Goal: Task Accomplishment & Management: Manage account settings

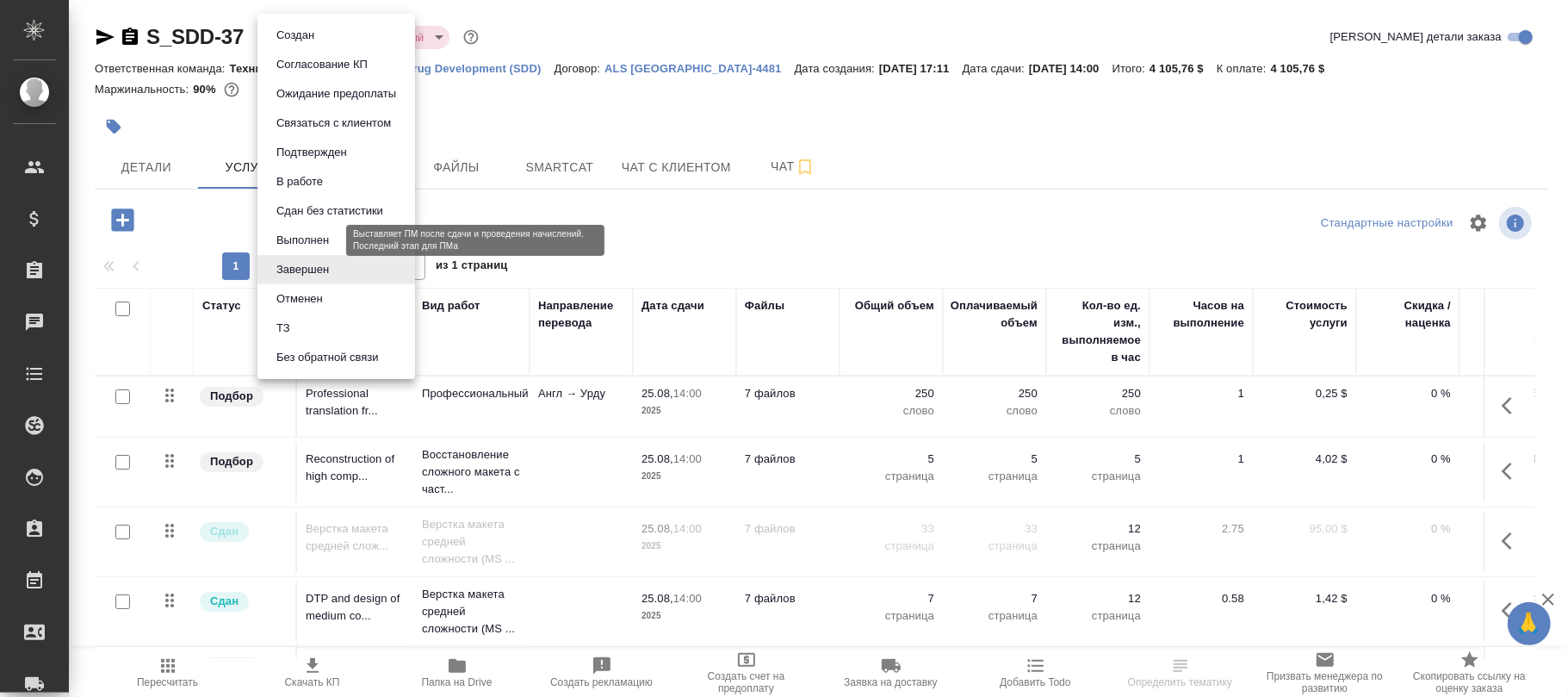
drag, startPoint x: 301, startPoint y: 241, endPoint x: 317, endPoint y: 261, distance: 25.6
click at [308, 252] on li "Выполнен" at bounding box center [336, 240] width 158 height 29
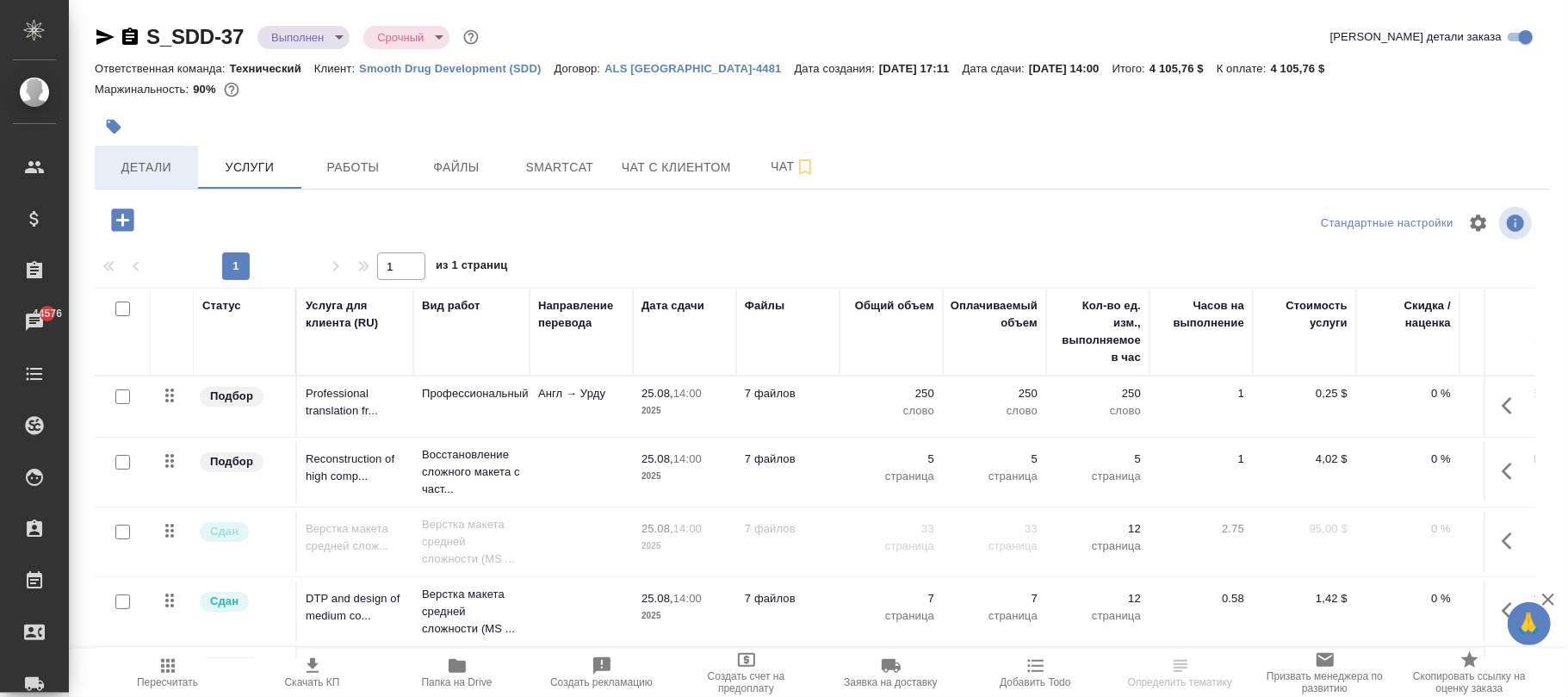
click at [160, 173] on span "Детали" at bounding box center [146, 167] width 82 height 21
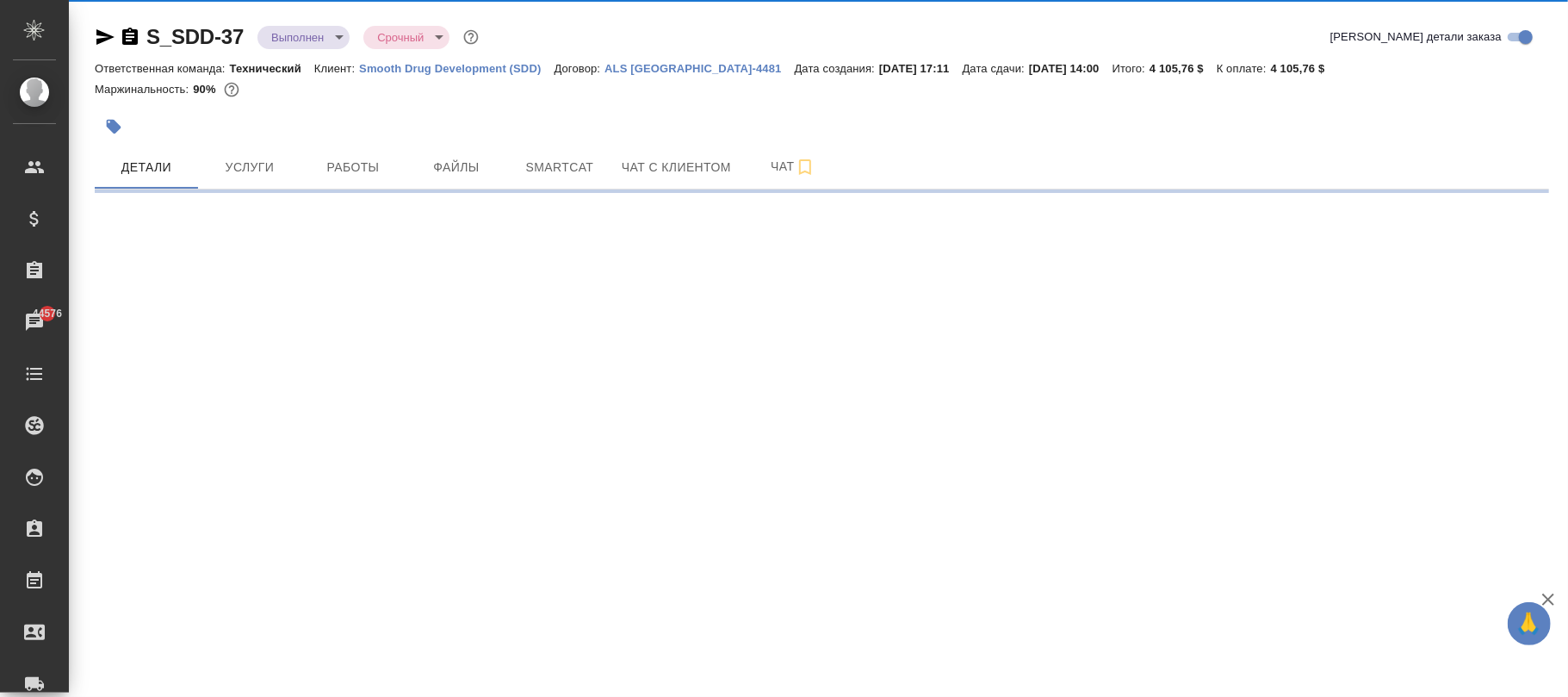
select select "RU"
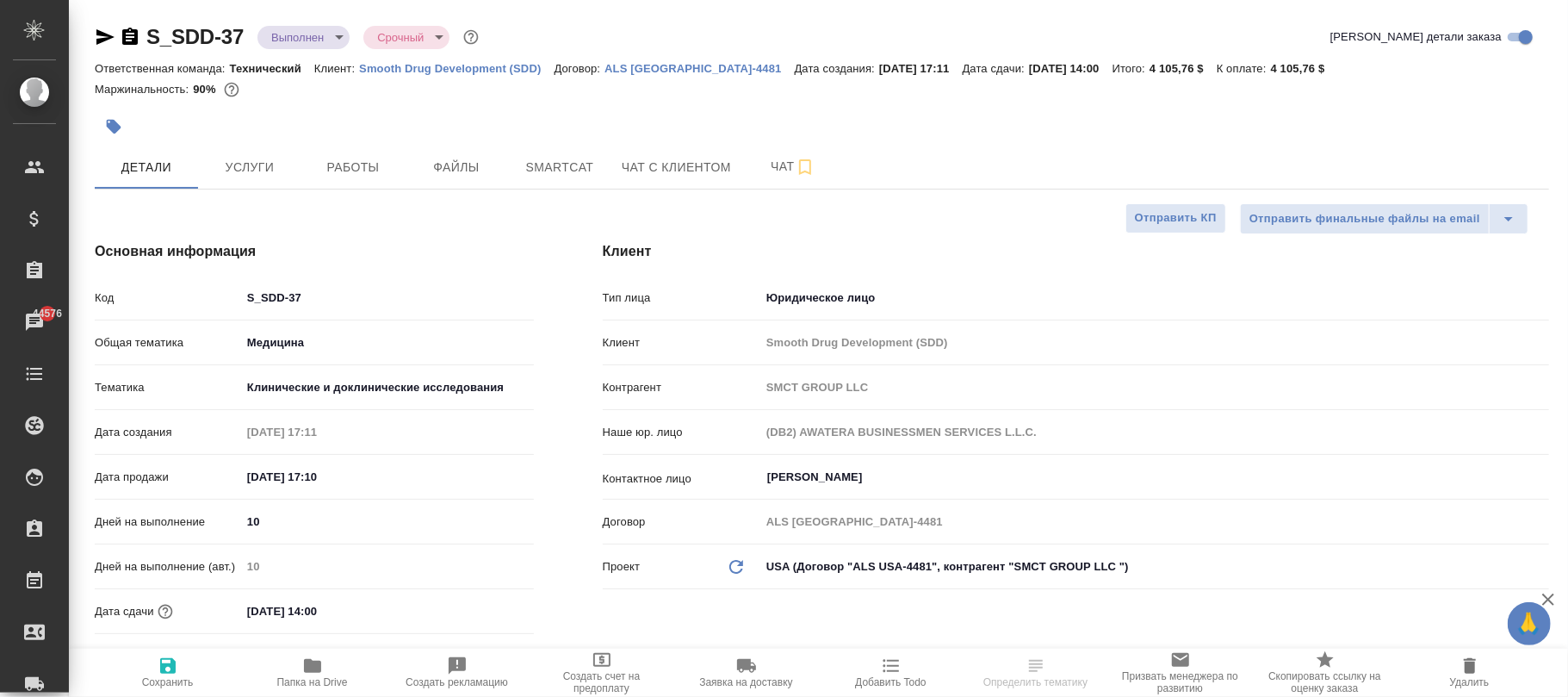
type textarea "x"
click at [176, 670] on icon "button" at bounding box center [167, 665] width 20 height 20
type textarea "x"
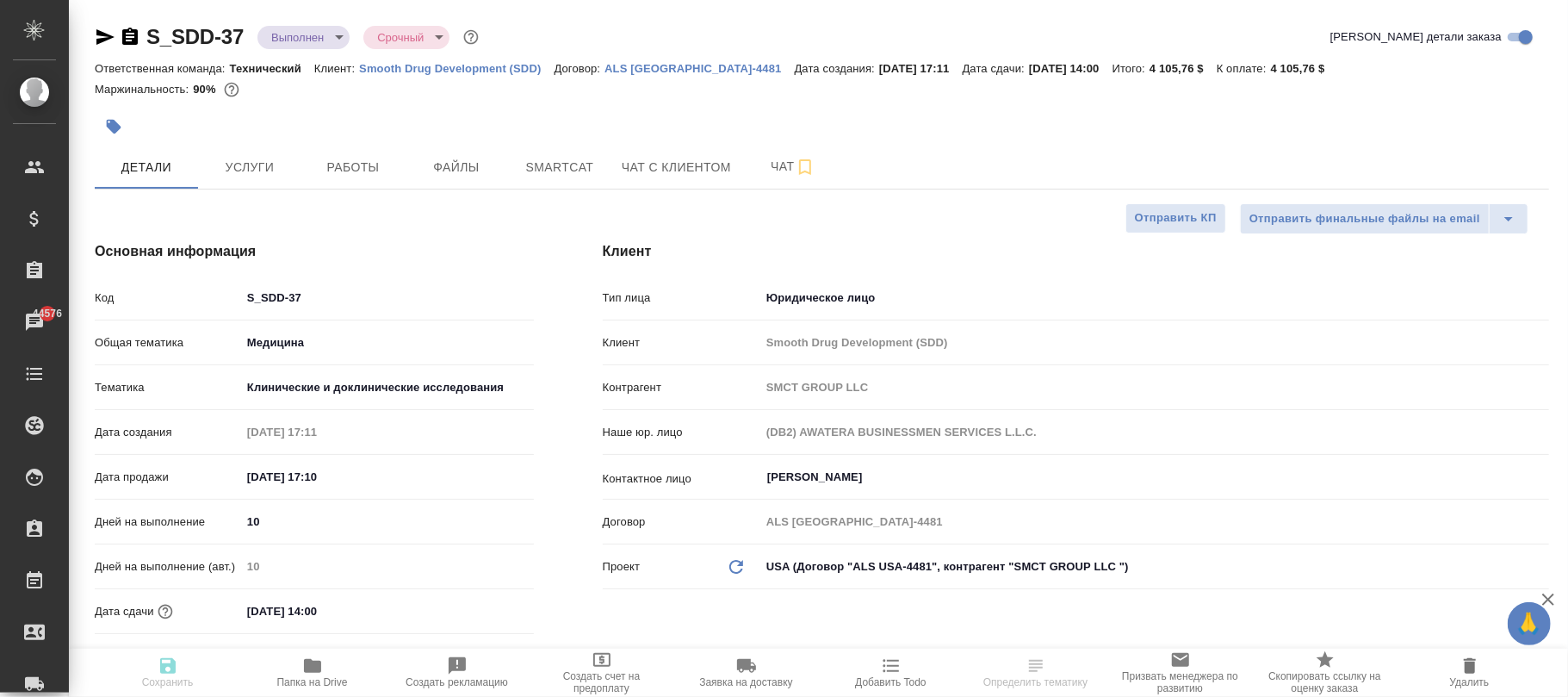
type textarea "x"
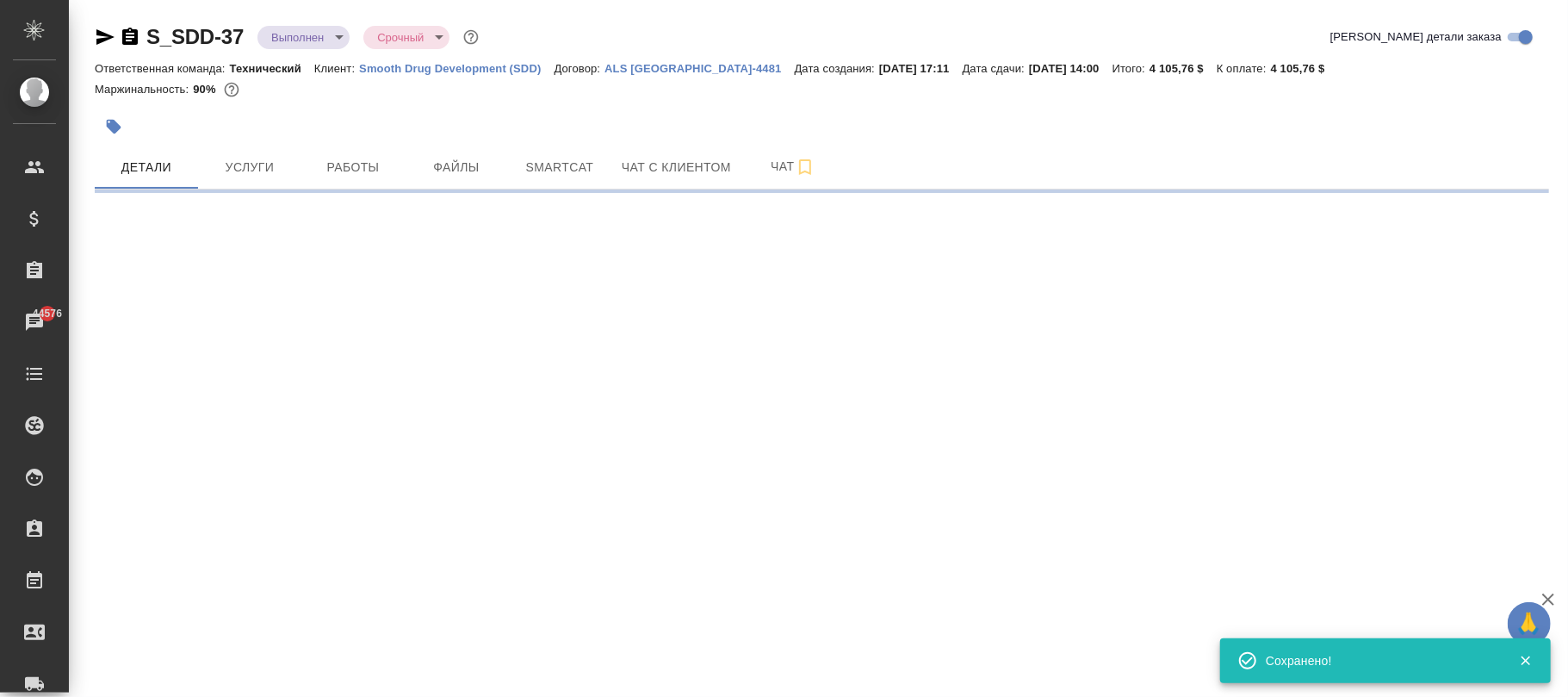
select select "RU"
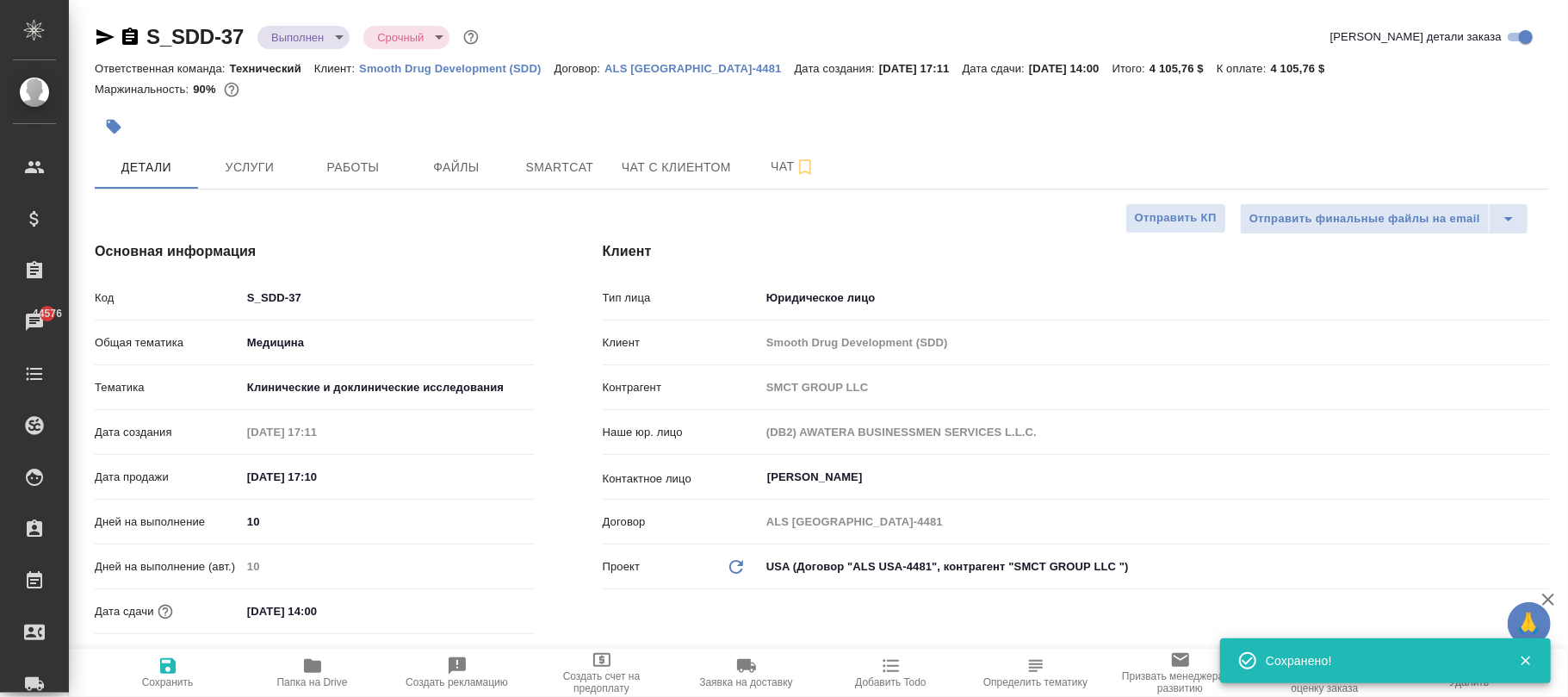
type textarea "x"
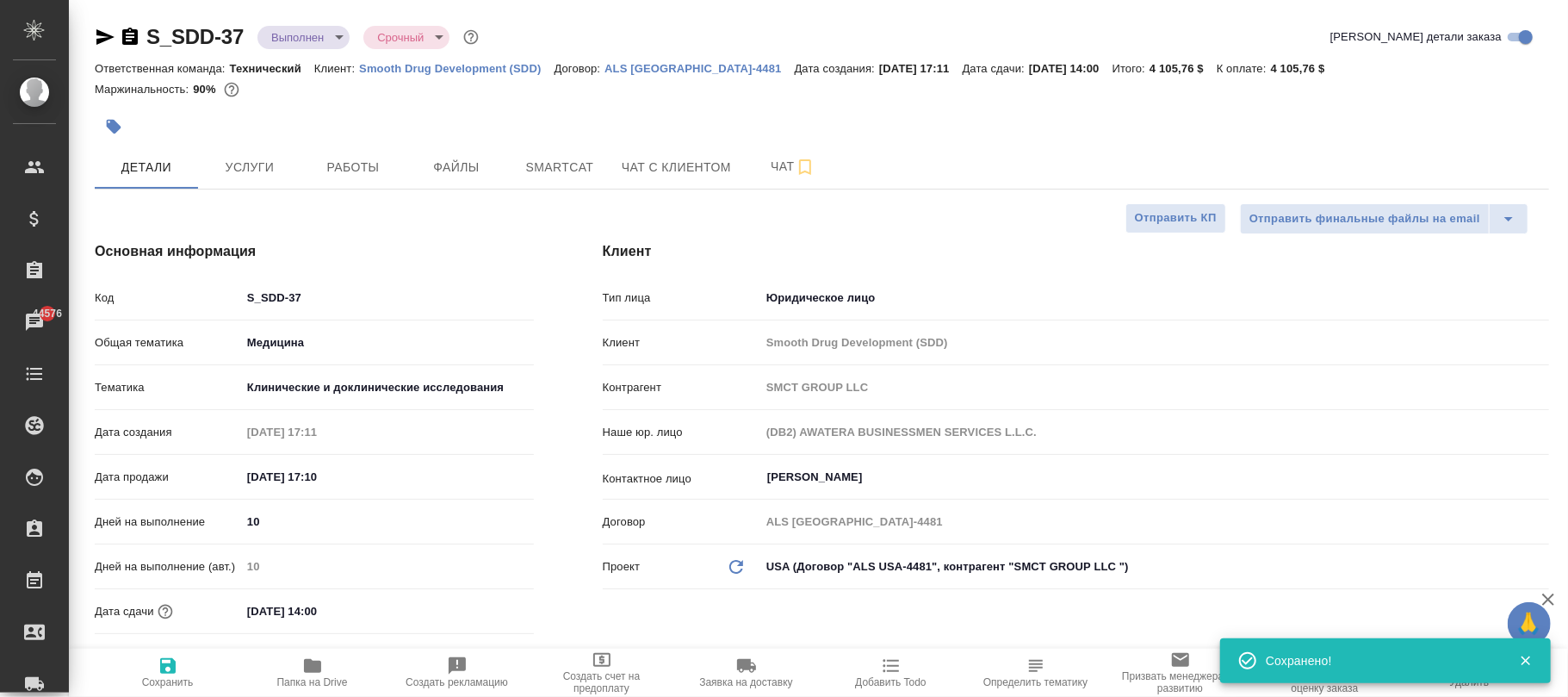
type textarea "x"
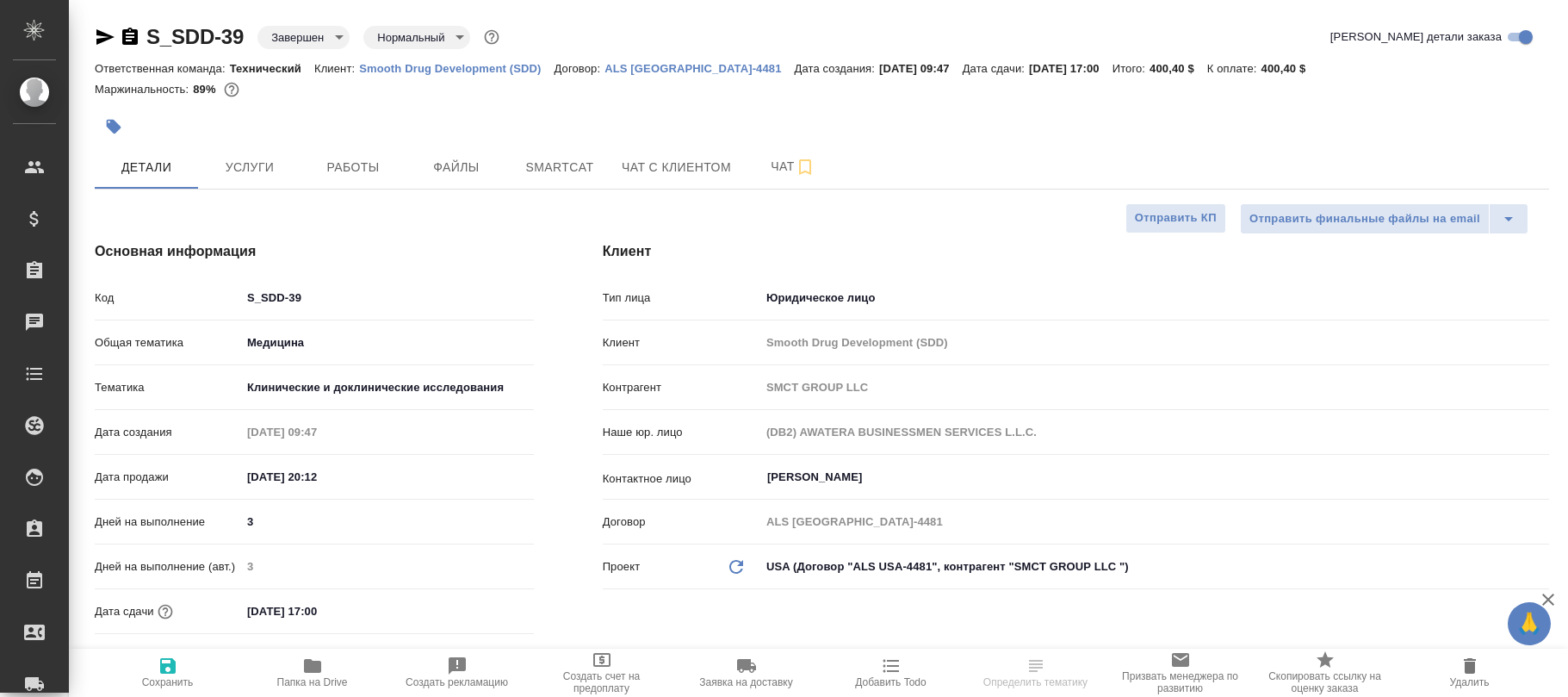
select select "RU"
click at [310, 39] on body "🙏 .cls-1 fill:#fff; AWATERA Фокина Наталья n.fokina Клиенты Спецификации Заказы…" at bounding box center [784, 348] width 1568 height 697
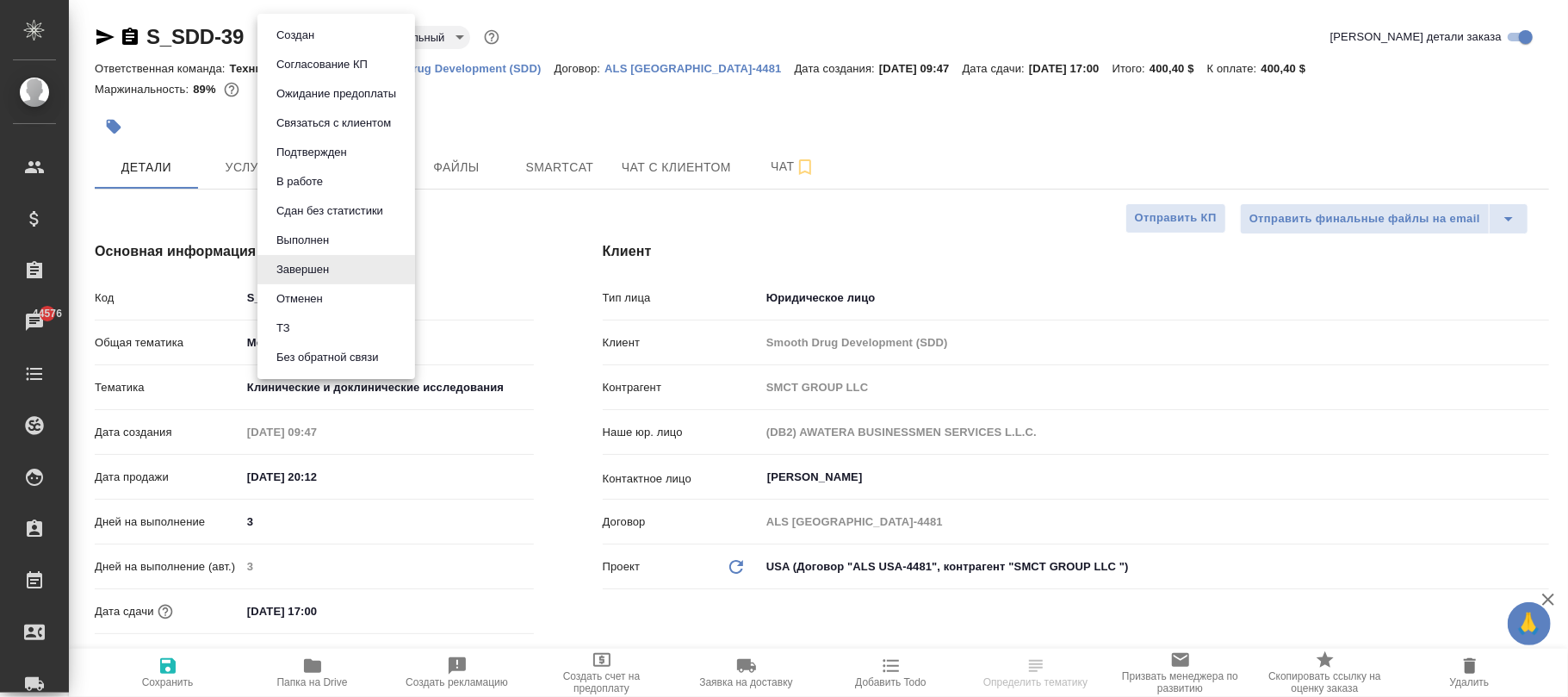
click at [303, 234] on button "Выполнен" at bounding box center [302, 240] width 63 height 19
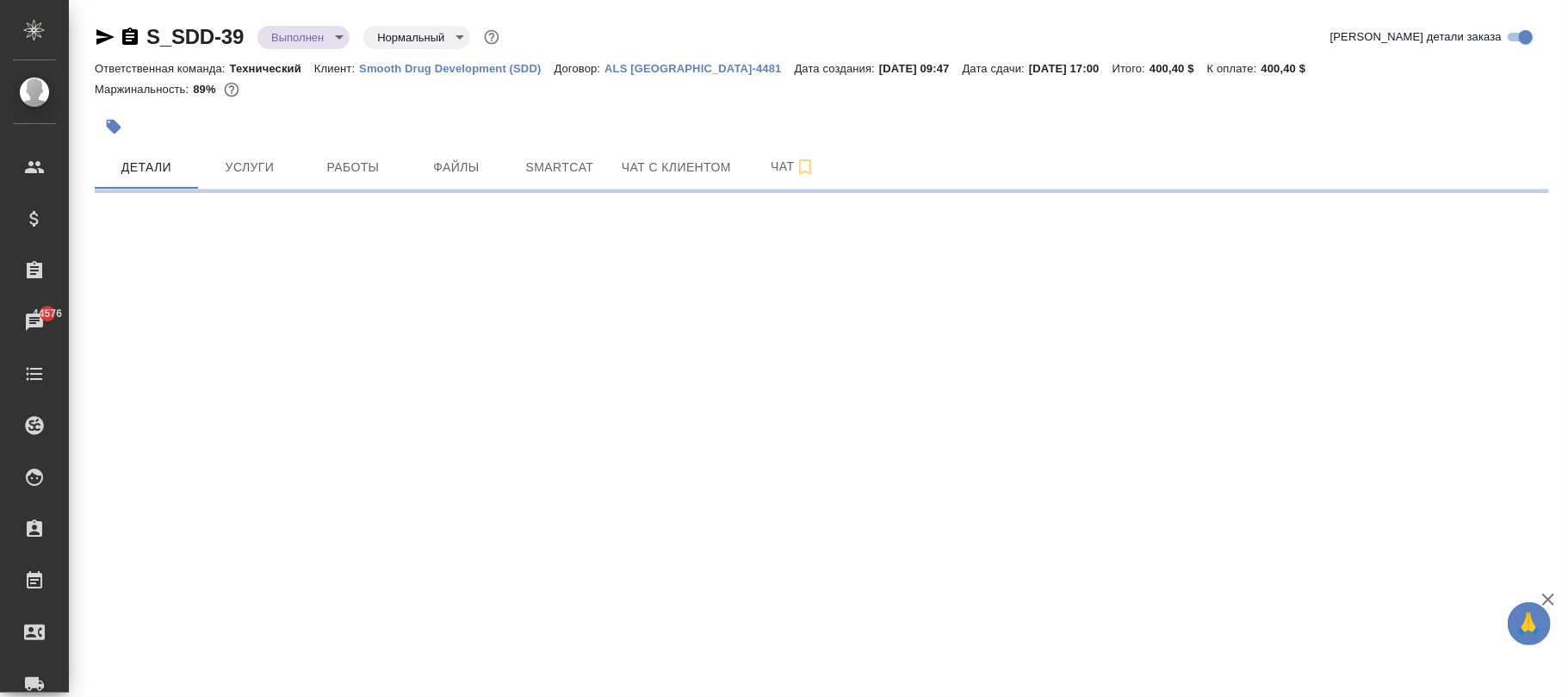
select select "RU"
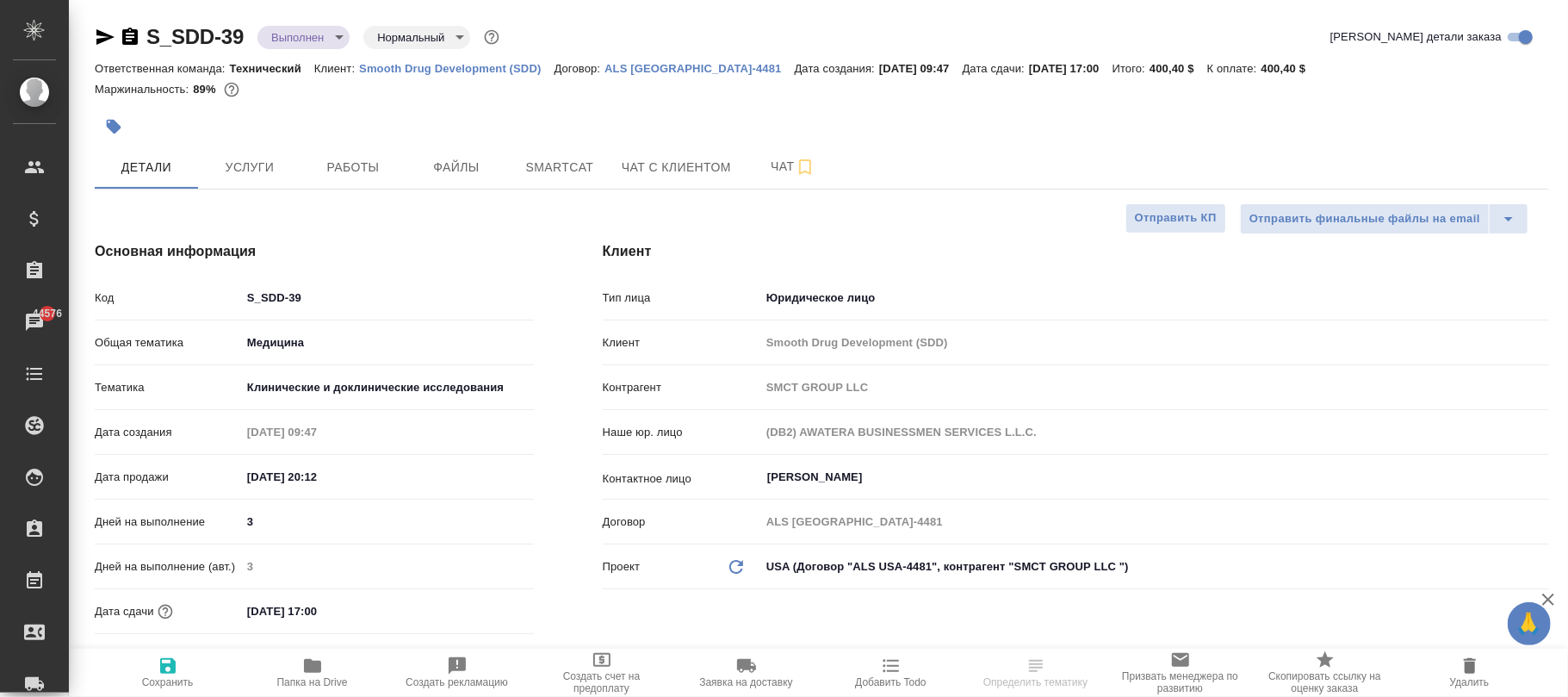
type textarea "x"
drag, startPoint x: 170, startPoint y: 674, endPoint x: 422, endPoint y: 362, distance: 401.1
click at [167, 667] on icon "button" at bounding box center [167, 665] width 20 height 20
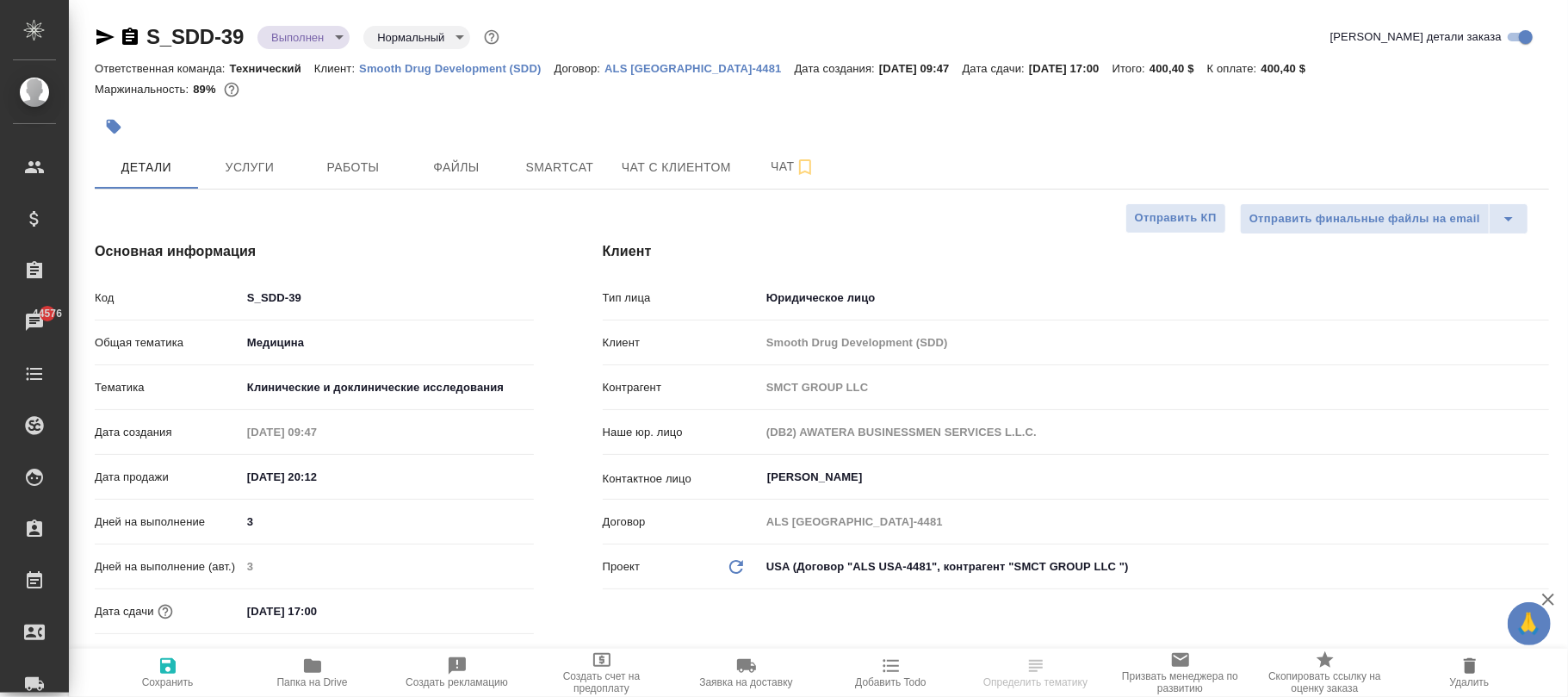
type textarea "x"
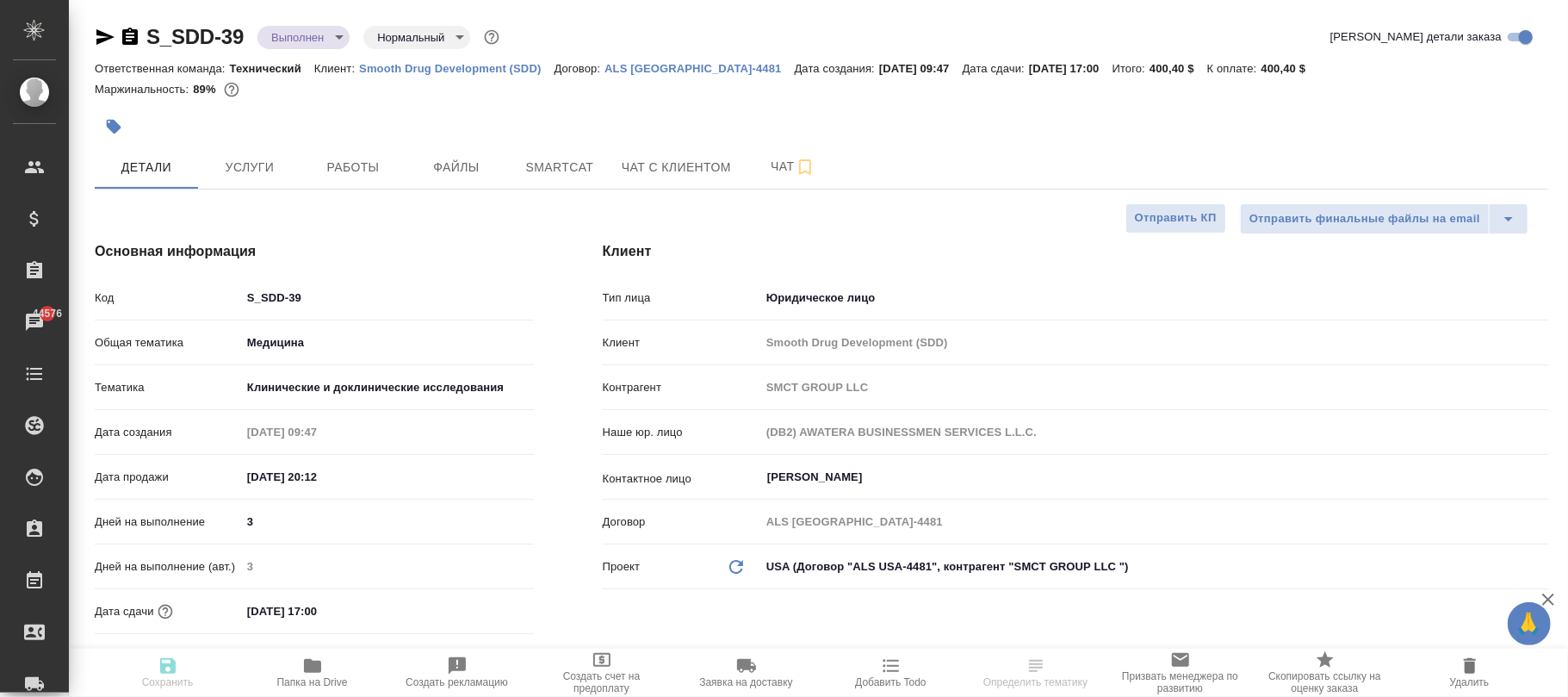
type textarea "x"
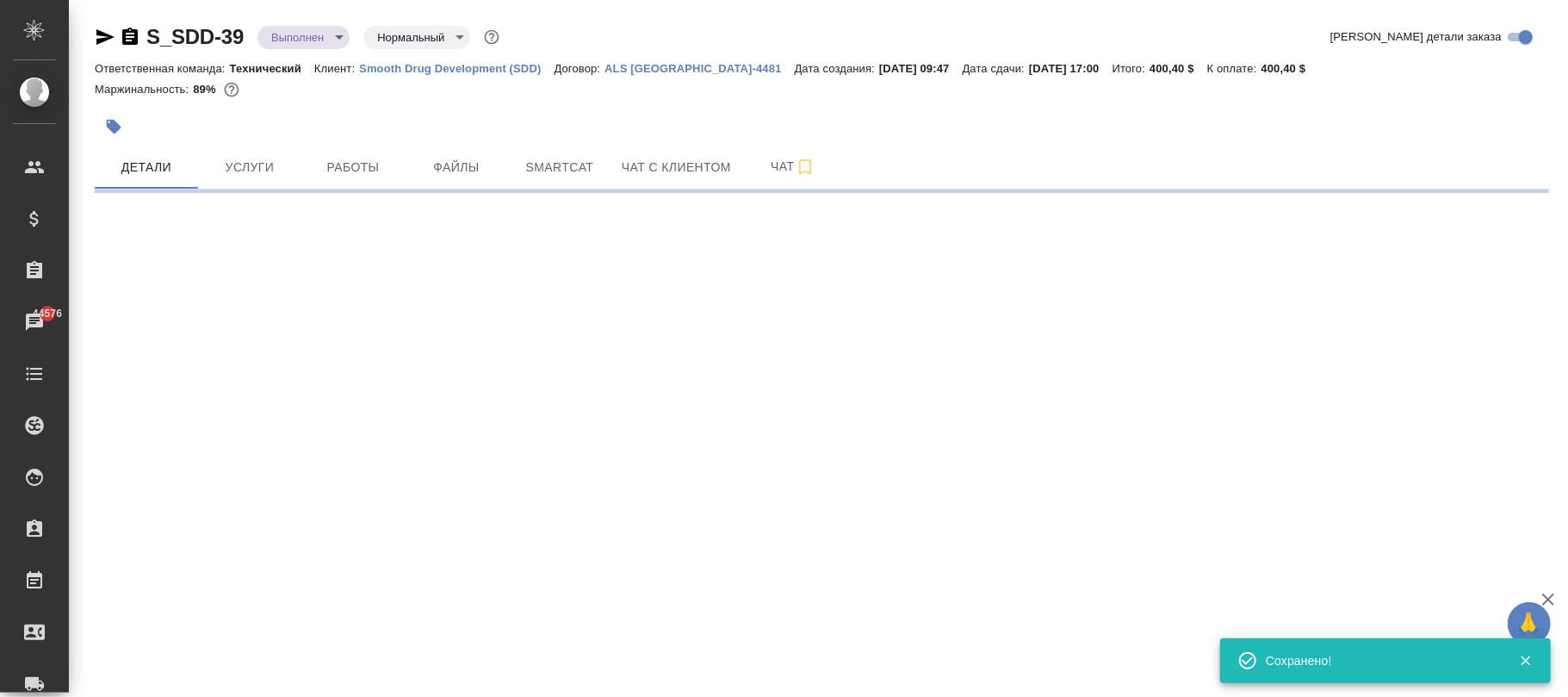
select select "RU"
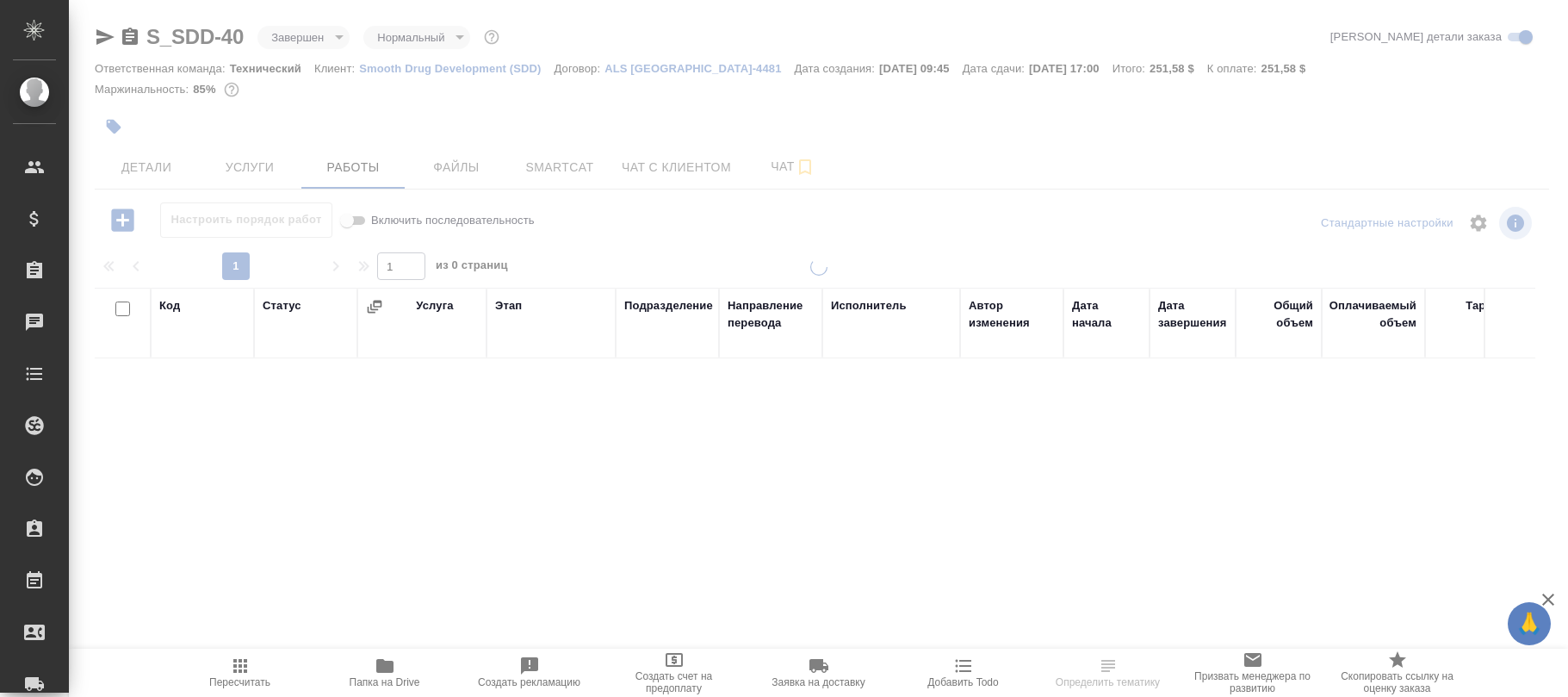
click at [320, 39] on body "🙏 .cls-1 fill:#fff; AWATERA [PERSON_NAME]fokina Клиенты Спецификации Заказы Чат…" at bounding box center [784, 348] width 1568 height 697
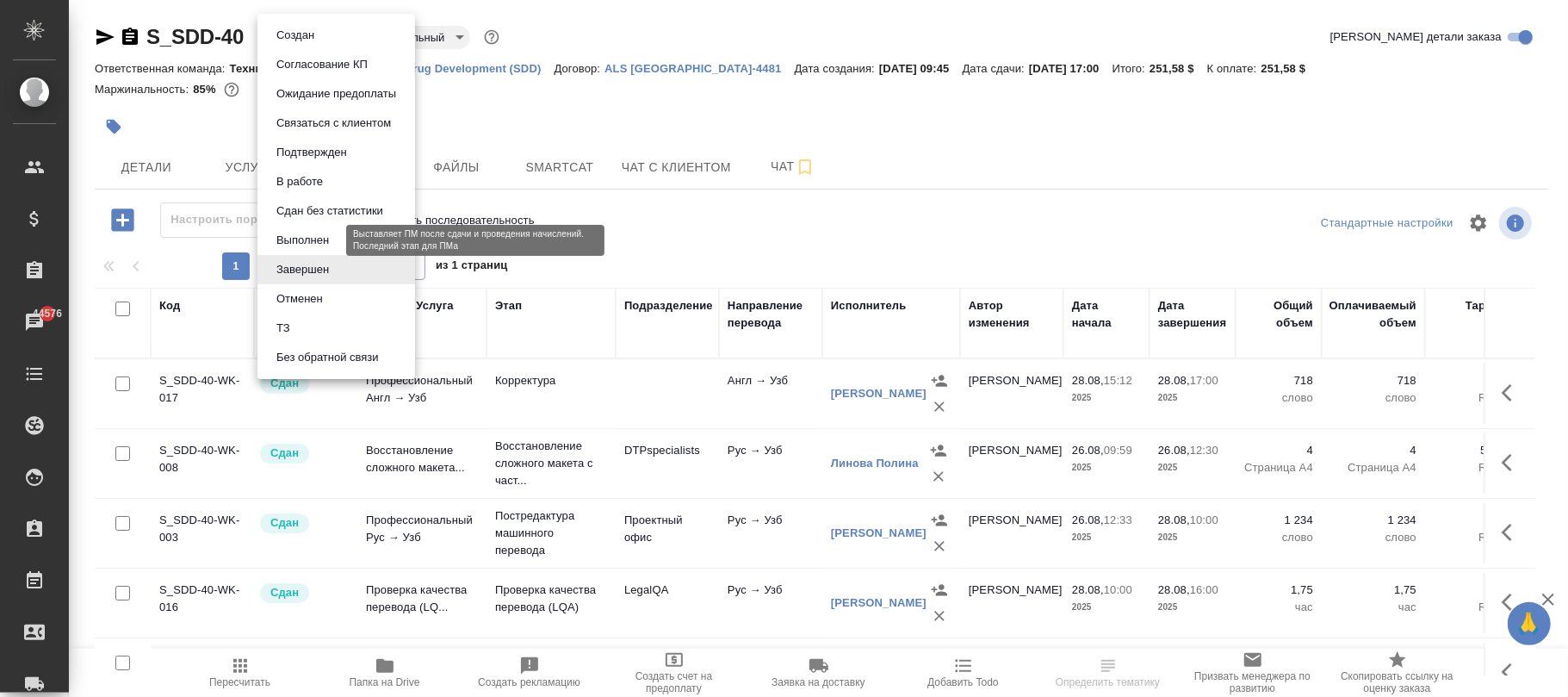
click at [324, 245] on button "Выполнен" at bounding box center [302, 240] width 63 height 19
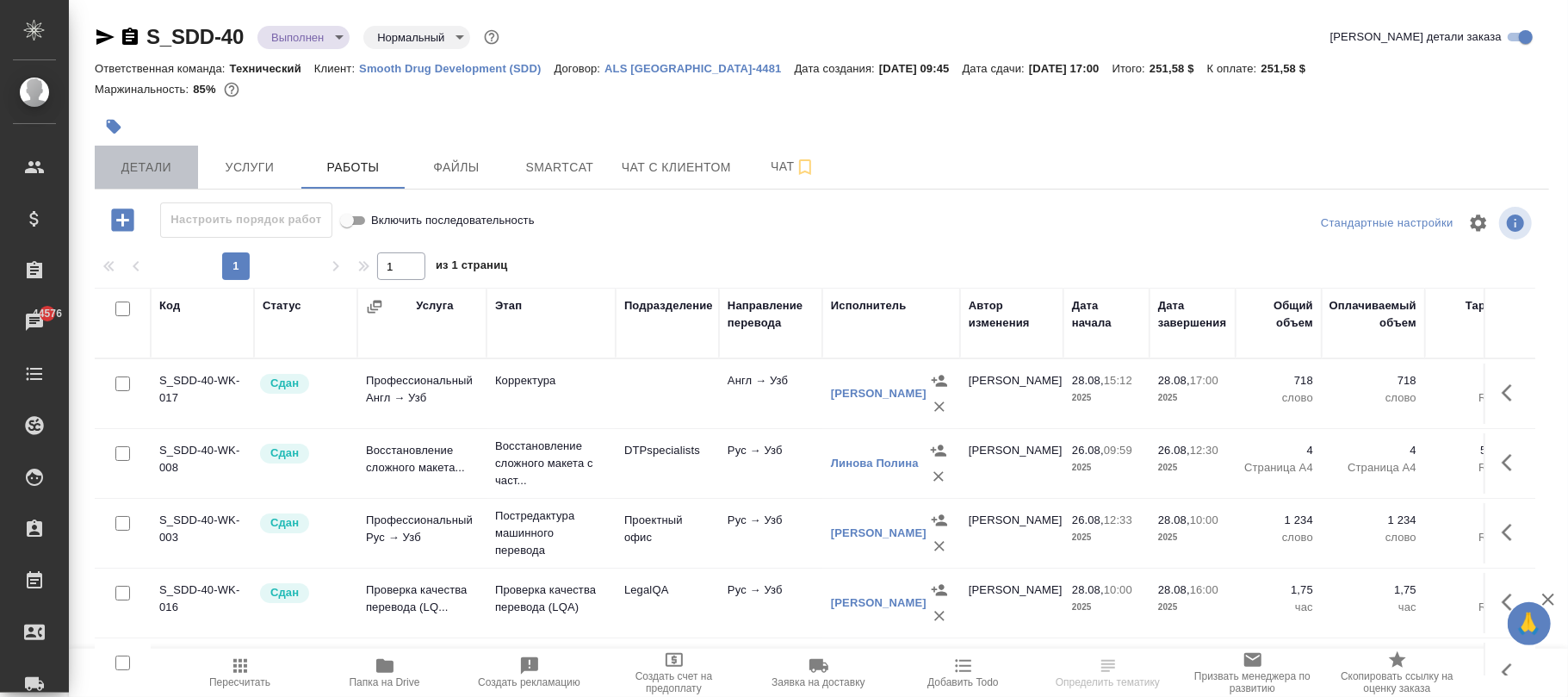
click at [132, 173] on span "Детали" at bounding box center [146, 167] width 82 height 21
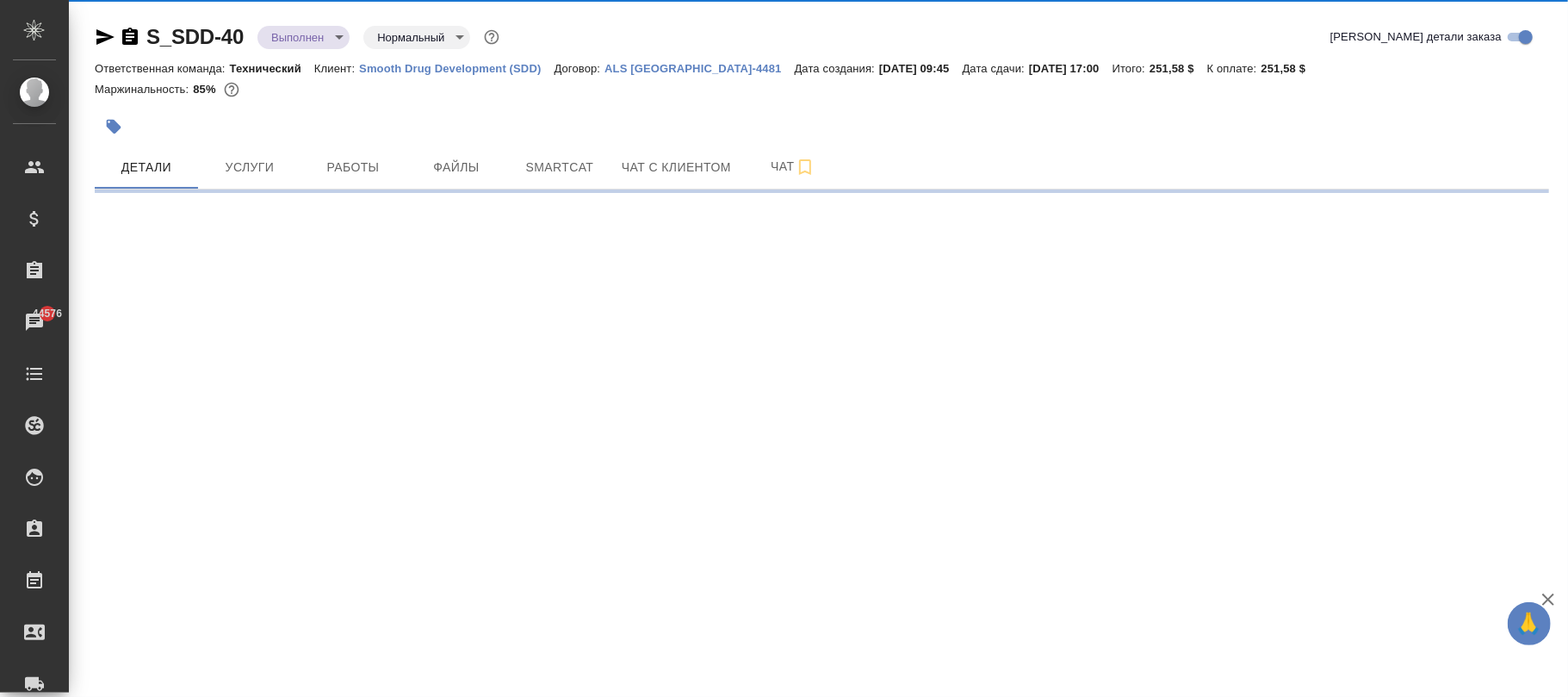
select select "RU"
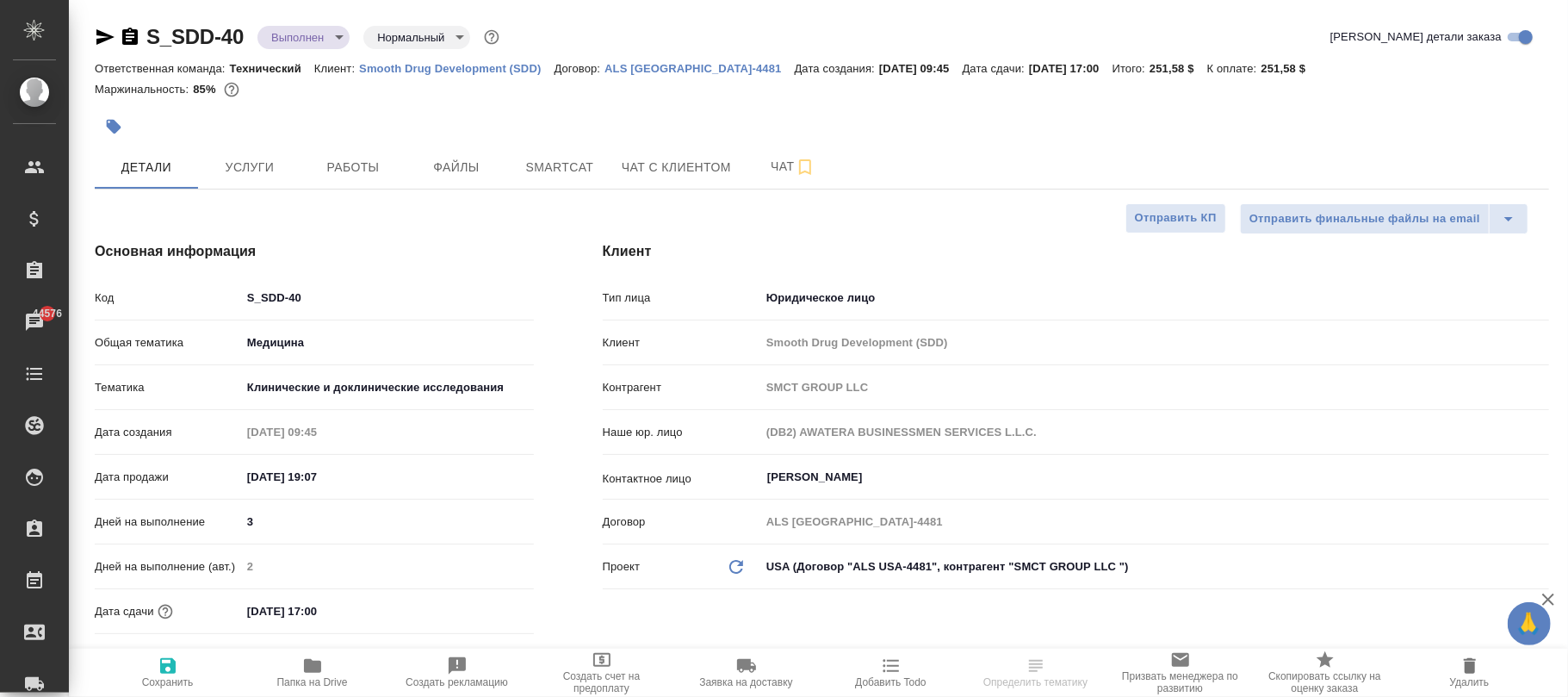
type textarea "x"
click at [166, 668] on div ".cls-1 fill:#fff; AWATERA Фокина Наталья n.fokina Клиенты Спецификации Заказы 4…" at bounding box center [784, 348] width 1568 height 697
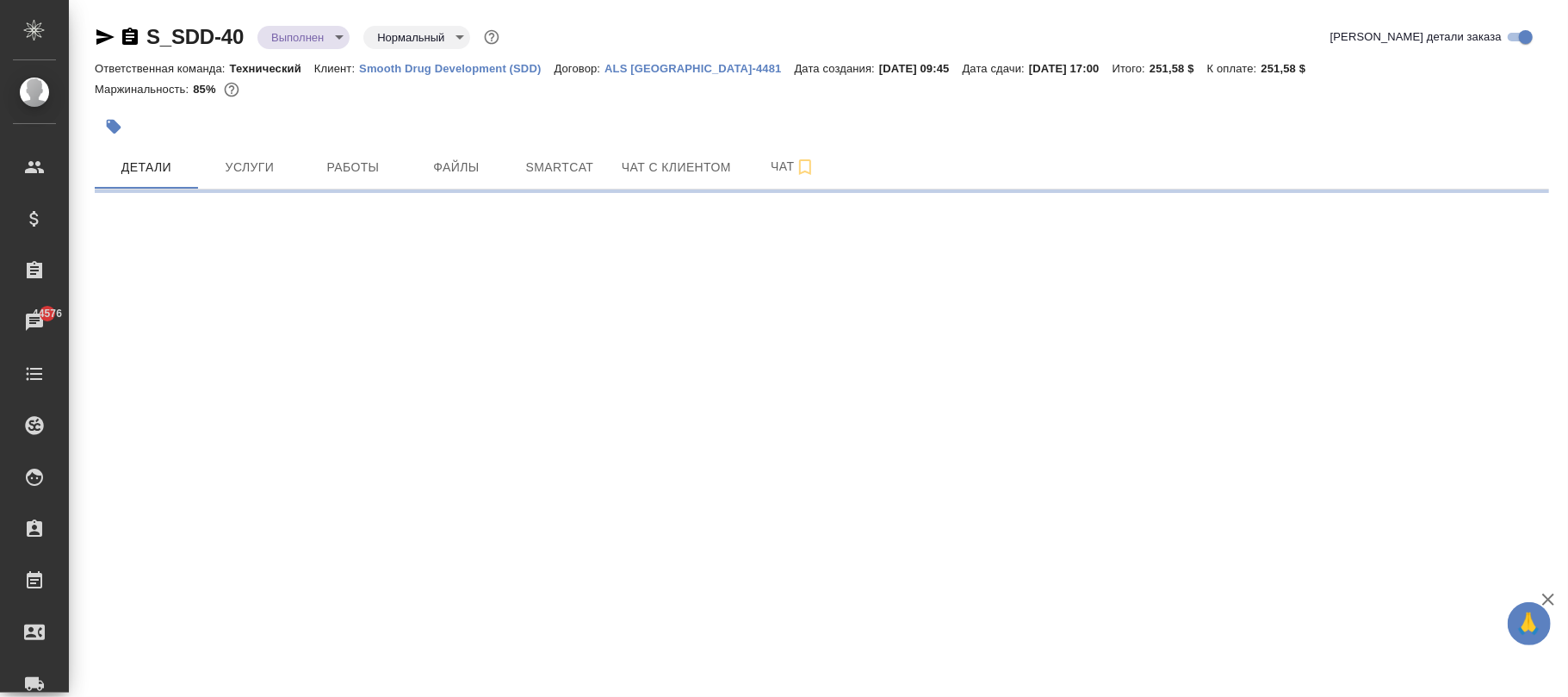
select select "RU"
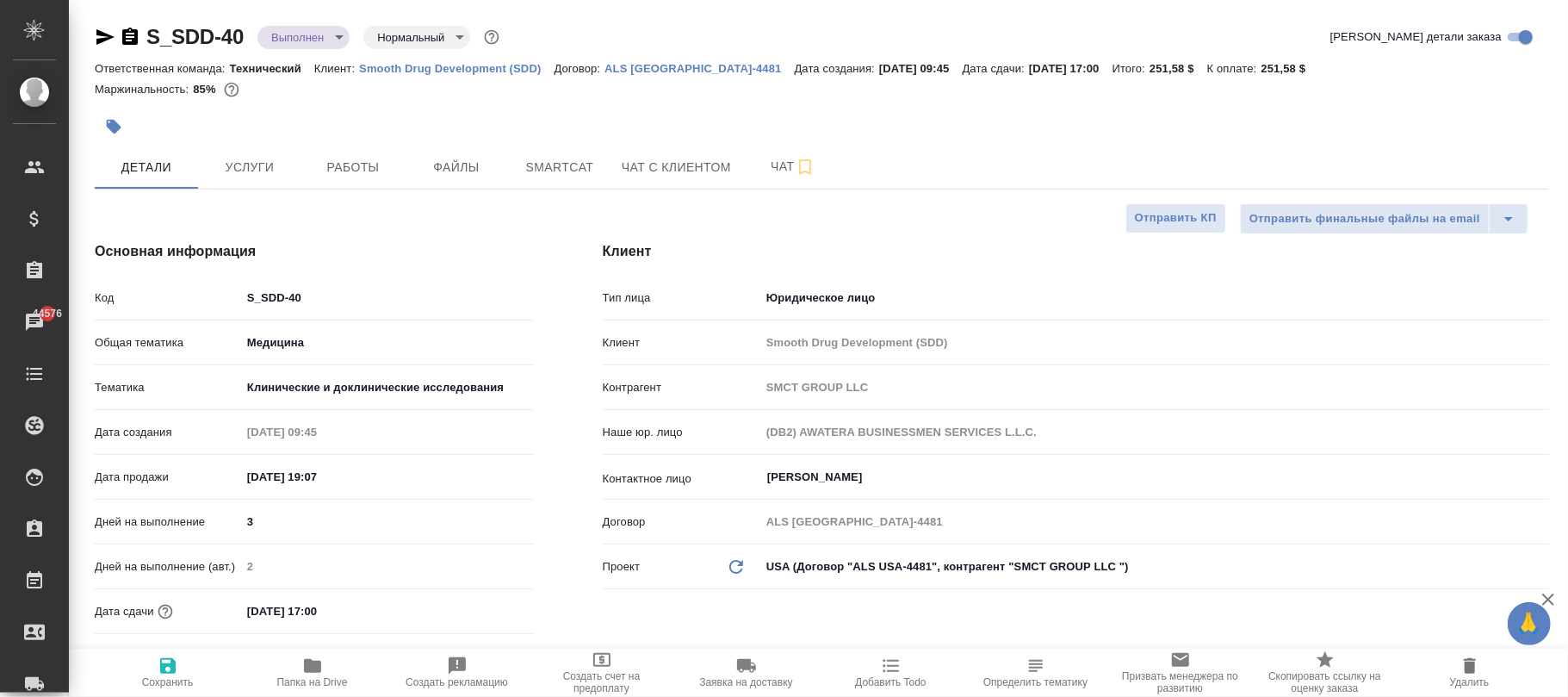
type textarea "x"
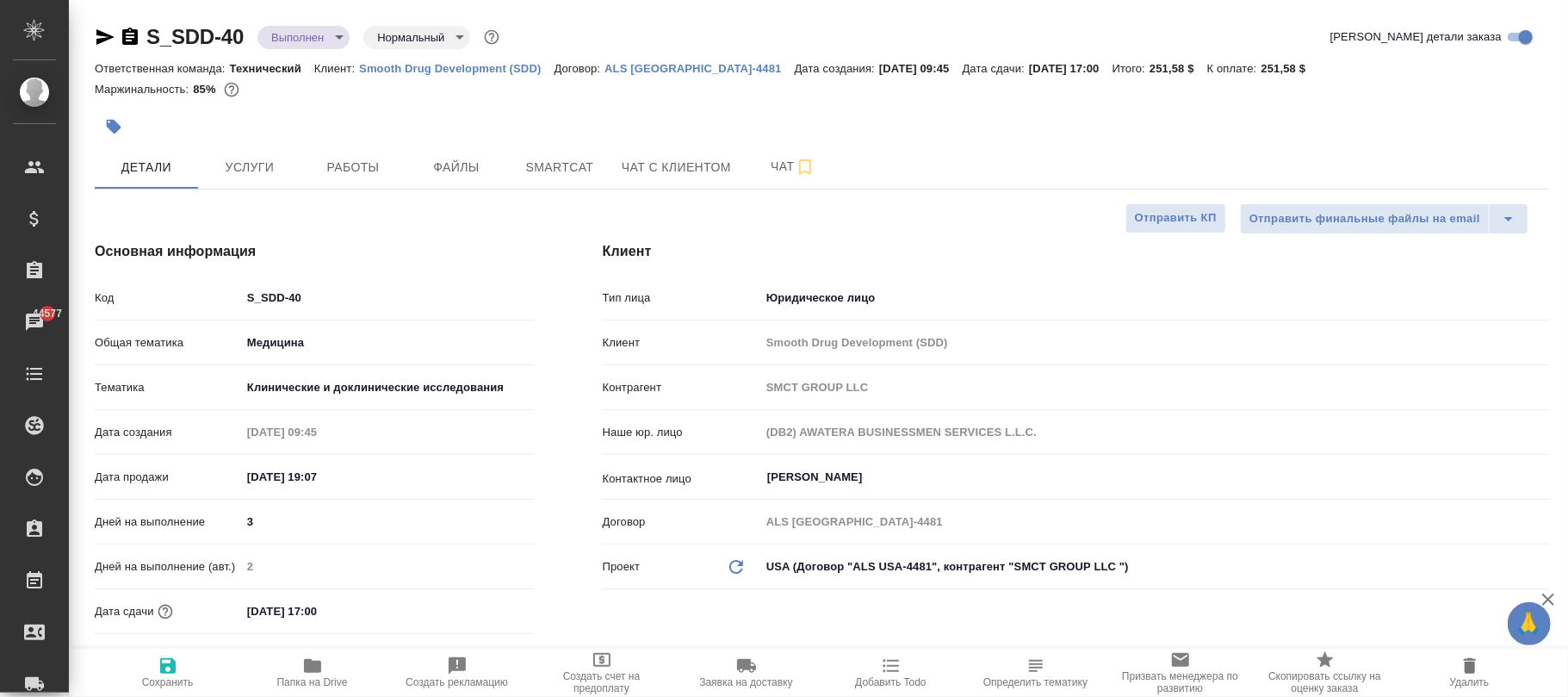
type textarea "x"
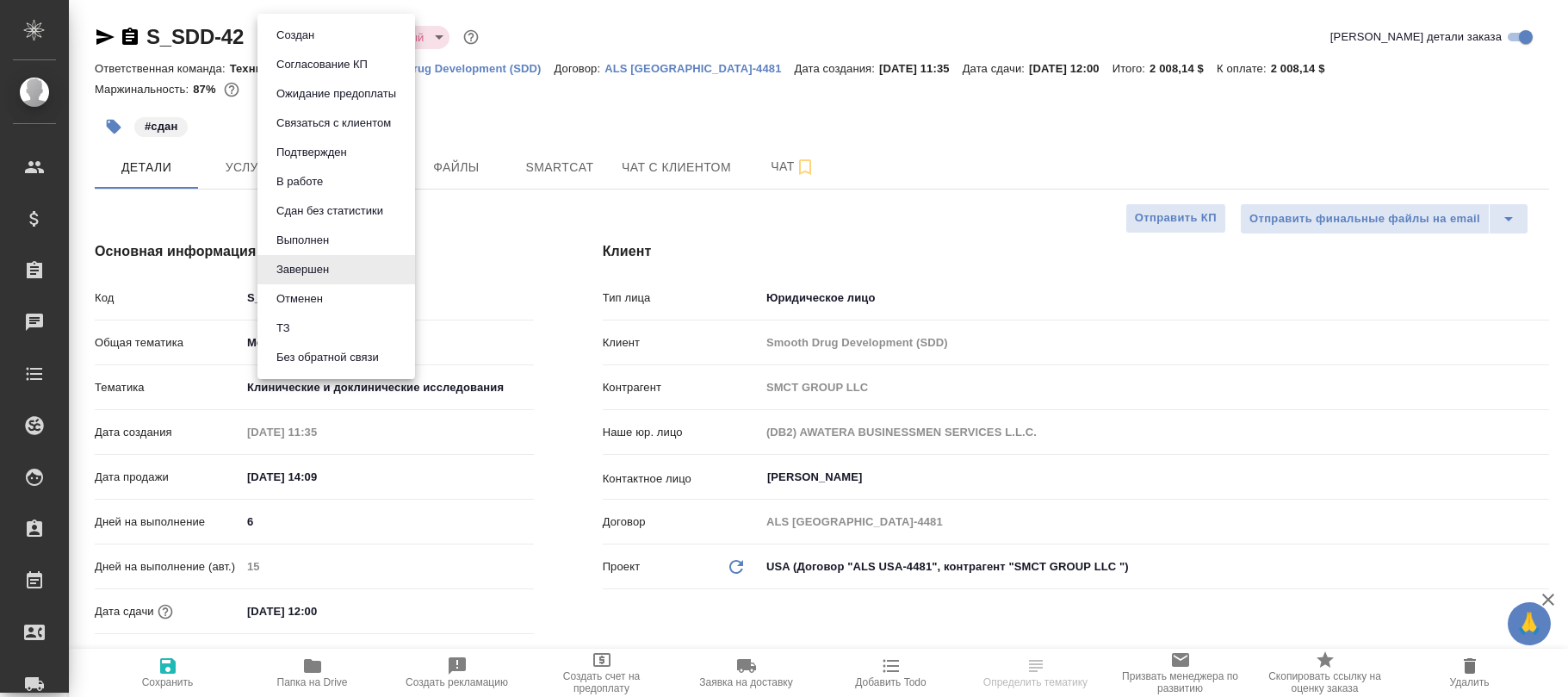
select select "RU"
type textarea "x"
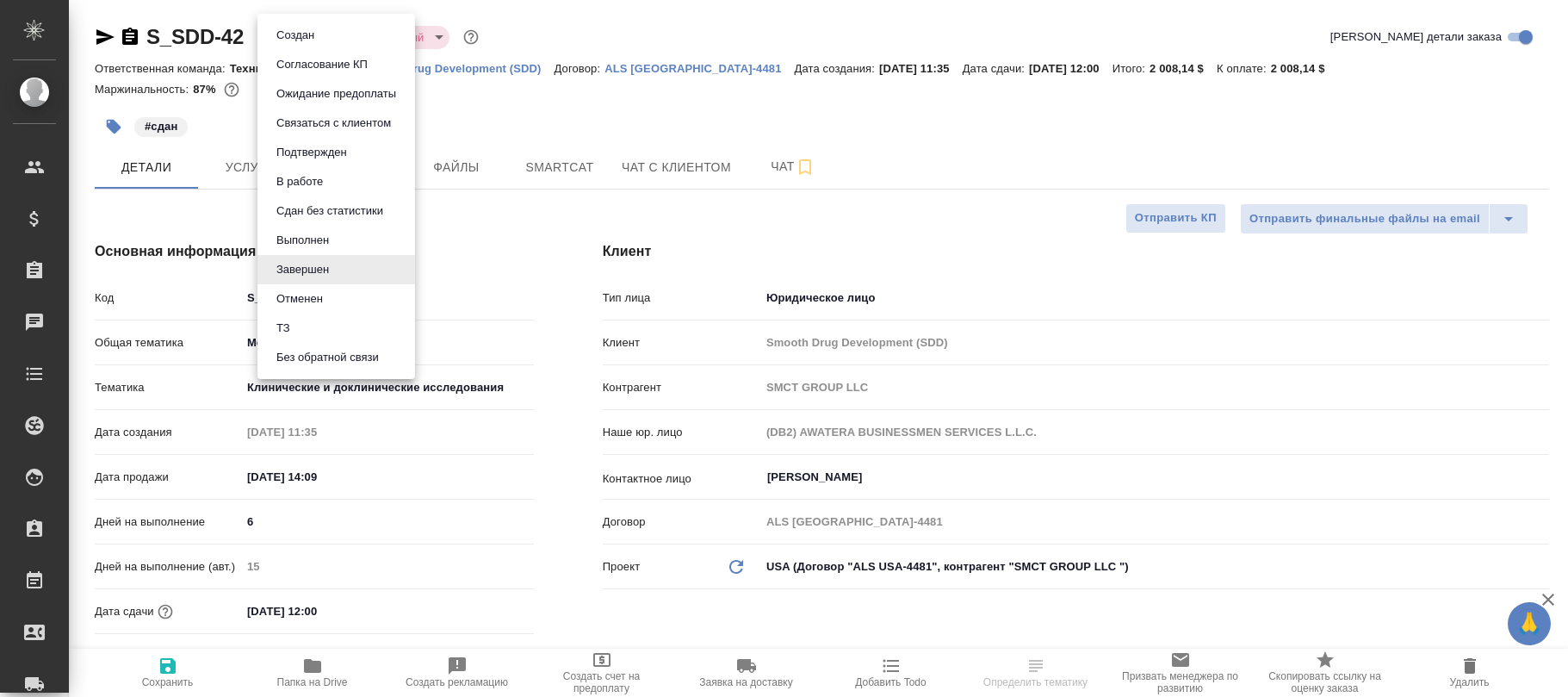
type textarea "x"
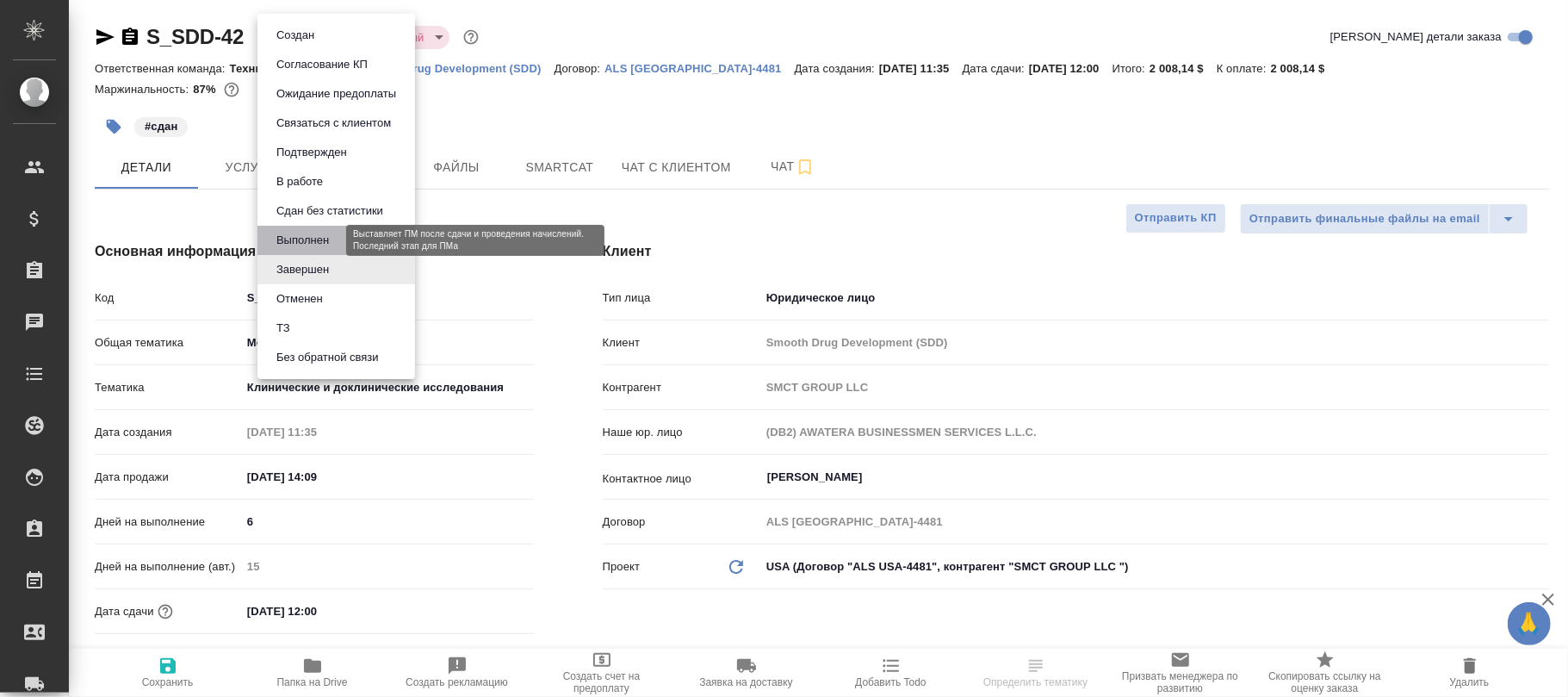
click at [305, 241] on button "Выполнен" at bounding box center [302, 240] width 63 height 19
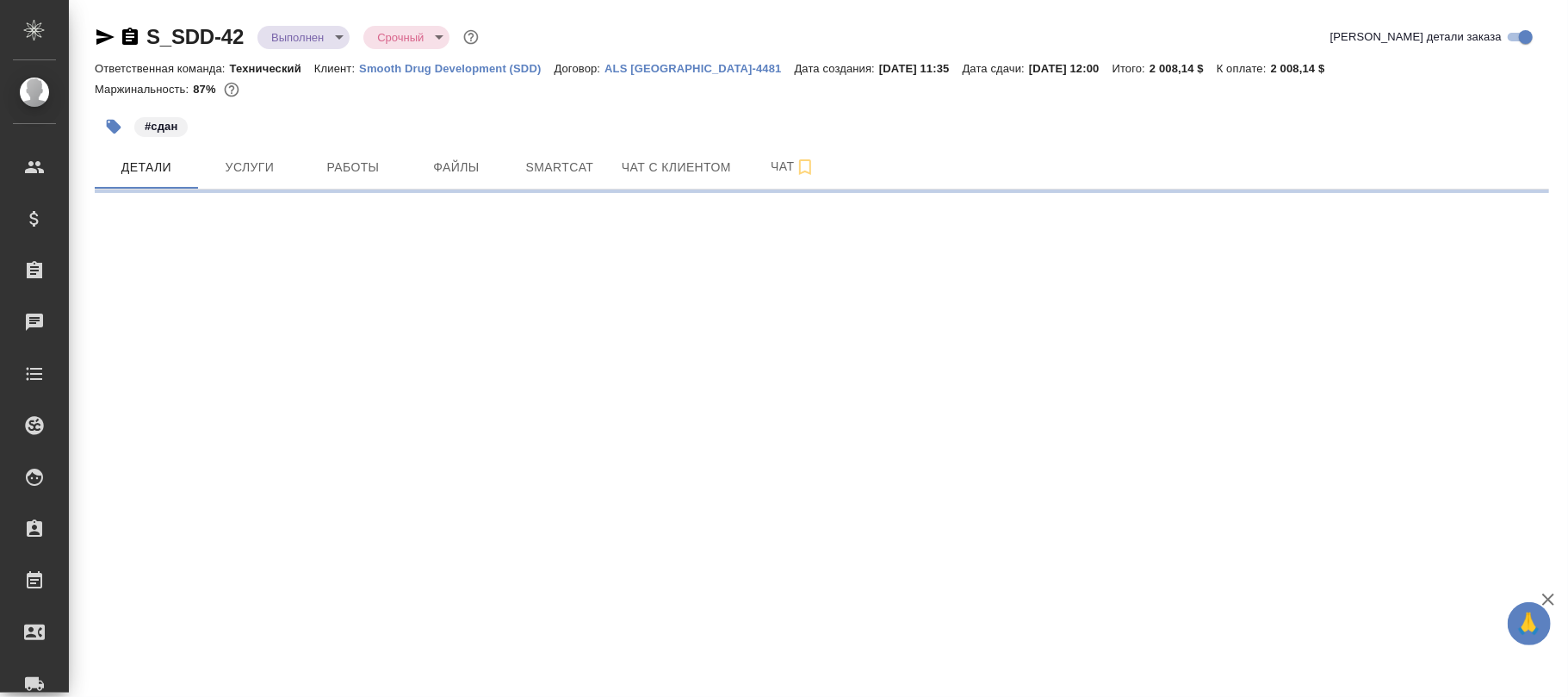
select select "RU"
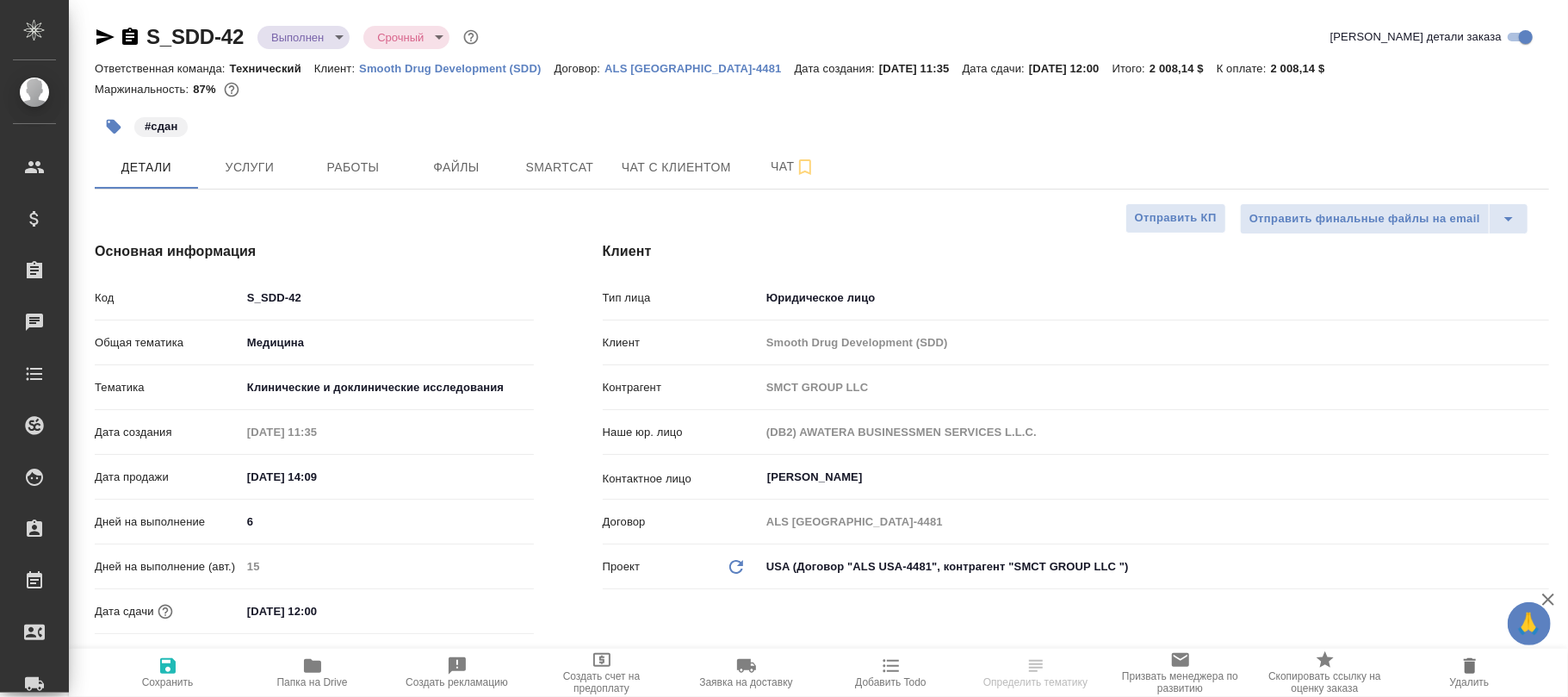
type textarea "x"
click at [177, 673] on span "Сохранить" at bounding box center [167, 672] width 124 height 33
type textarea "x"
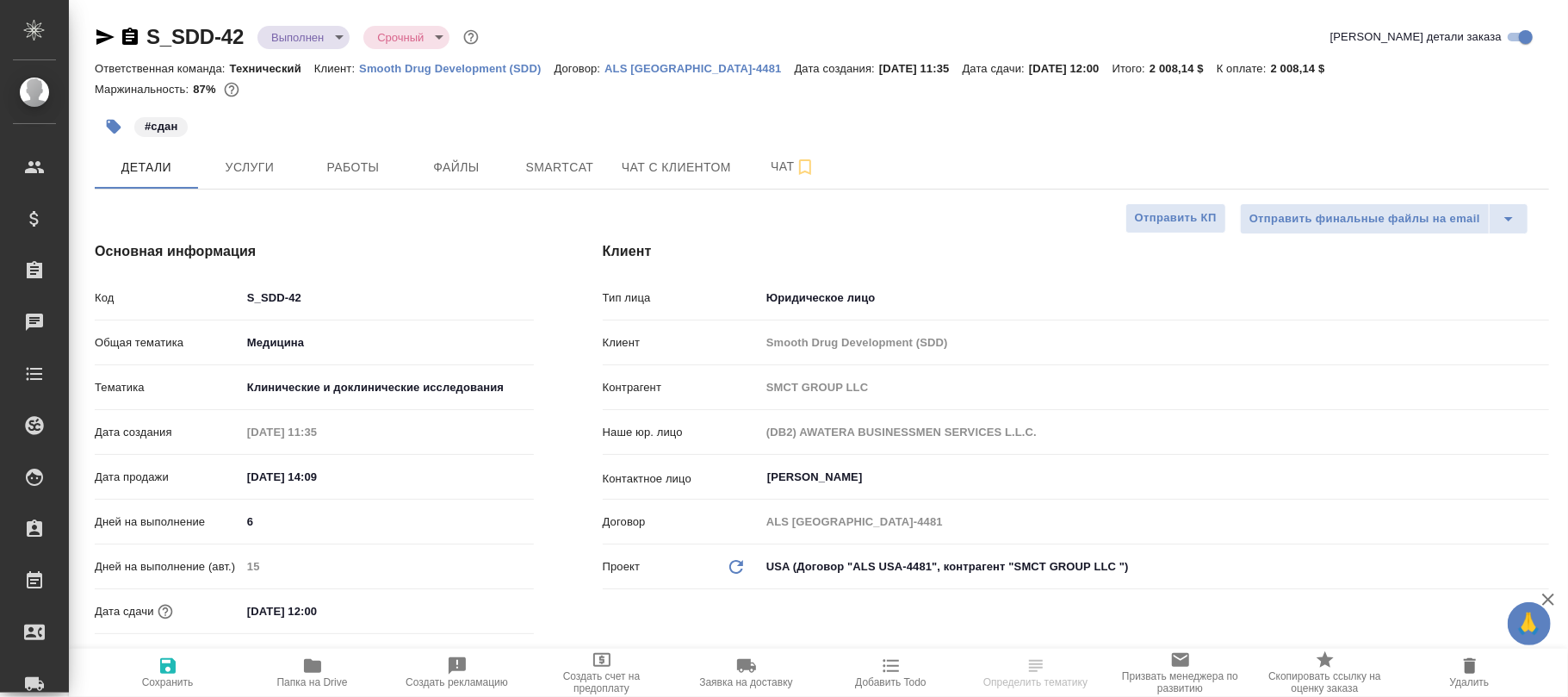
type textarea "x"
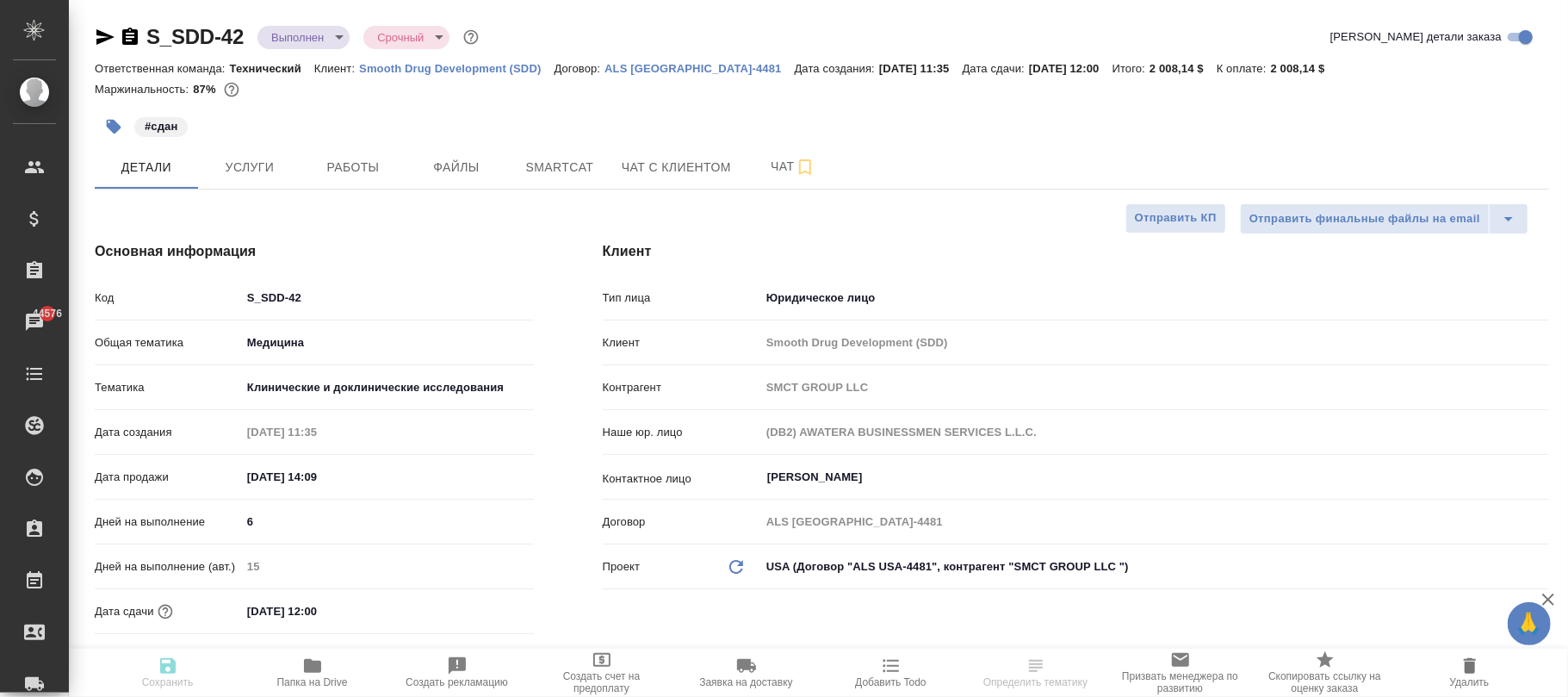
type textarea "x"
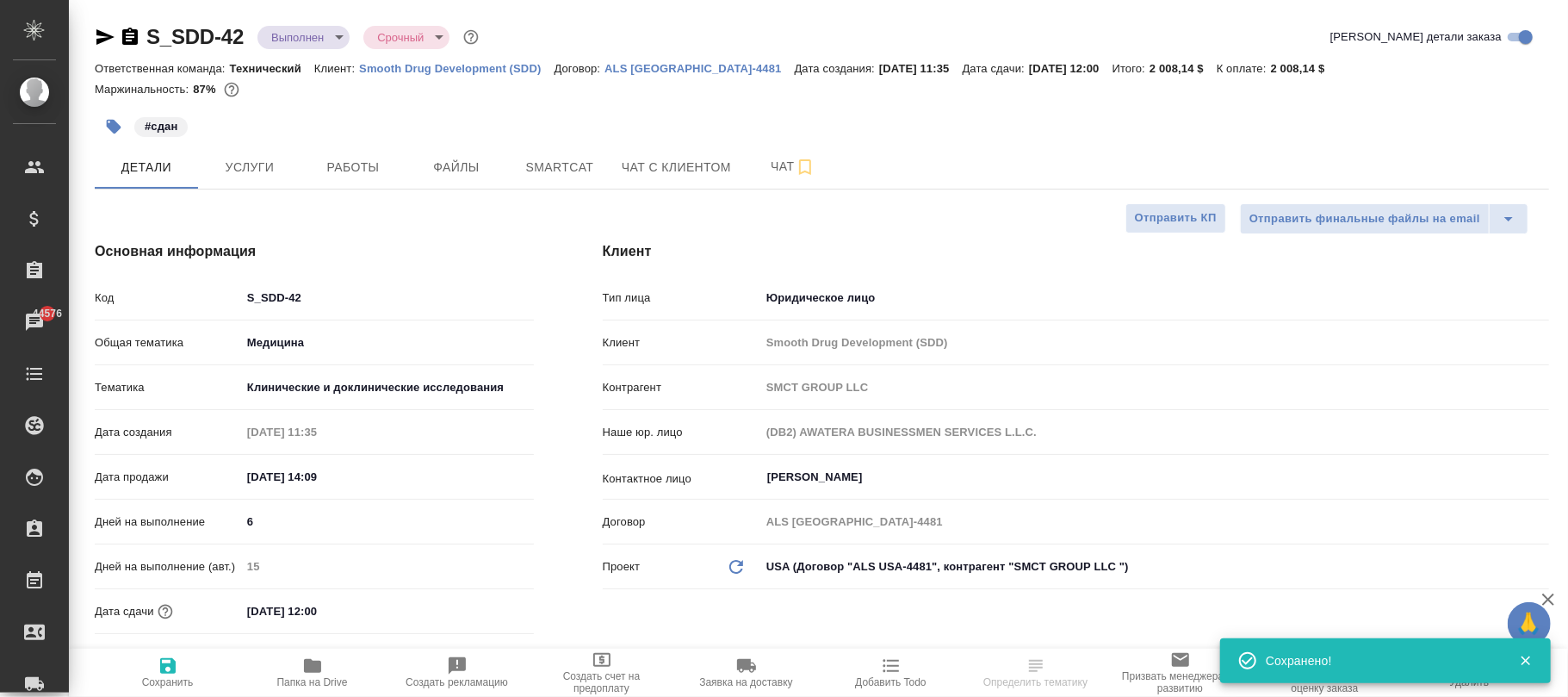
select select "RU"
type textarea "x"
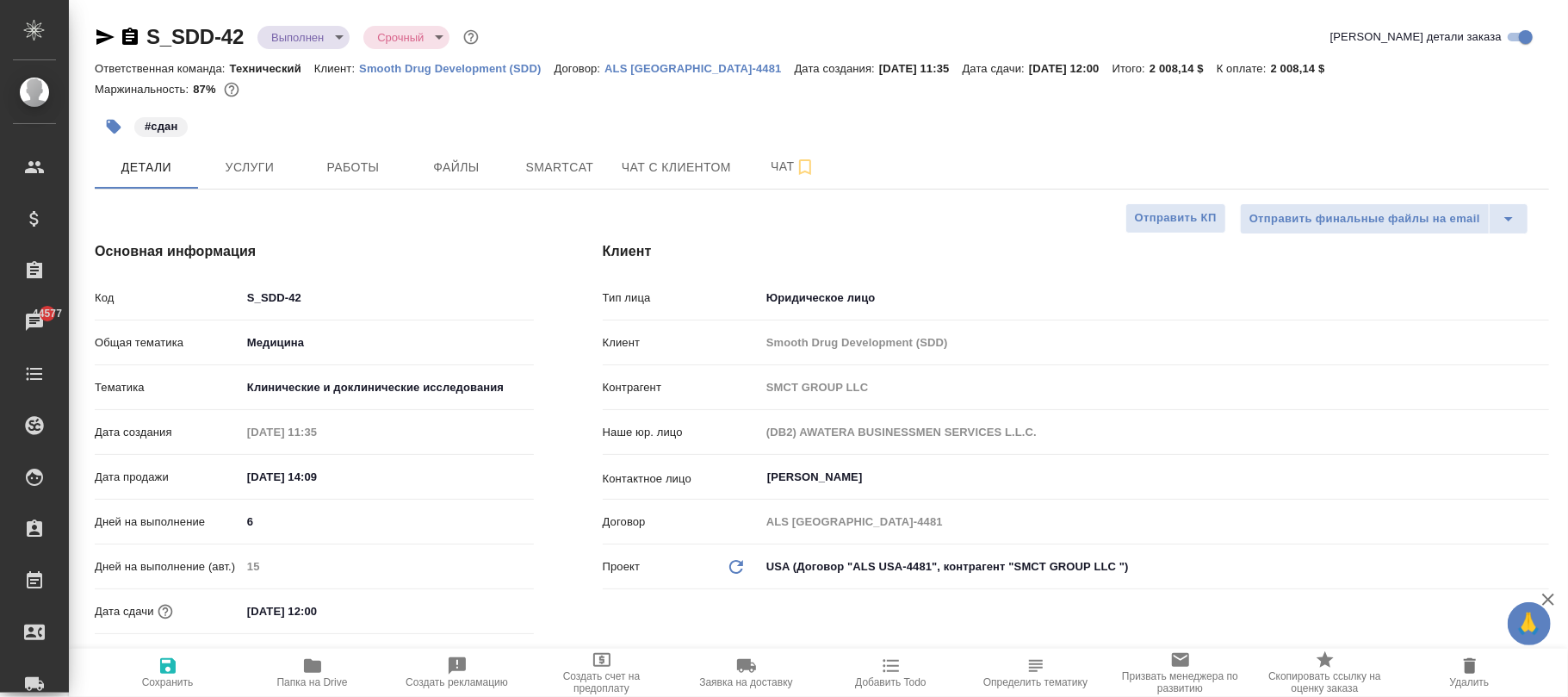
type textarea "x"
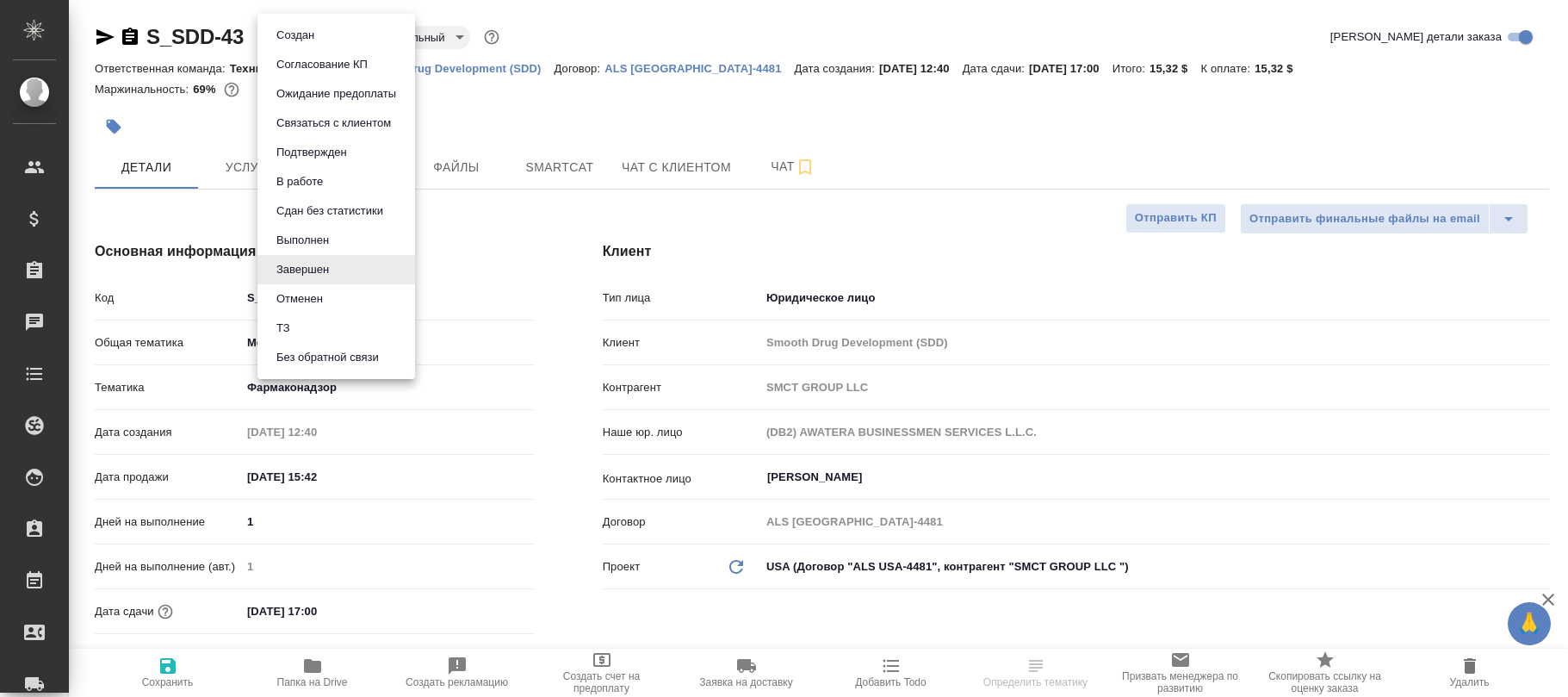
select select "RU"
click at [317, 238] on button "Выполнен" at bounding box center [302, 240] width 63 height 19
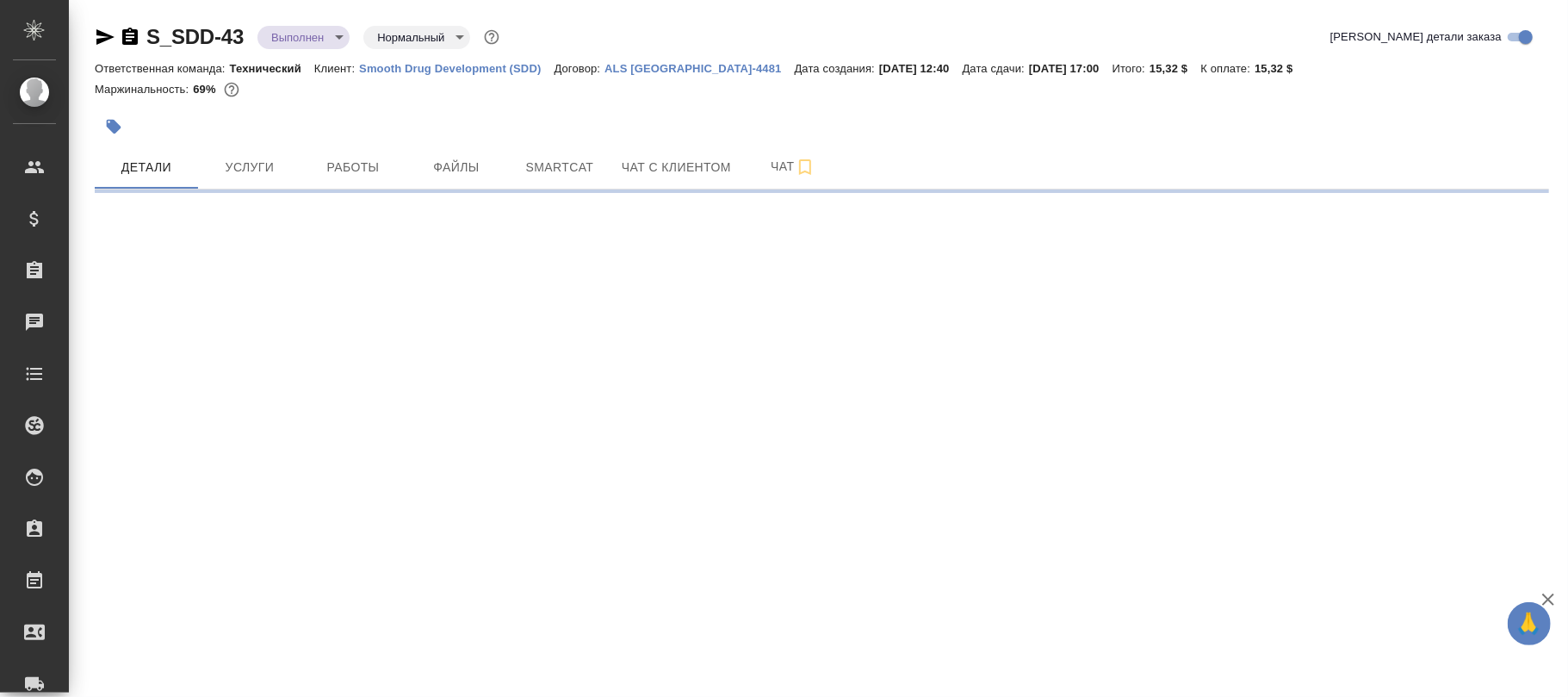
select select "RU"
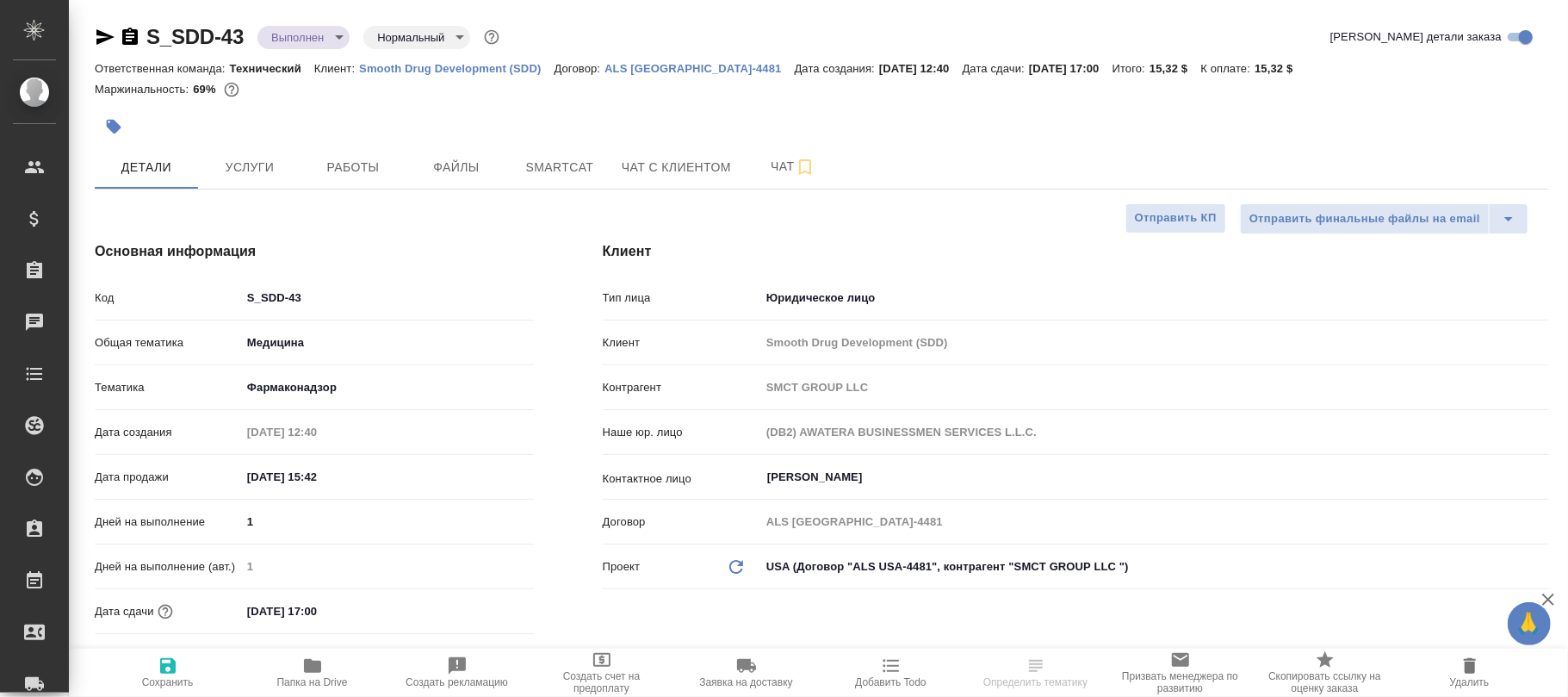
type textarea "x"
drag, startPoint x: 169, startPoint y: 670, endPoint x: 296, endPoint y: 218, distance: 469.5
click at [169, 672] on icon "button" at bounding box center [167, 665] width 20 height 20
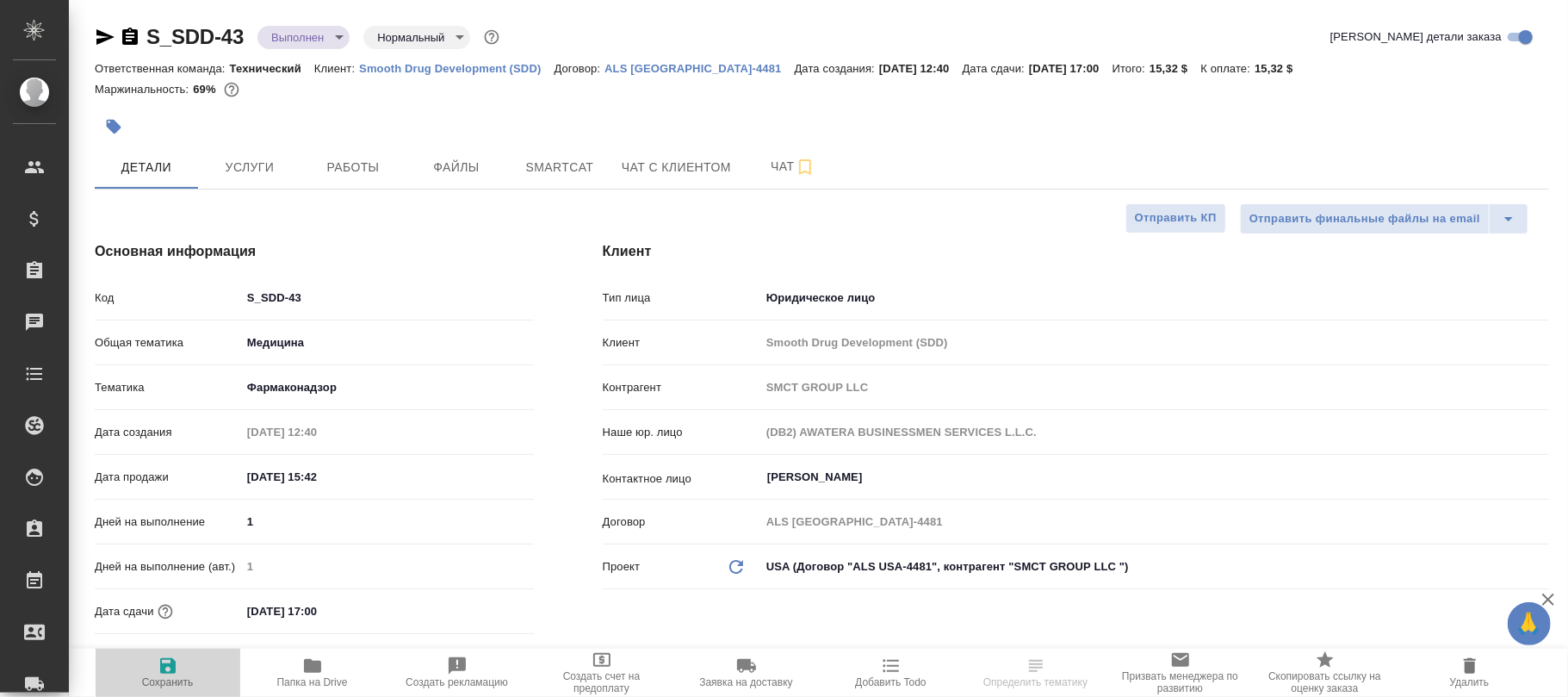
type textarea "x"
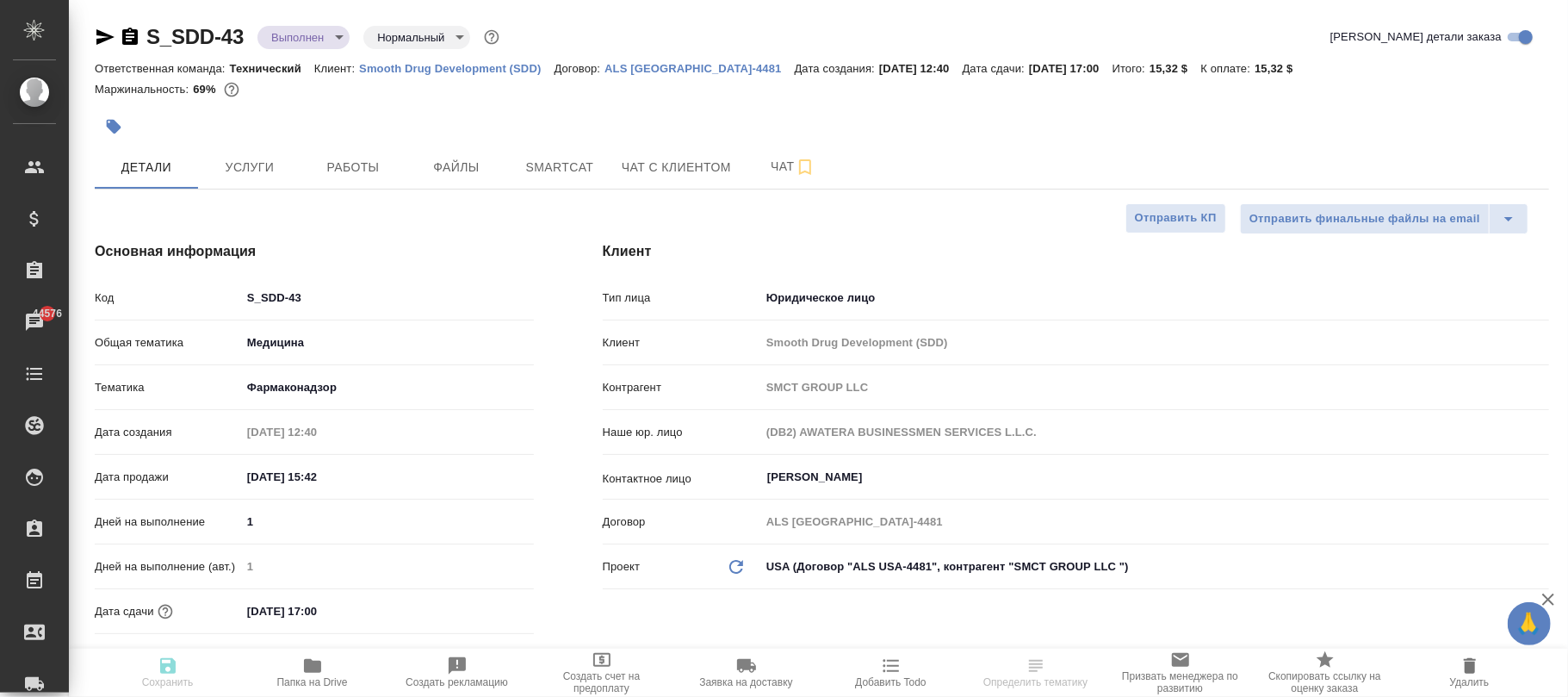
type textarea "x"
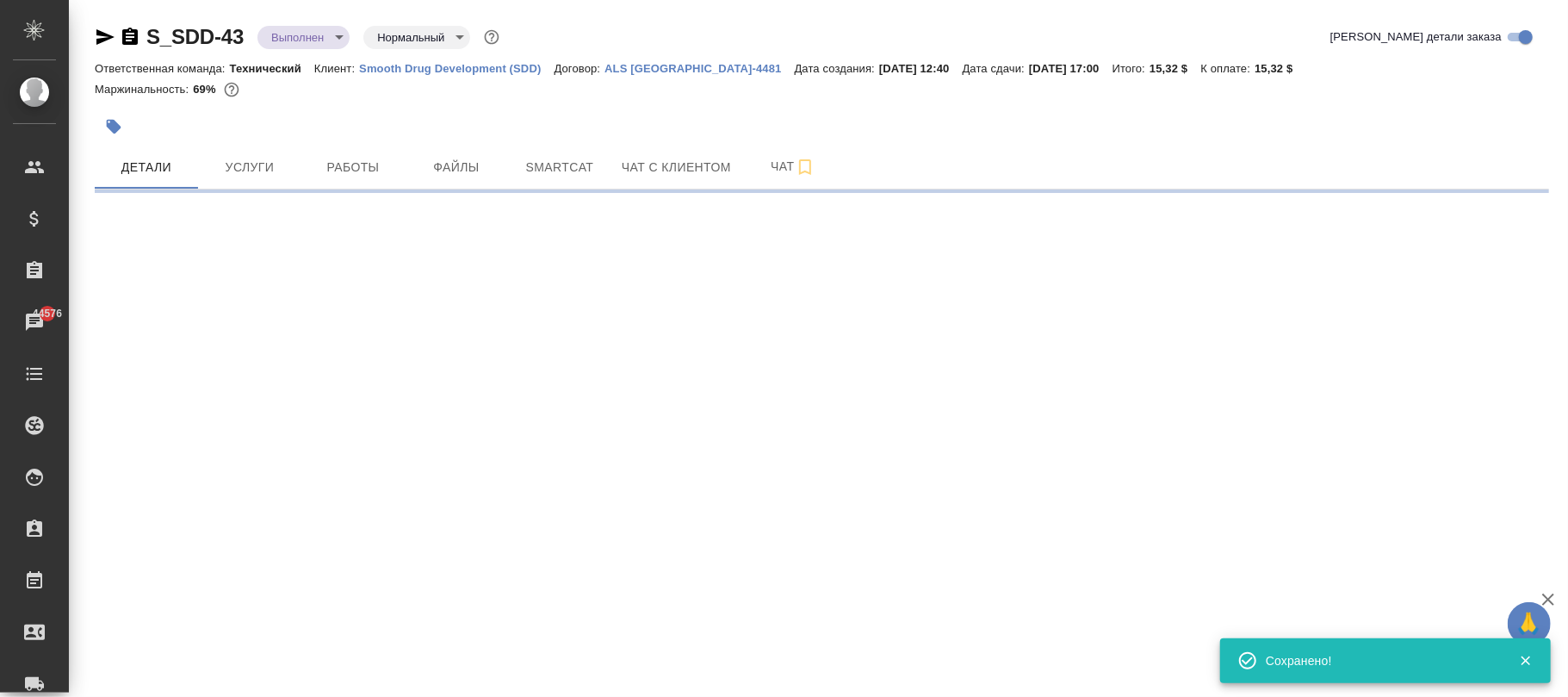
select select "RU"
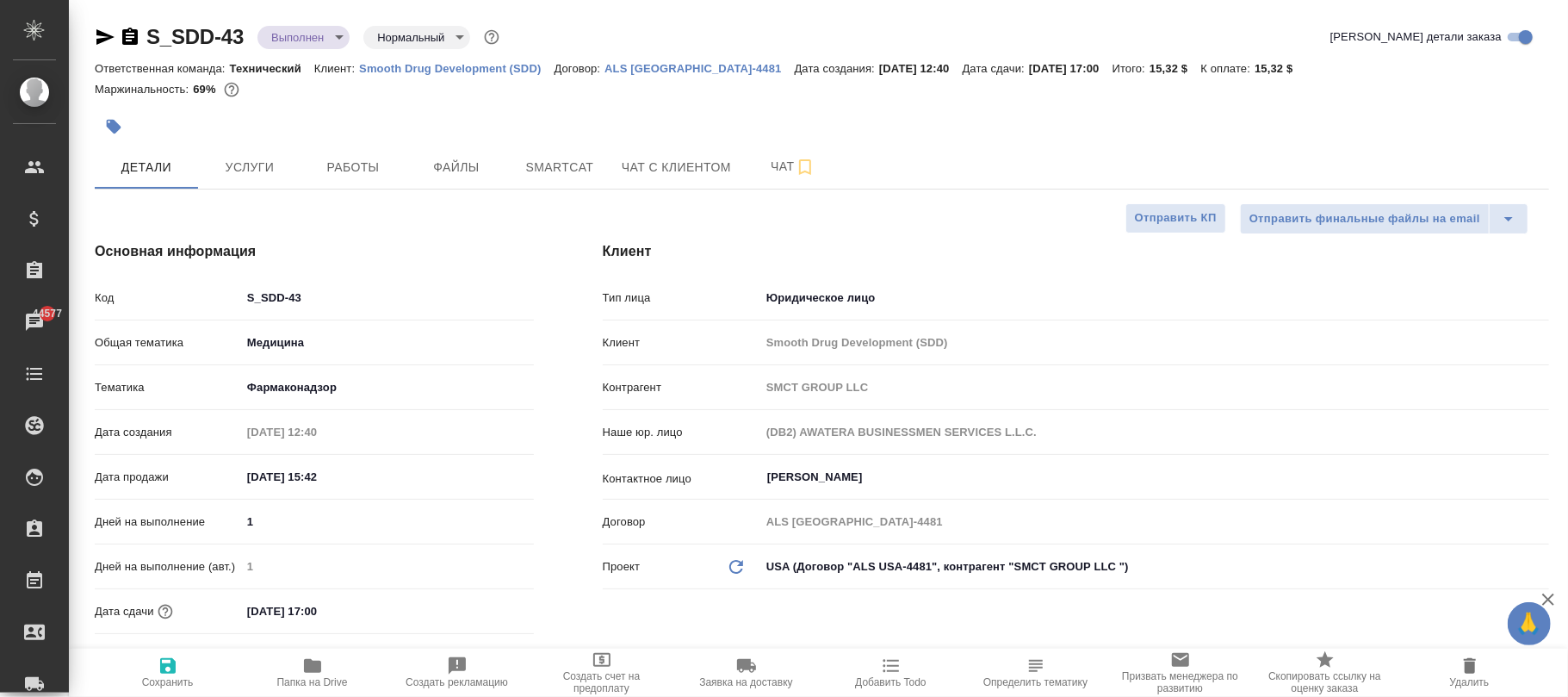
type textarea "x"
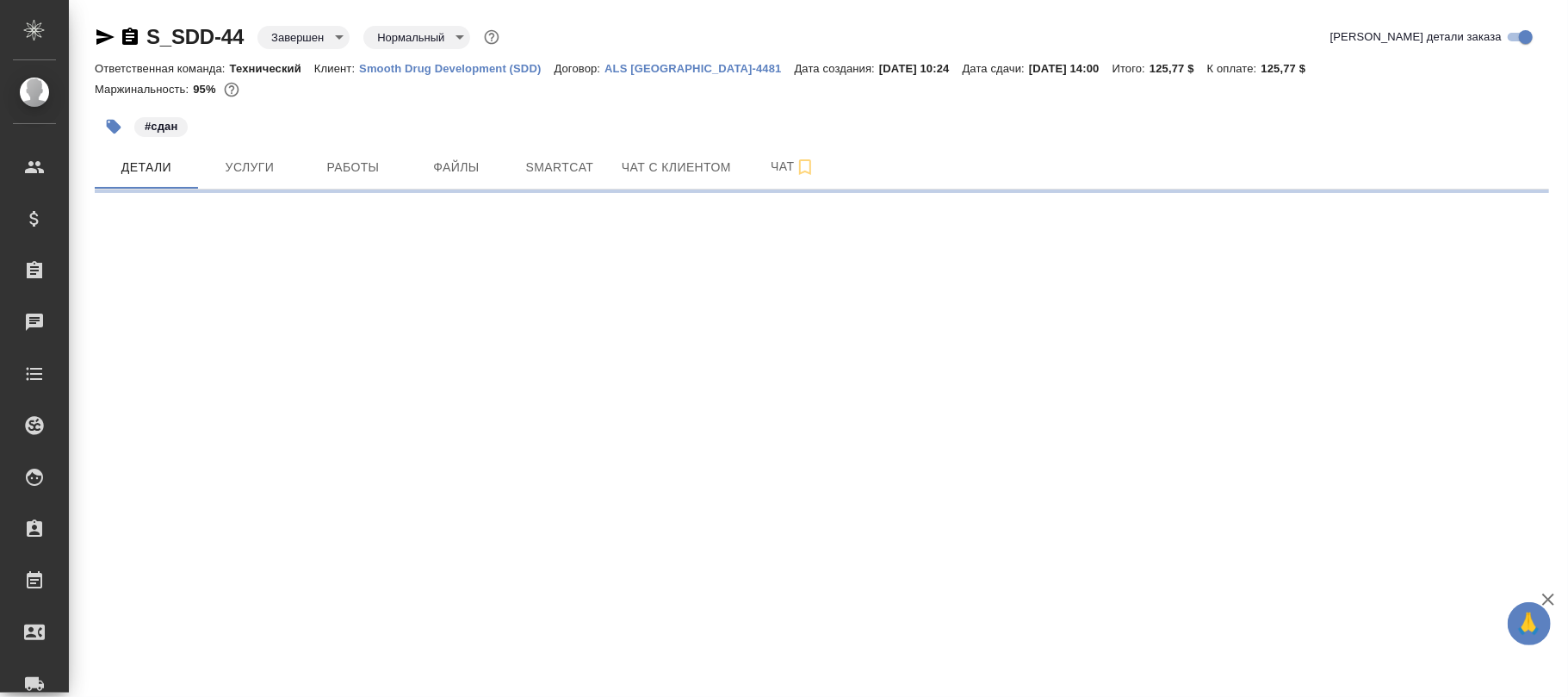
click at [308, 38] on body "🙏 .cls-1 fill:#fff; AWATERA Фокина Наталья n.fokina Клиенты Спецификации Заказы…" at bounding box center [784, 348] width 1568 height 697
select select "RU"
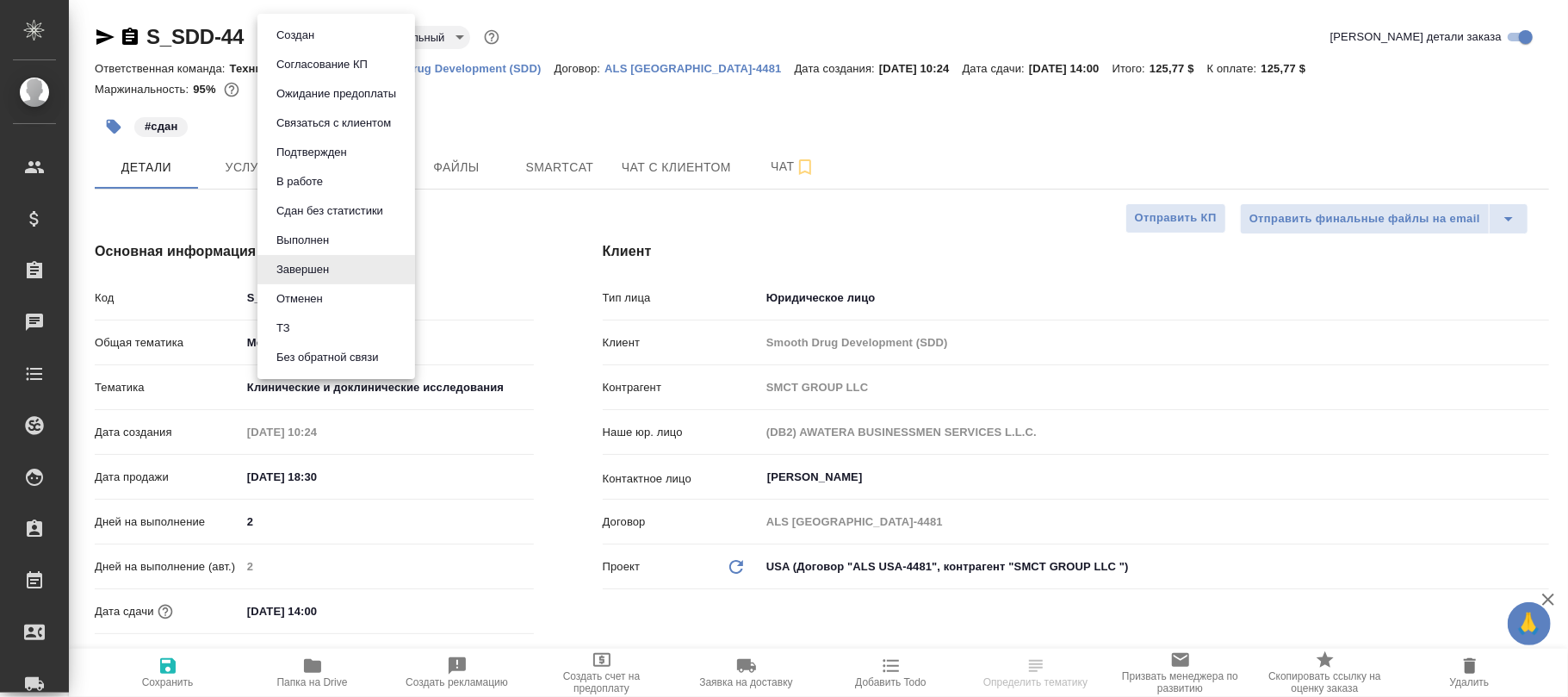
type textarea "x"
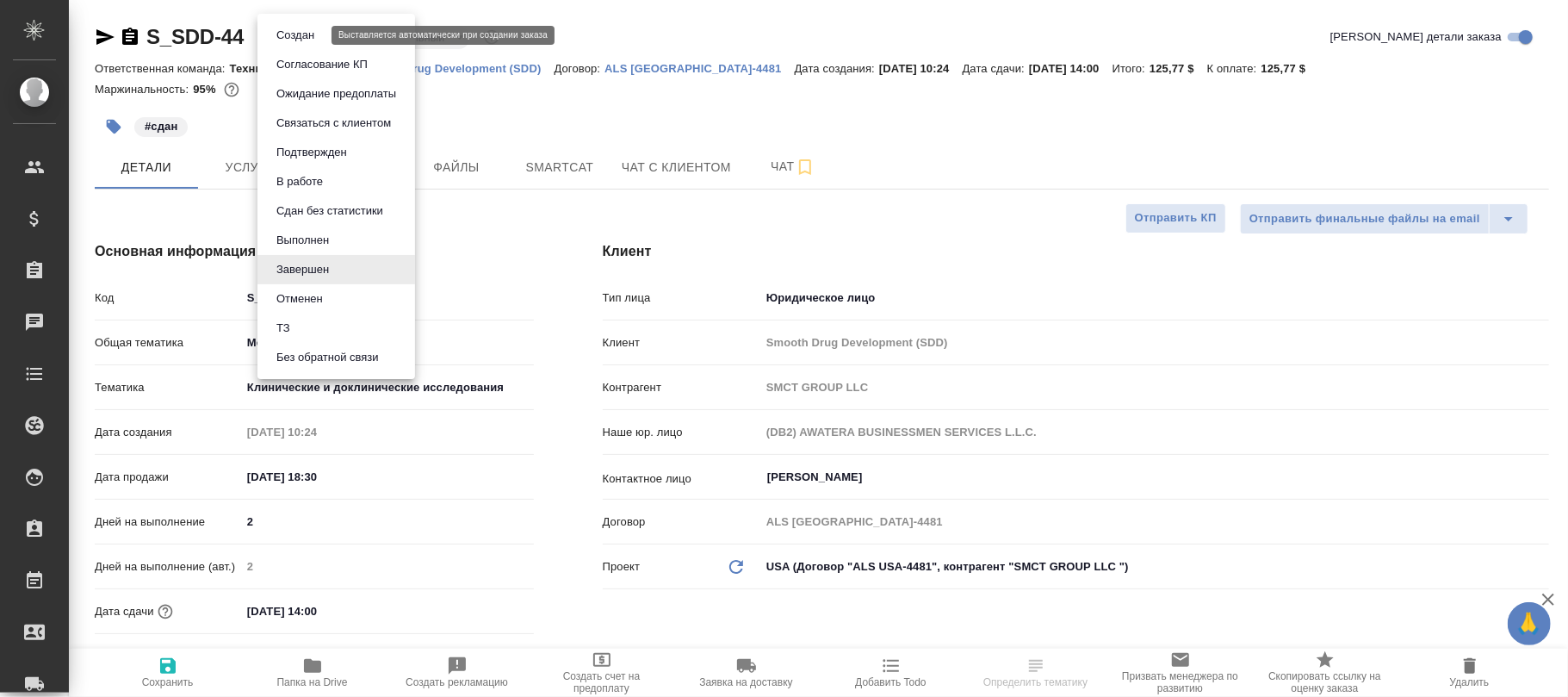
type textarea "x"
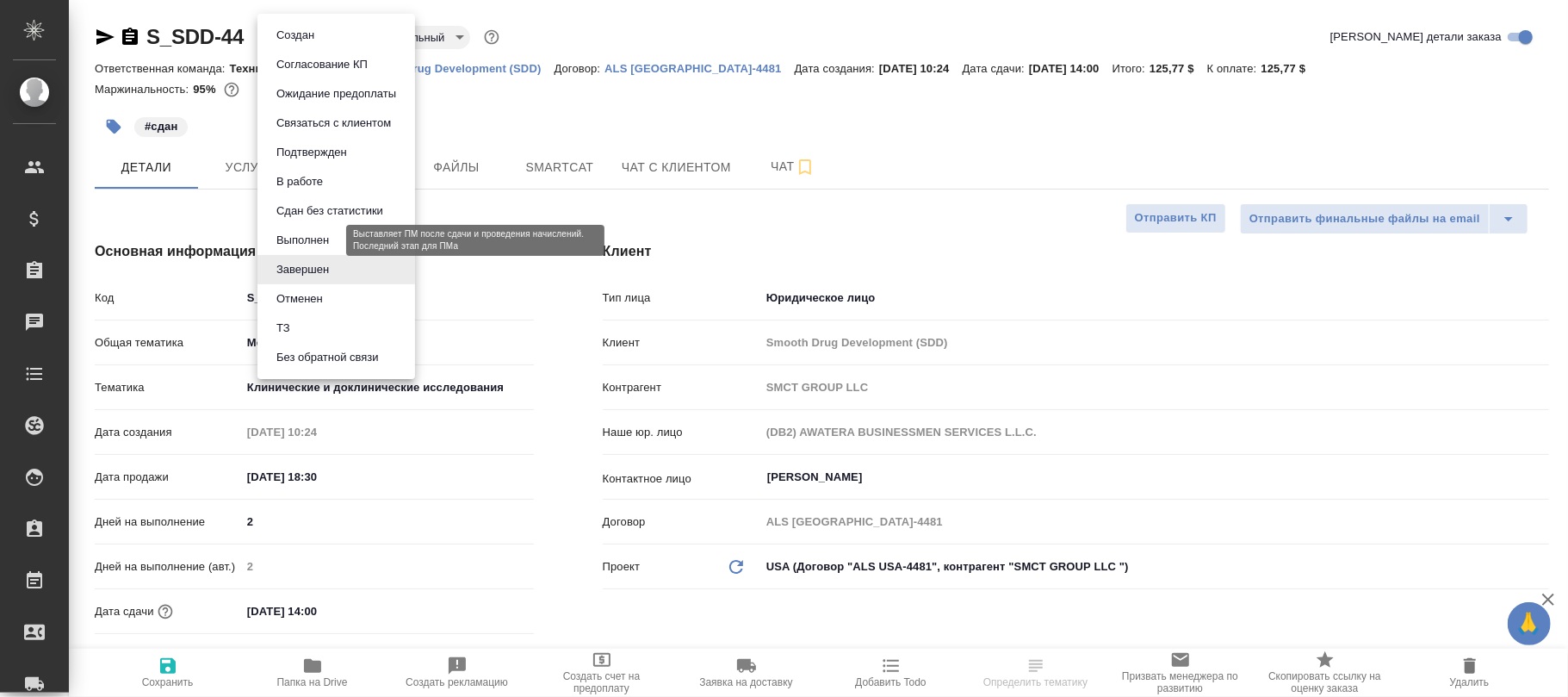
click at [312, 242] on button "Выполнен" at bounding box center [302, 240] width 63 height 19
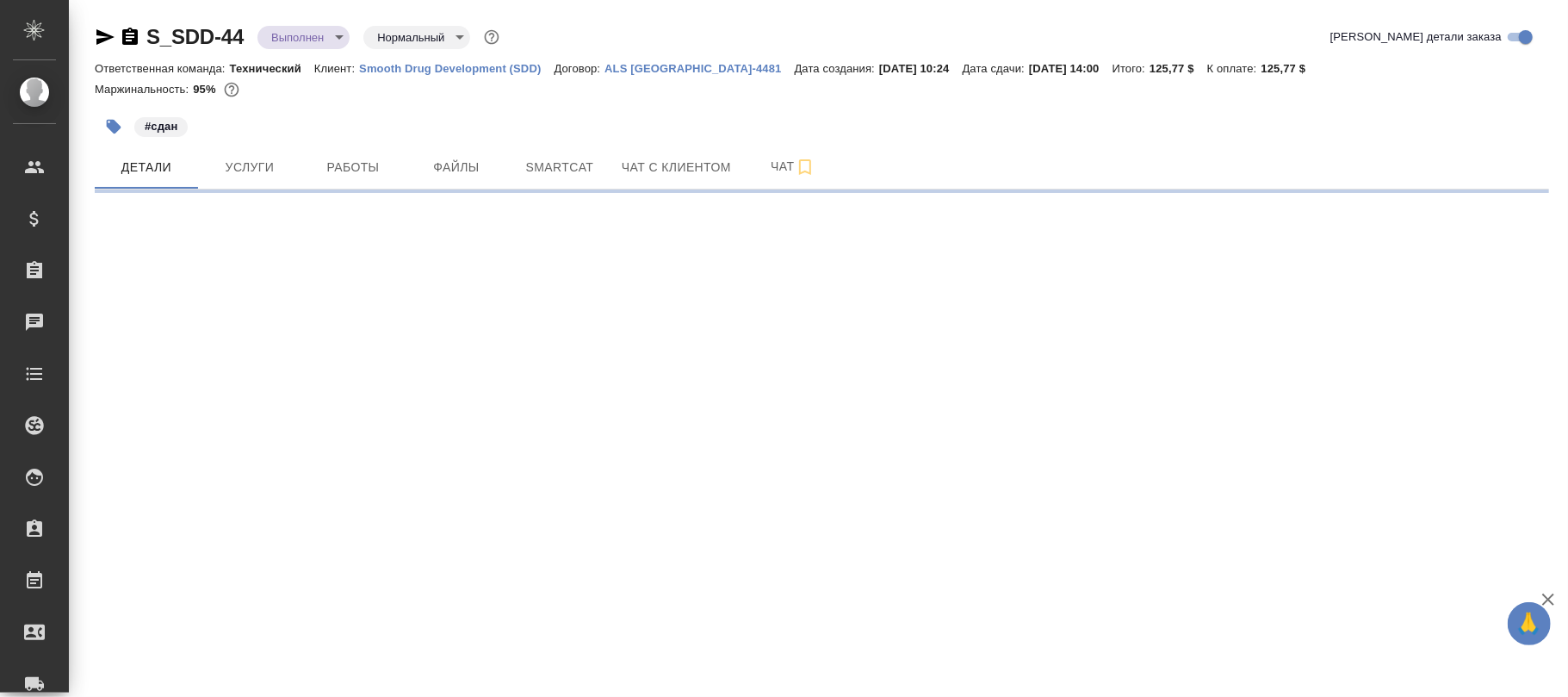
select select "RU"
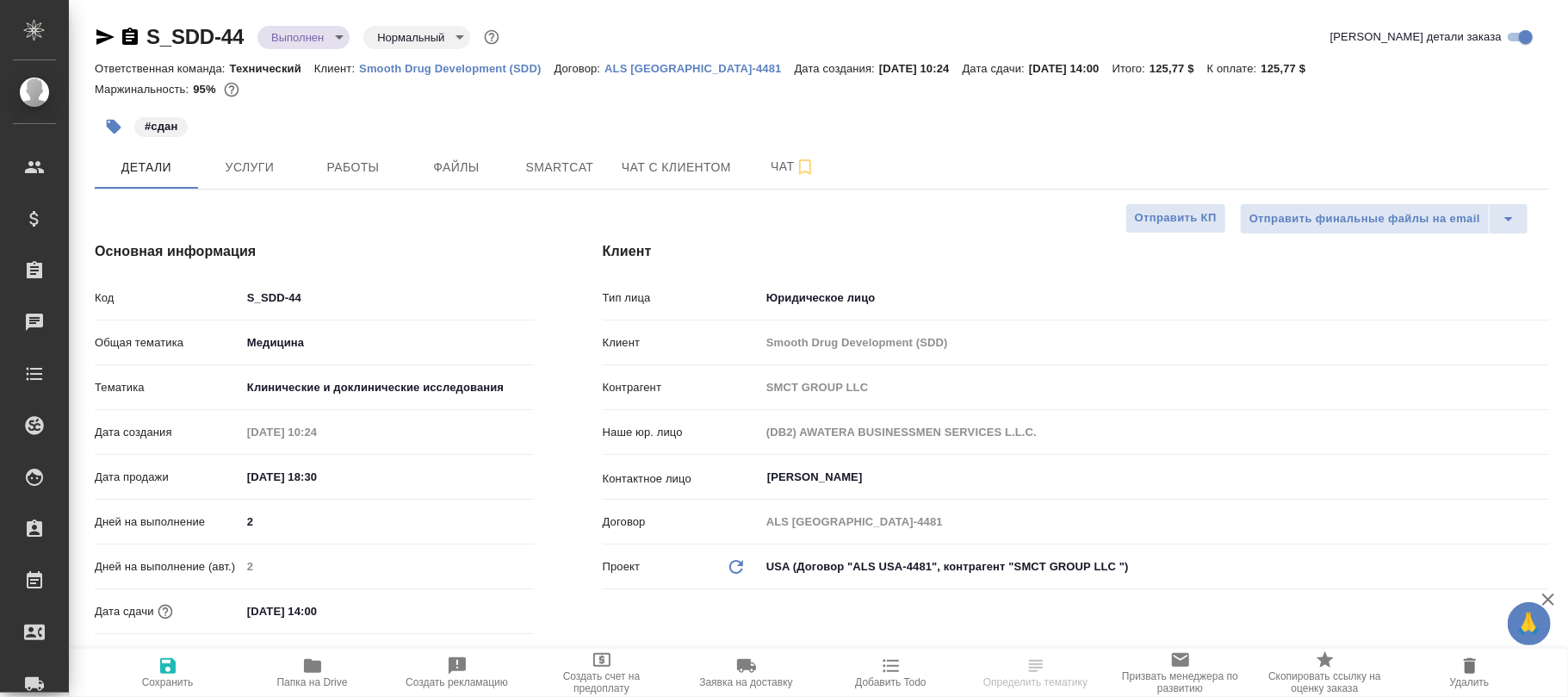
click at [173, 669] on icon "button" at bounding box center [168, 666] width 15 height 15
type textarea "x"
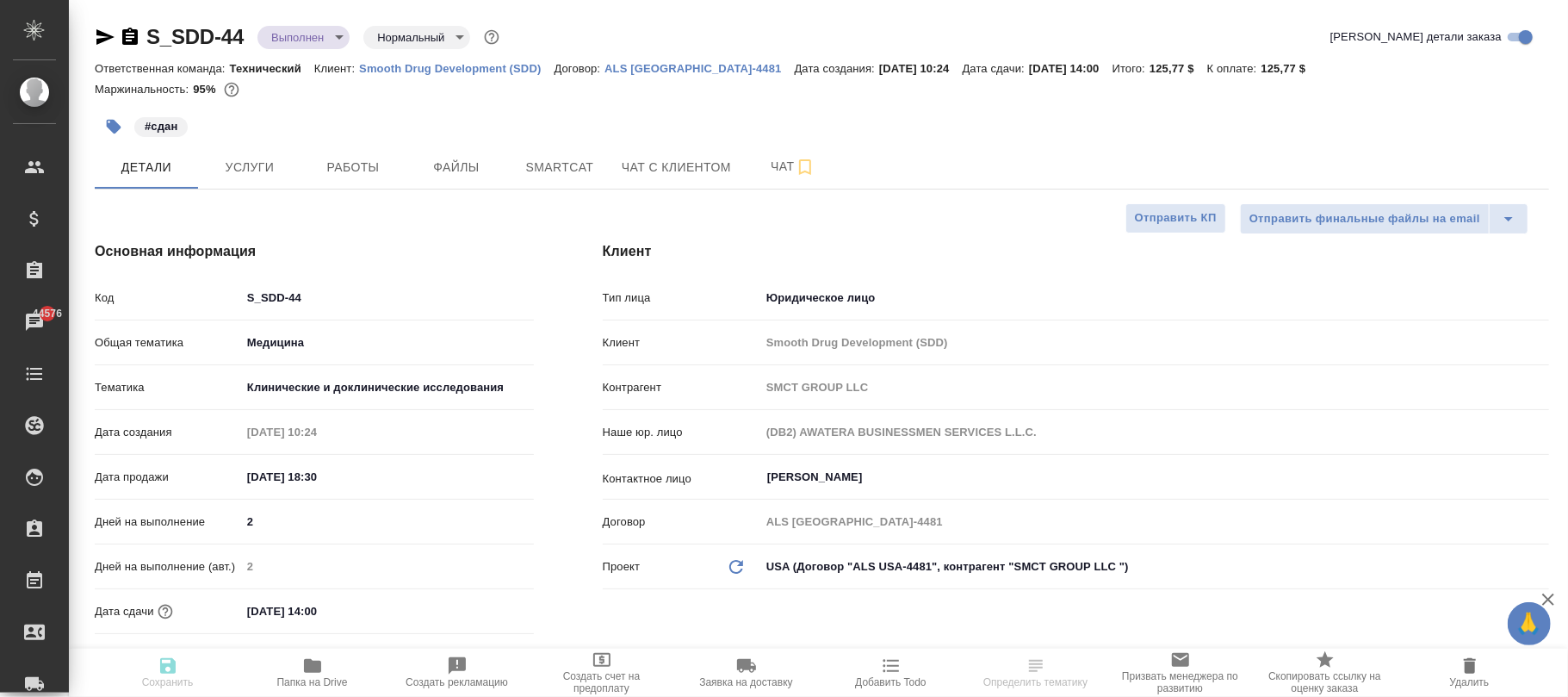
type textarea "x"
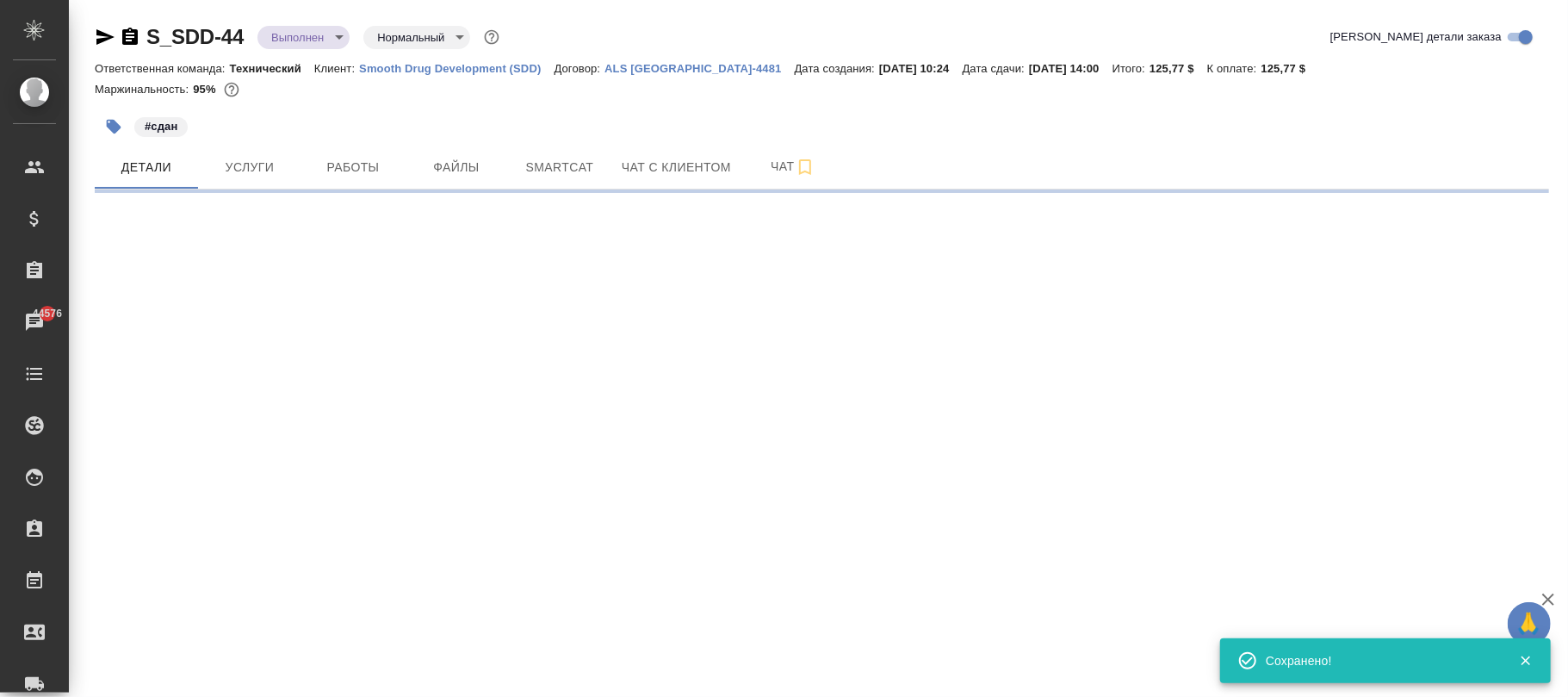
select select "RU"
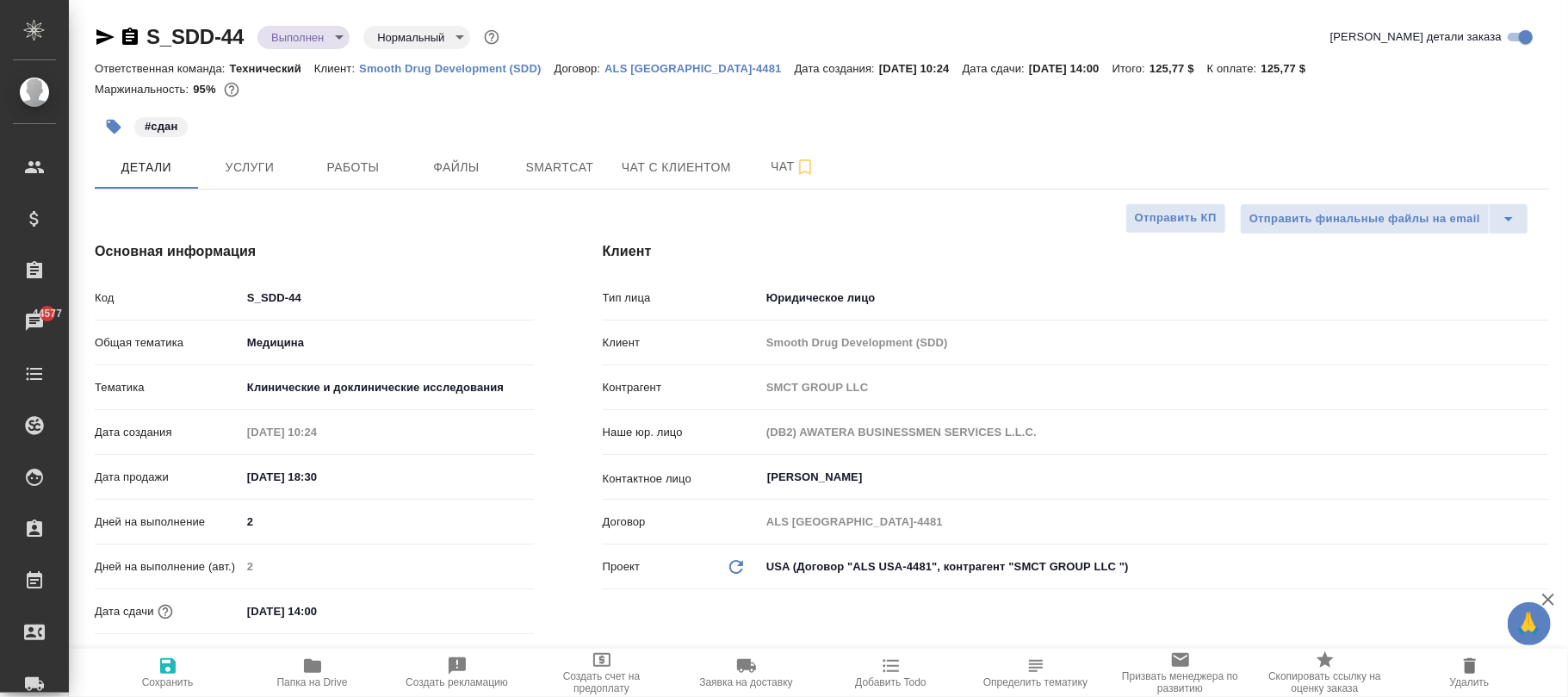
type textarea "x"
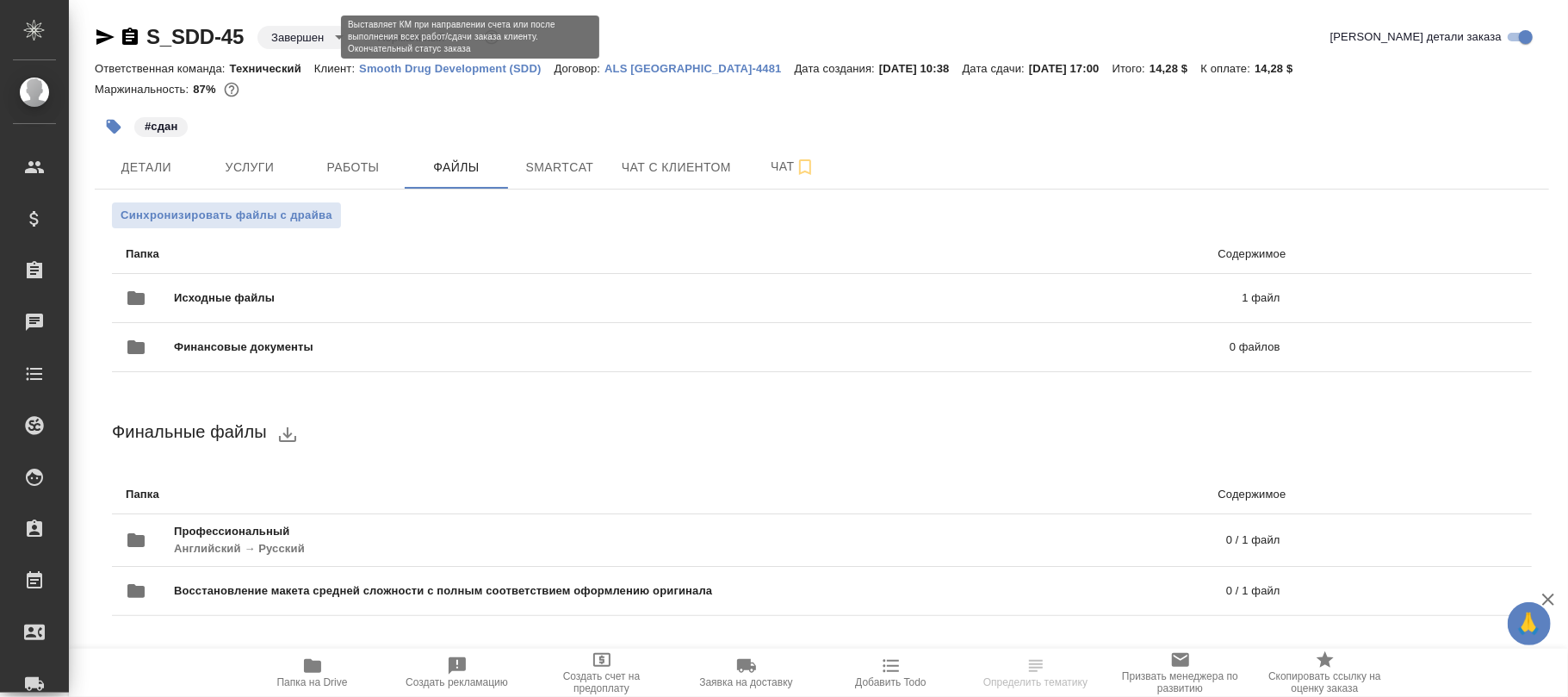
click at [297, 40] on body "🙏 .cls-1 fill:#fff; AWATERA [PERSON_NAME]fokina Клиенты Спецификации Заказы Чат…" at bounding box center [784, 348] width 1568 height 697
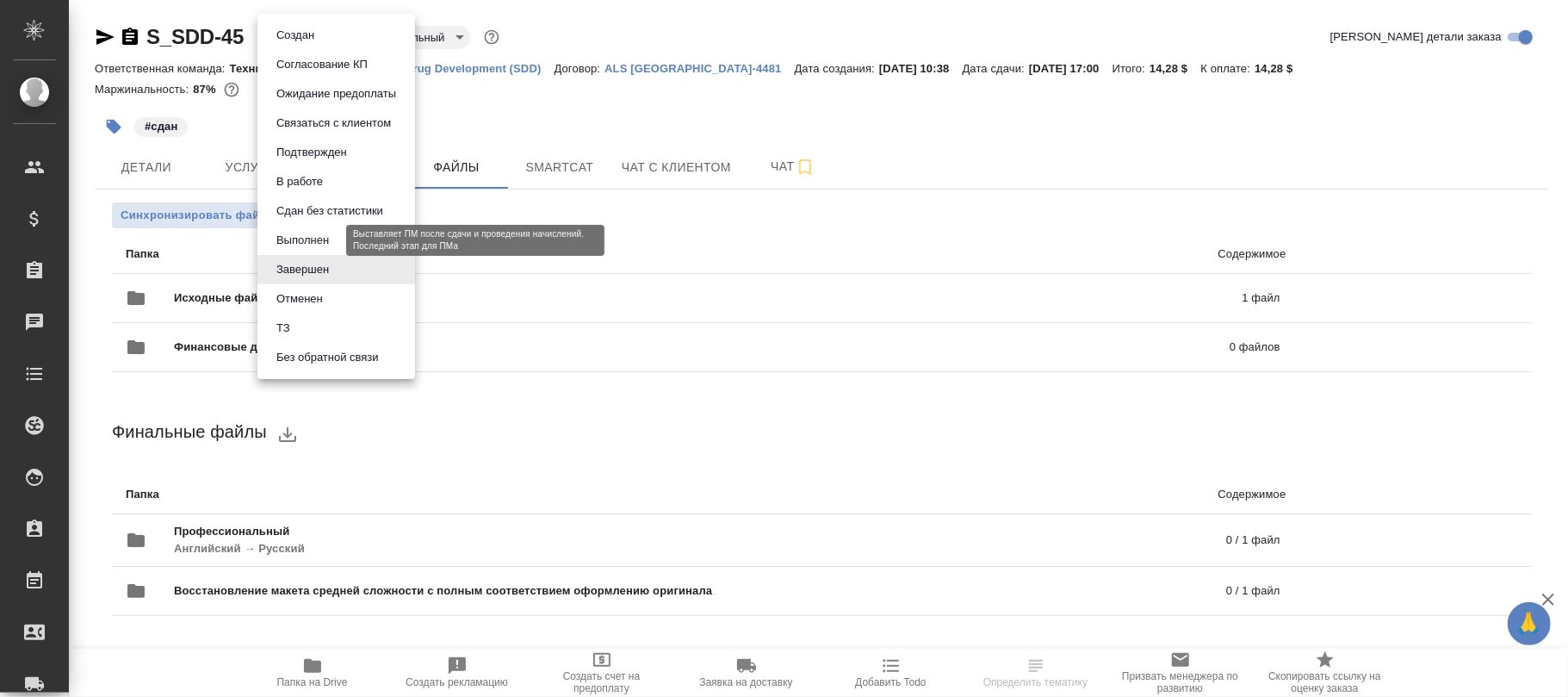
click at [308, 238] on button "Выполнен" at bounding box center [302, 240] width 63 height 19
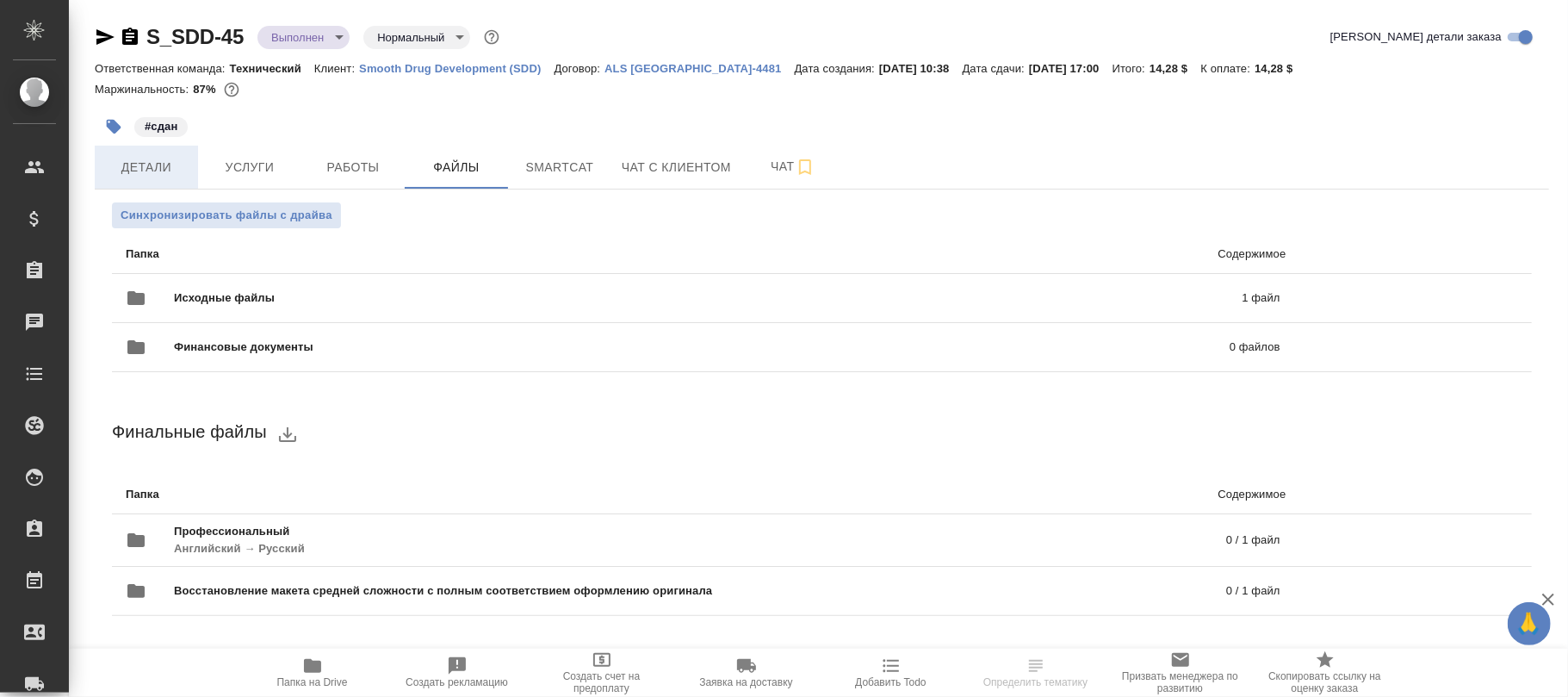
click at [125, 167] on span "Детали" at bounding box center [146, 167] width 82 height 21
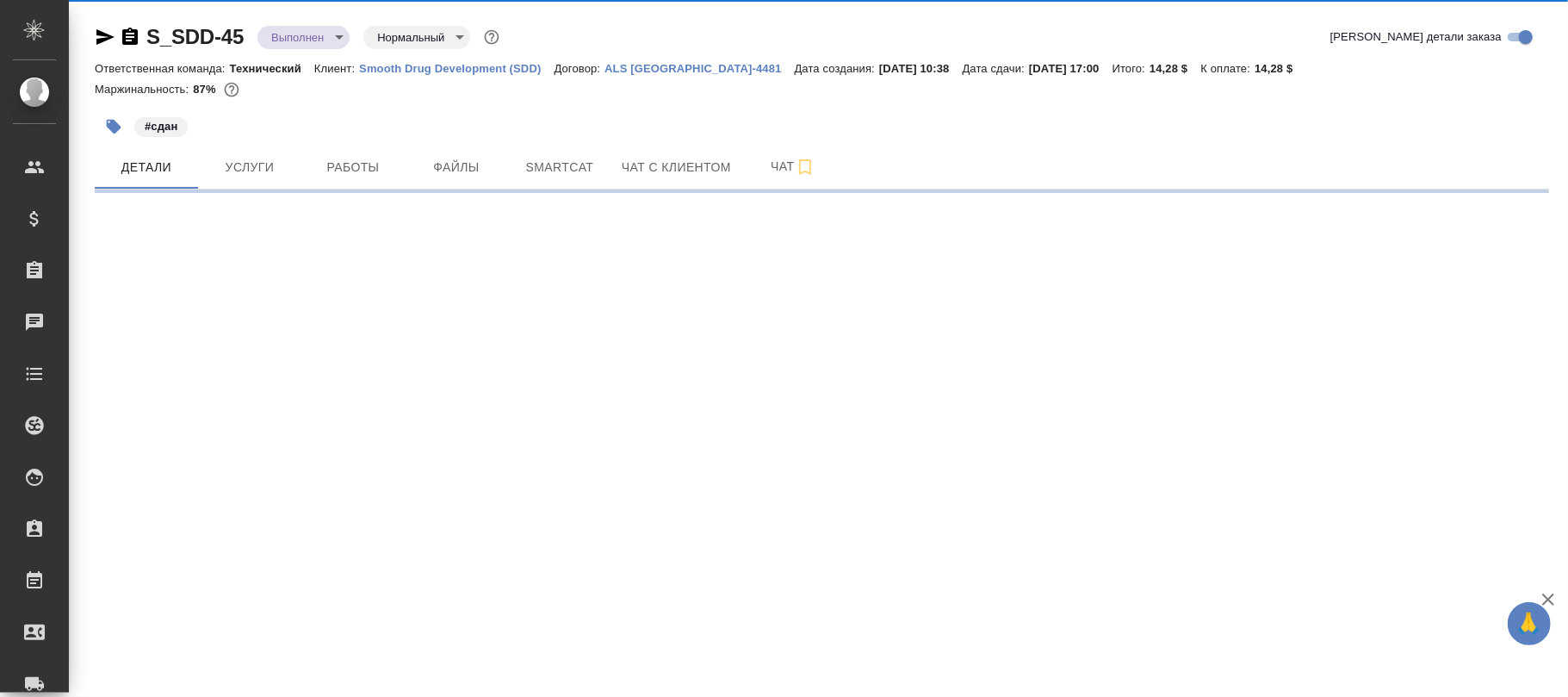
select select "RU"
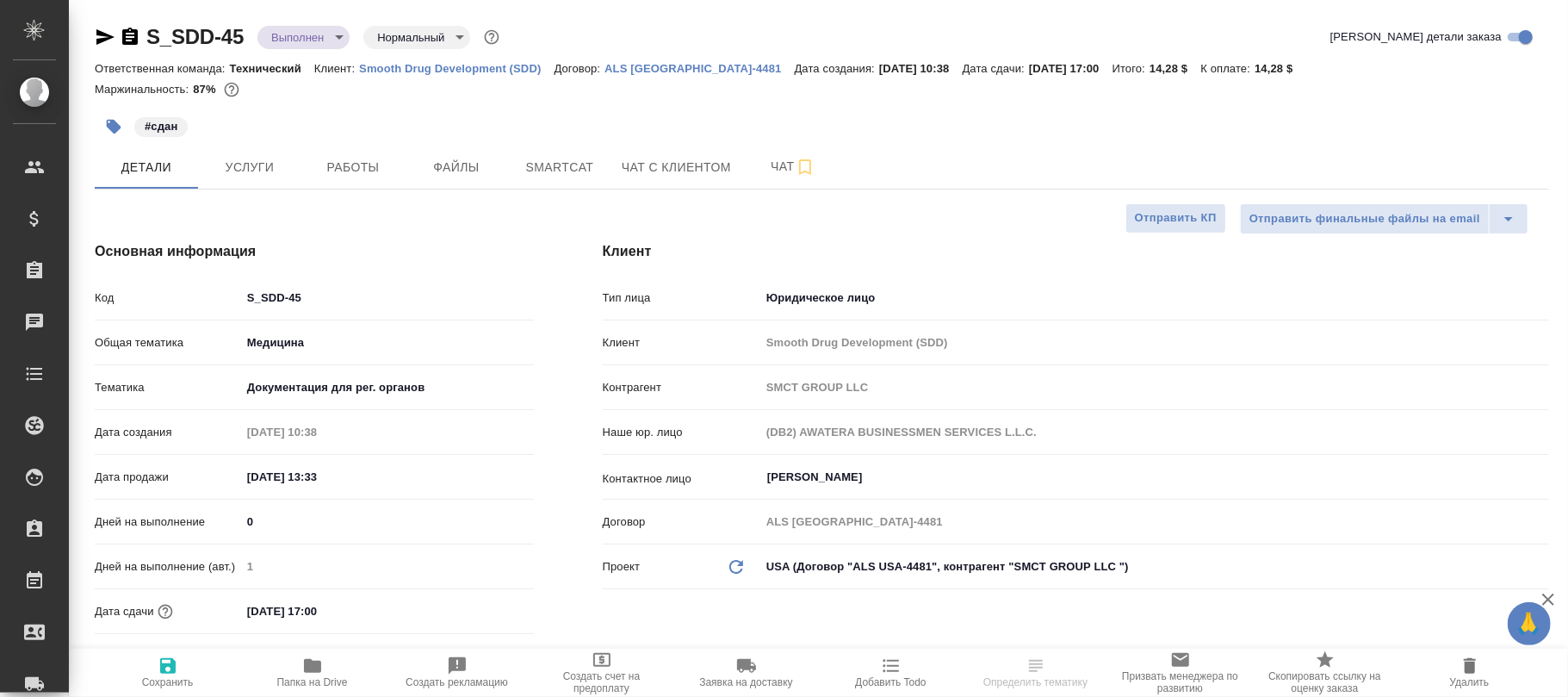
type textarea "x"
click at [170, 670] on icon "button" at bounding box center [168, 666] width 15 height 15
type textarea "x"
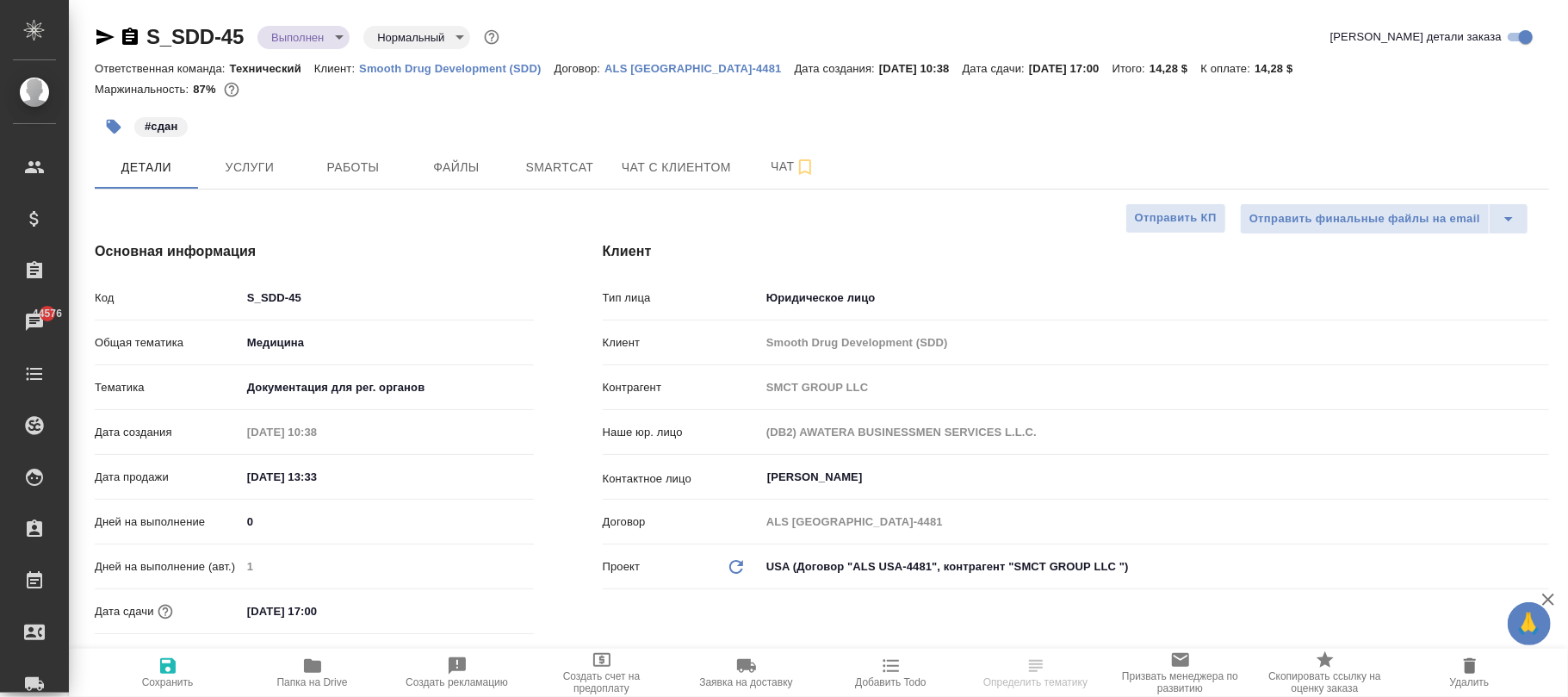
type textarea "x"
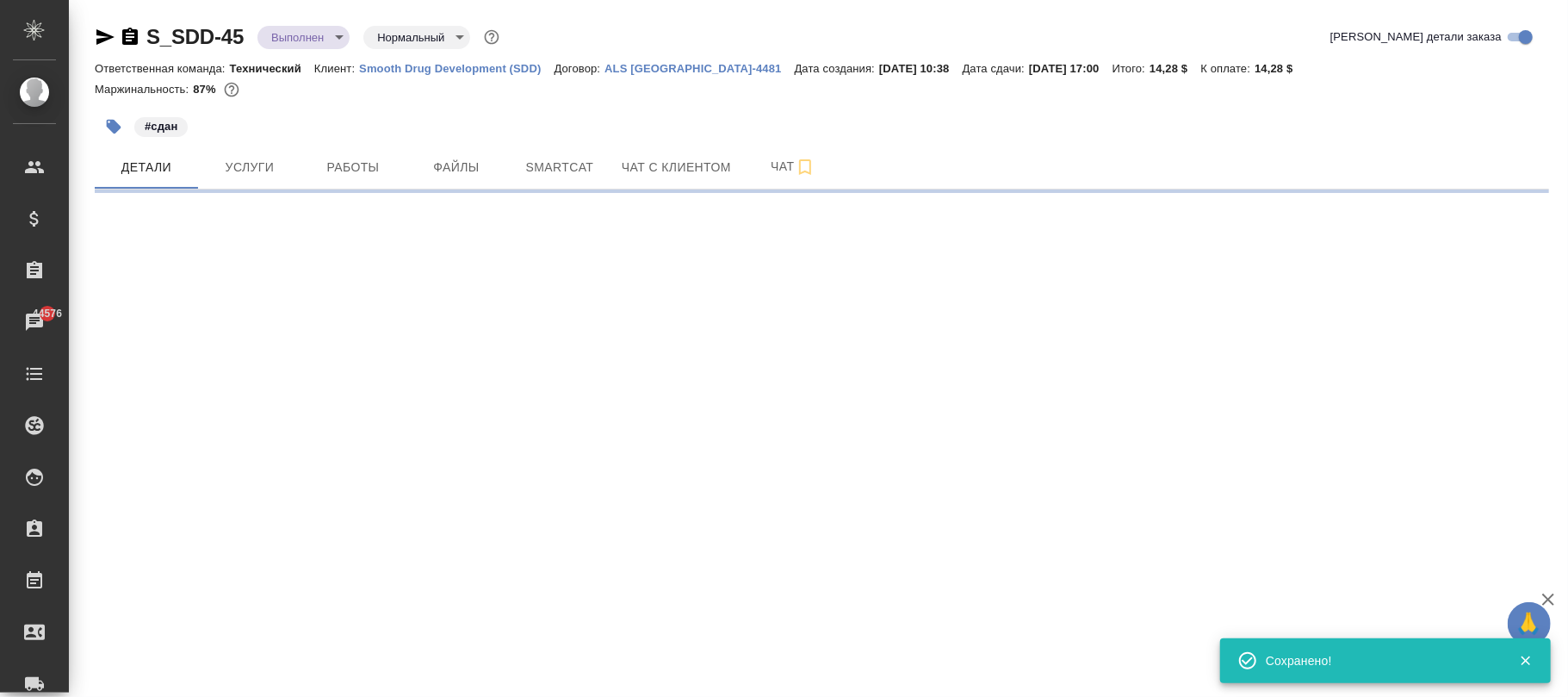
select select "RU"
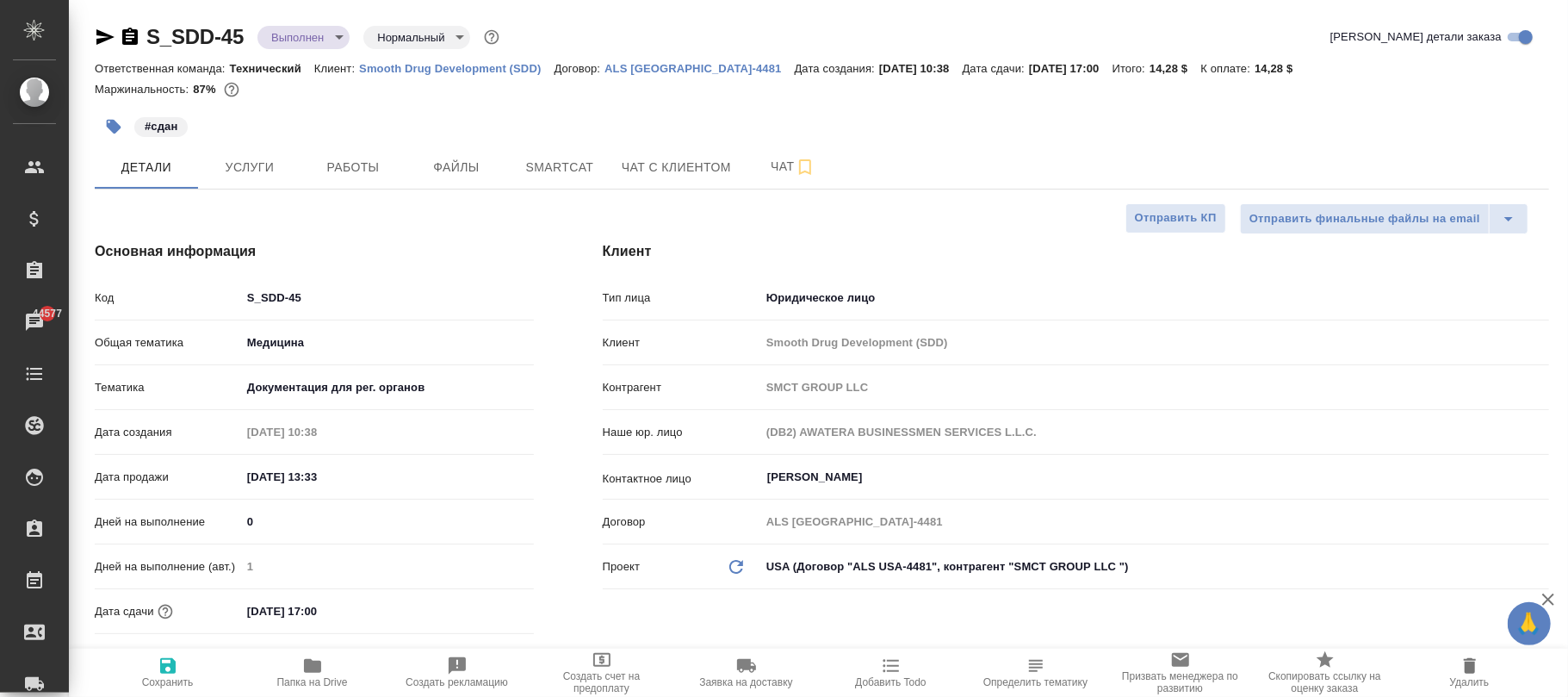
type textarea "x"
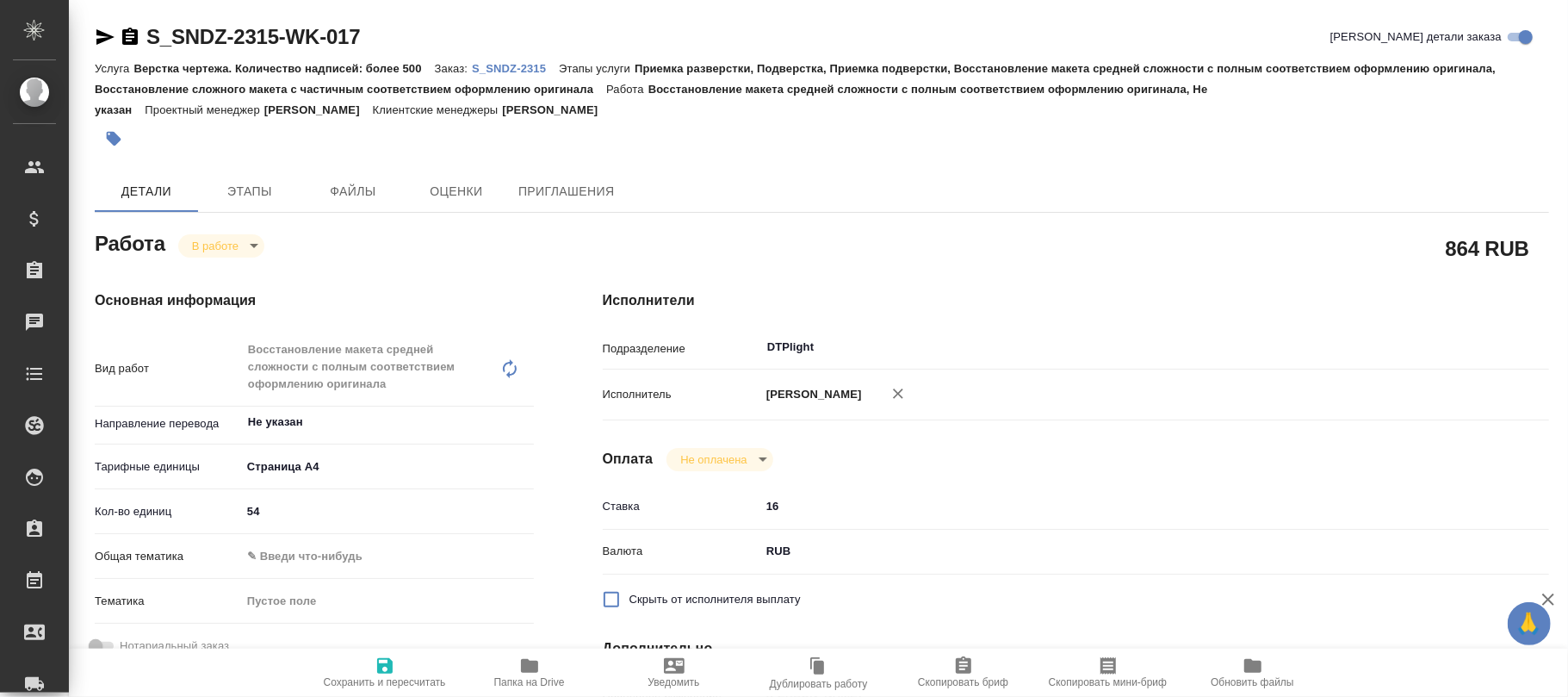
type textarea "x"
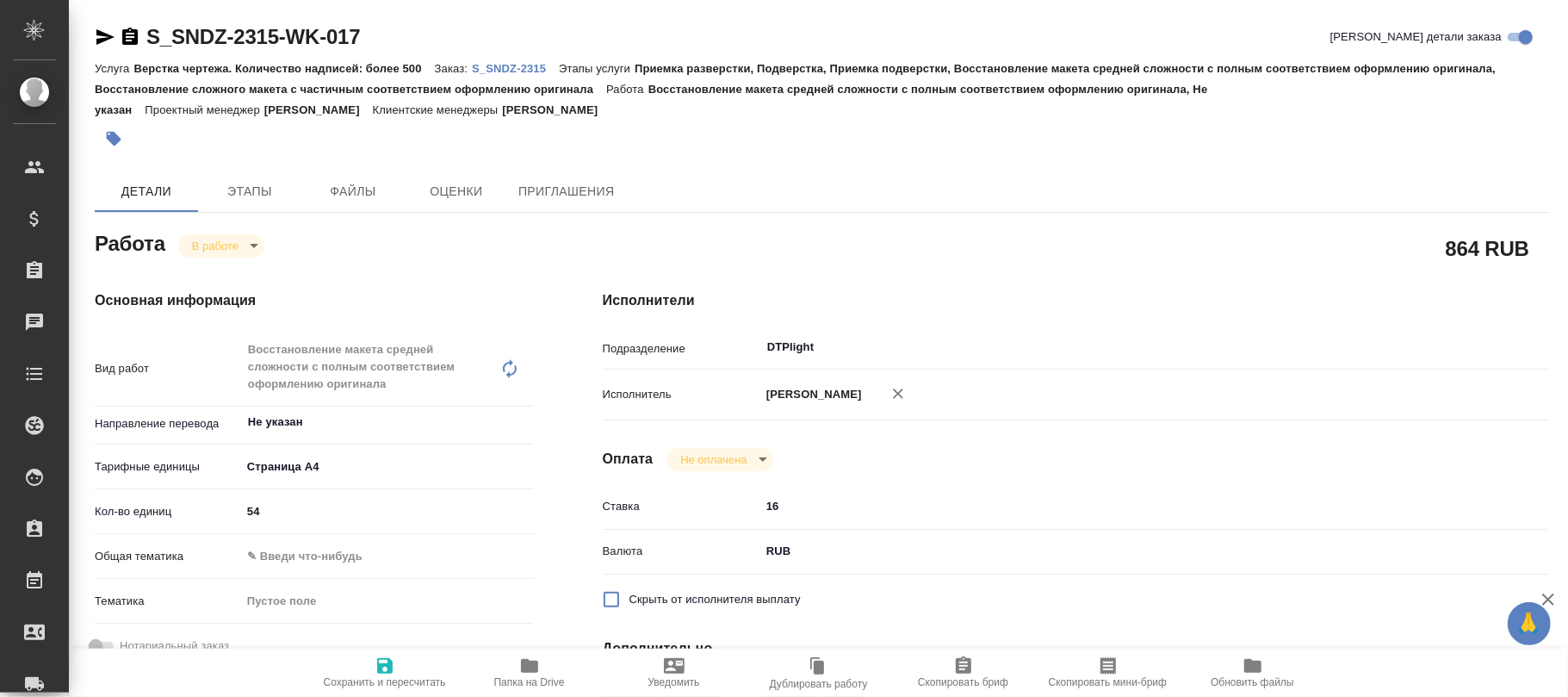
type textarea "x"
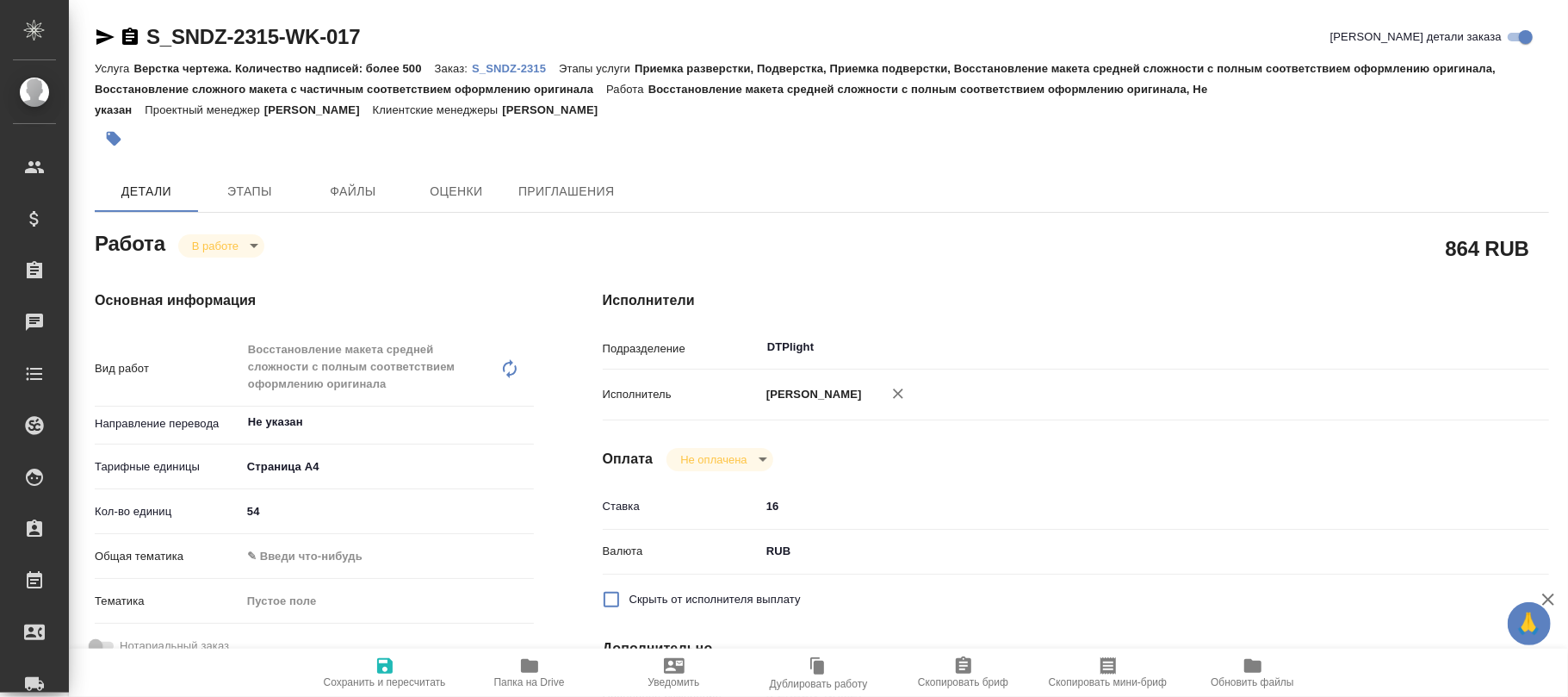
type textarea "x"
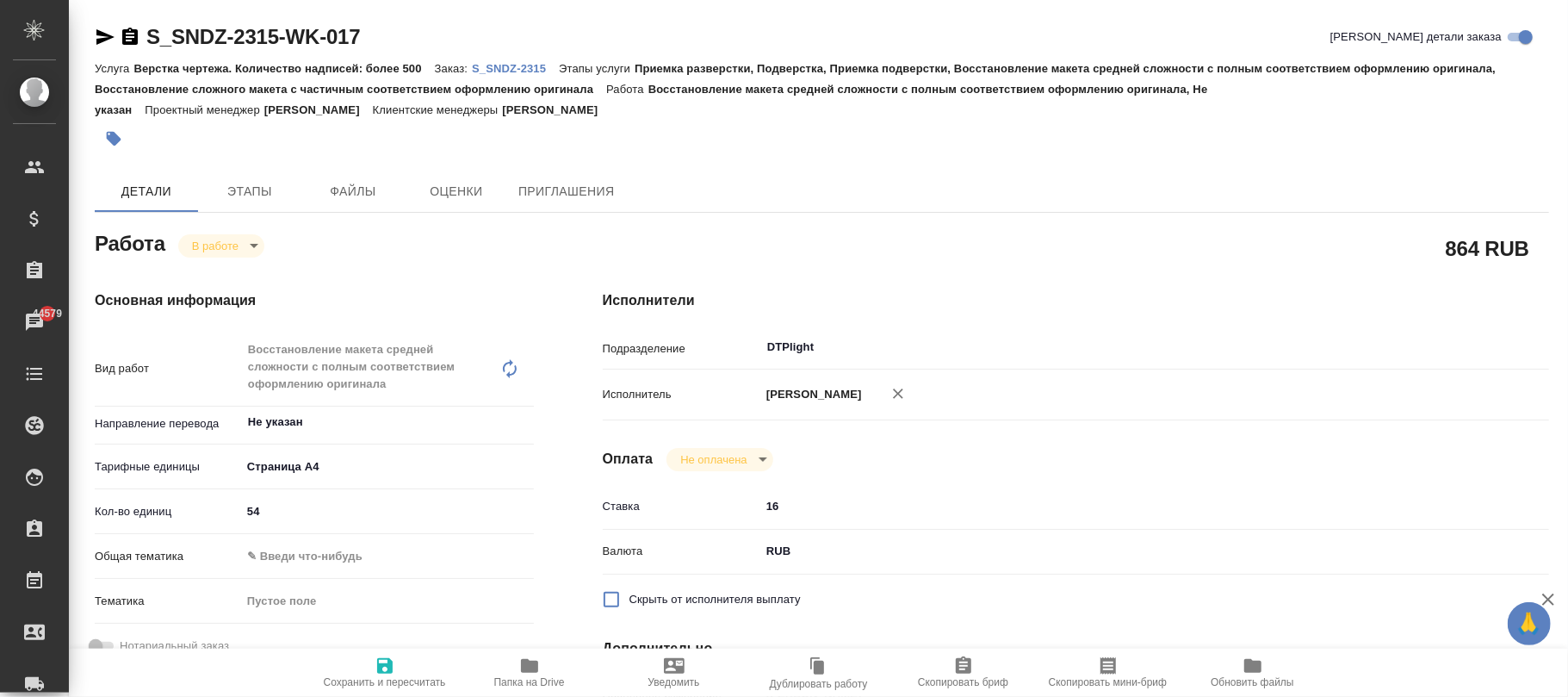
click at [528, 62] on p "S_SNDZ-2315" at bounding box center [516, 68] width 87 height 13
click at [369, 177] on button "Файлы" at bounding box center [352, 191] width 104 height 42
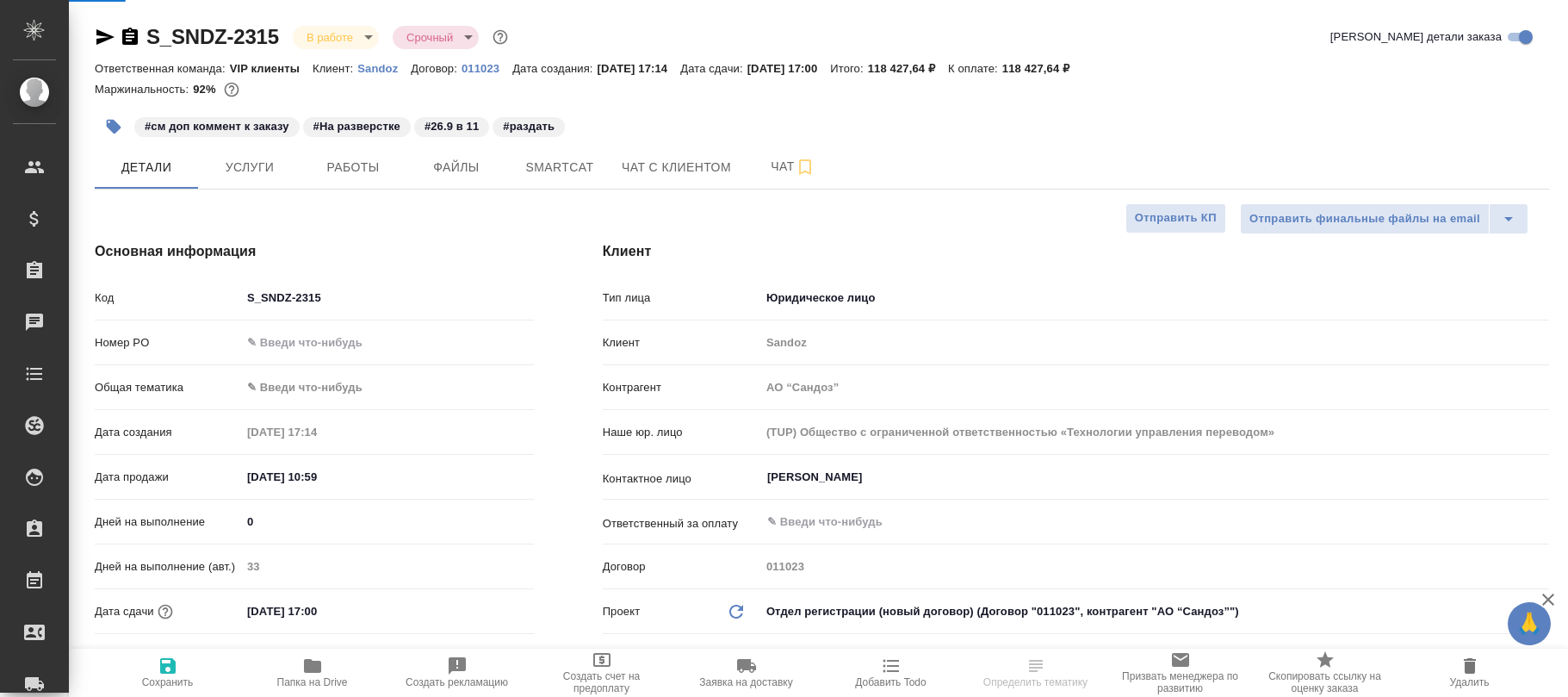
select select "RU"
click at [466, 167] on span "Файлы" at bounding box center [456, 167] width 82 height 21
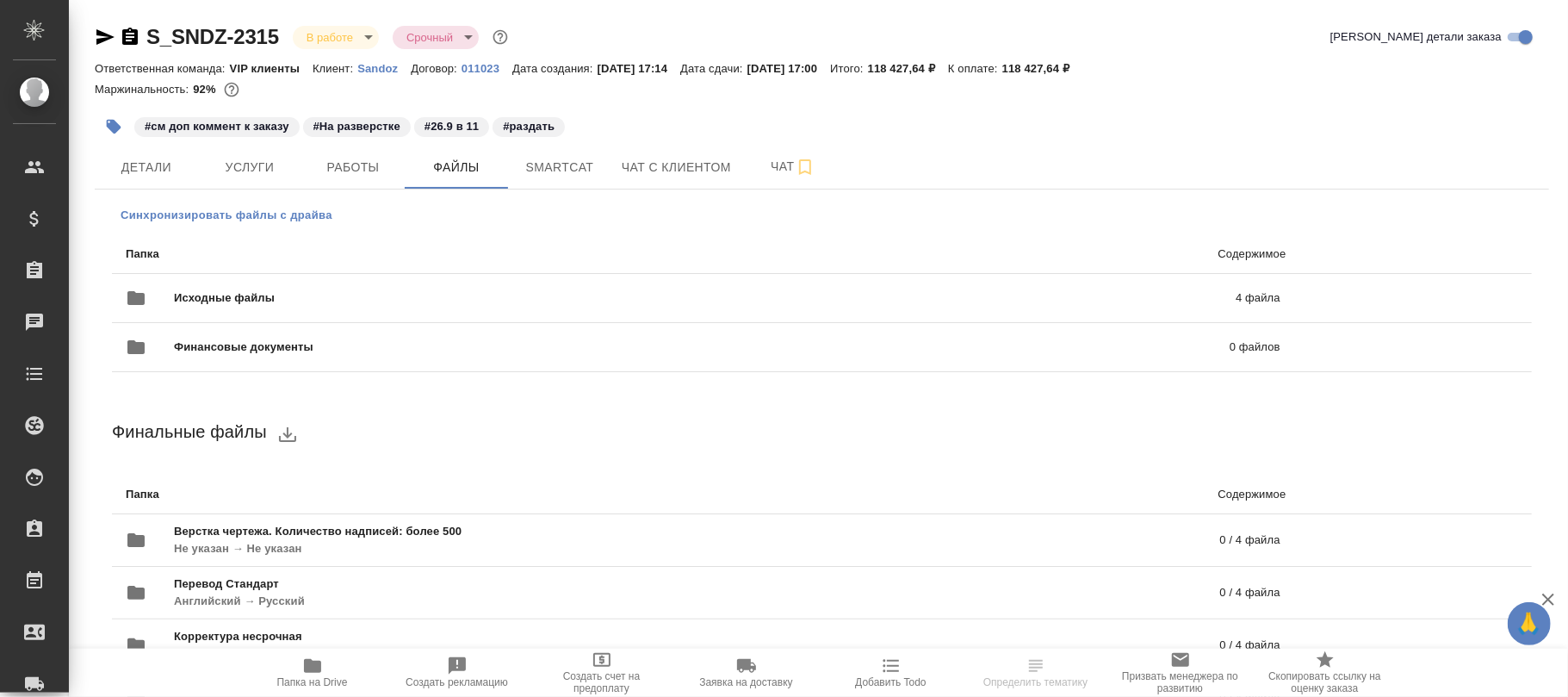
click at [196, 211] on span "Синхронизировать файлы с драйва" at bounding box center [226, 216] width 212 height 17
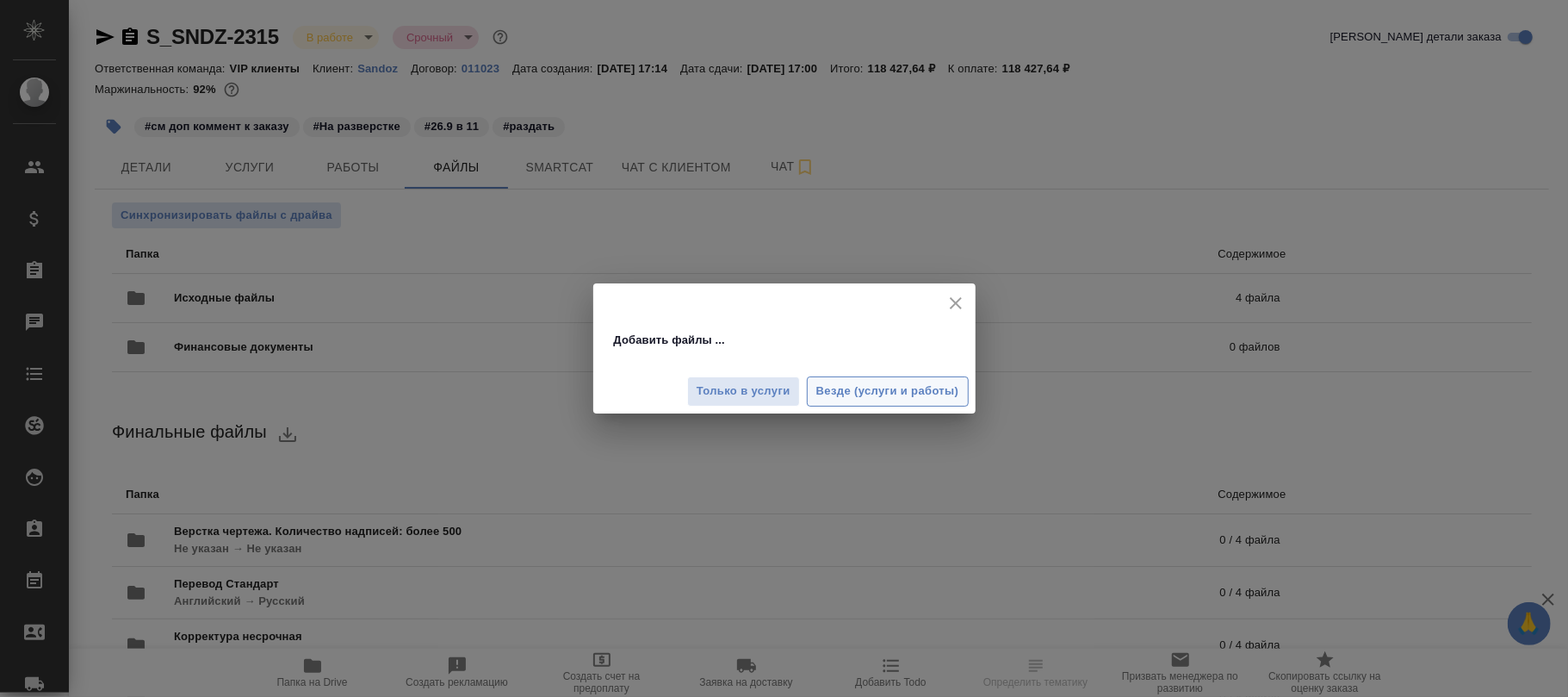
click at [873, 381] on span "Везде (услуги и работы)" at bounding box center [889, 391] width 143 height 19
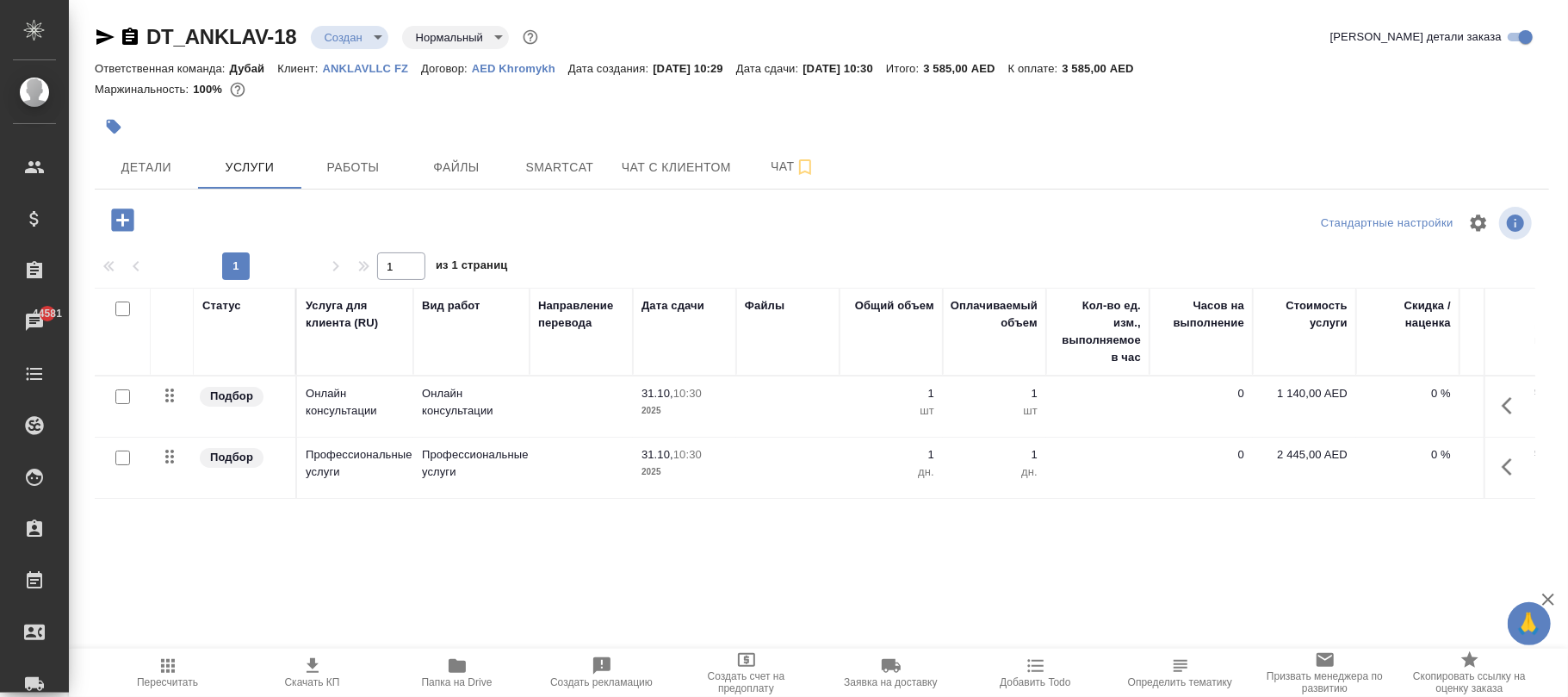
click at [530, 67] on p "AED Khromykh" at bounding box center [521, 68] width 97 height 13
drag, startPoint x: 114, startPoint y: 218, endPoint x: 126, endPoint y: 224, distance: 13.4
click at [126, 224] on icon "button" at bounding box center [122, 219] width 22 height 22
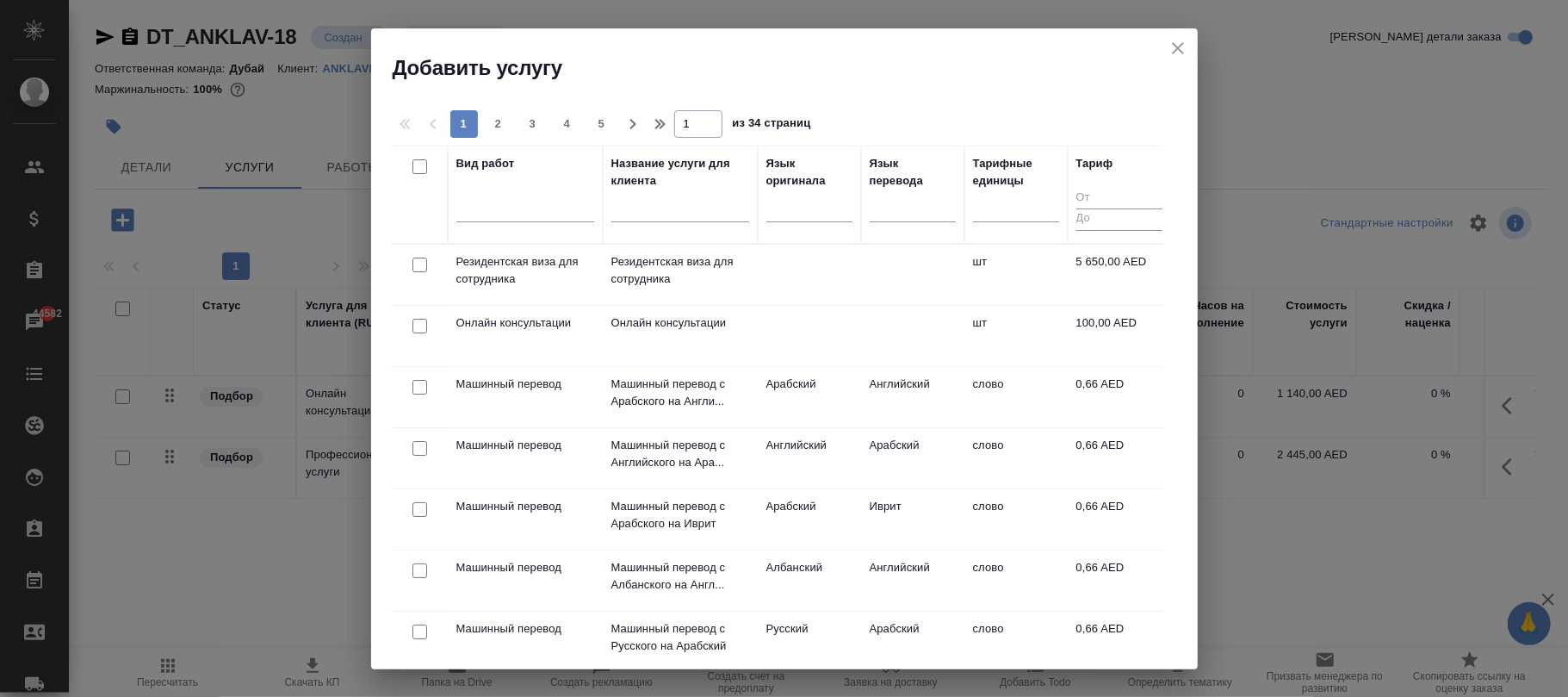
click at [667, 334] on td "Онлайн консультации" at bounding box center [680, 336] width 155 height 60
click at [672, 334] on td "Онлайн консультации" at bounding box center [680, 336] width 155 height 60
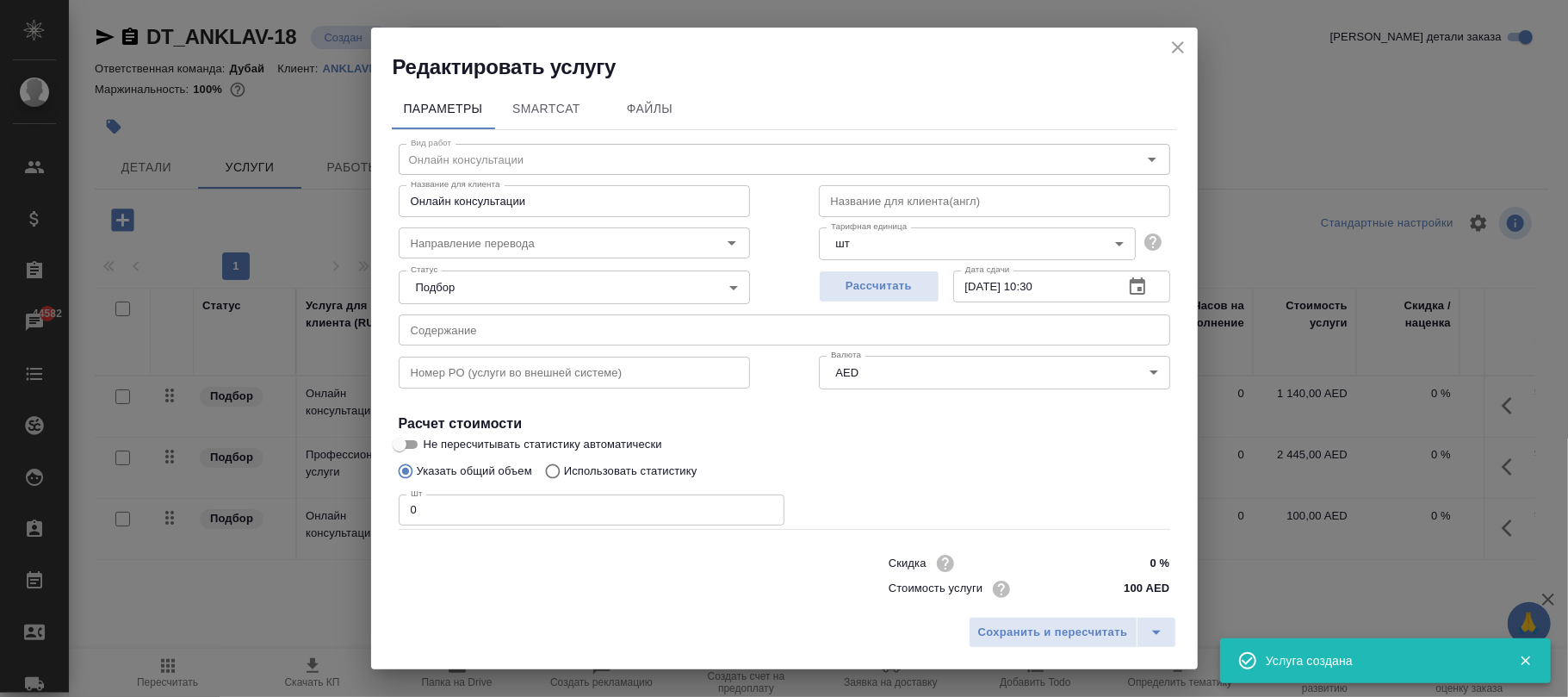
drag, startPoint x: 539, startPoint y: 497, endPoint x: 300, endPoint y: 504, distance: 239.1
click at [300, 504] on div "Редактировать услугу Параметры SmartCat Файлы Вид работ [PERSON_NAME] консульта…" at bounding box center [784, 348] width 1568 height 697
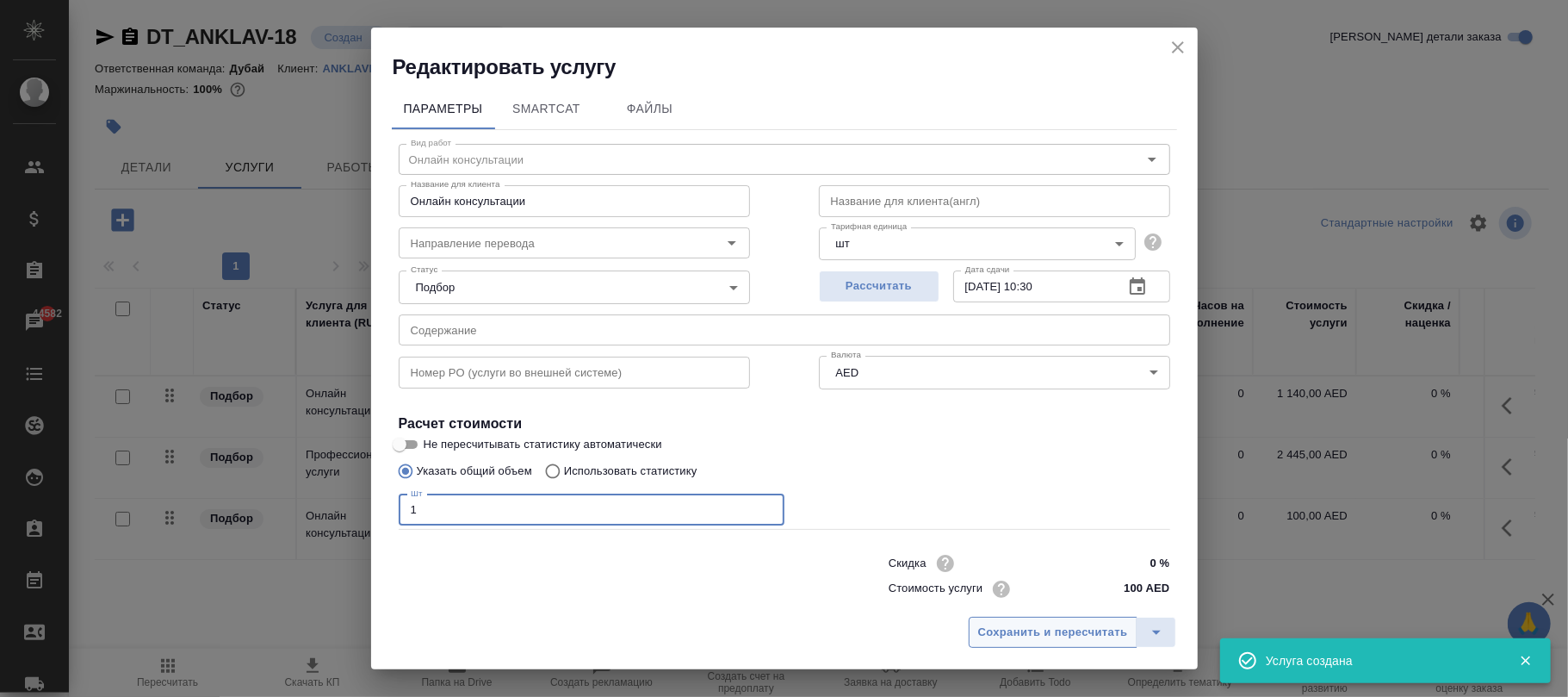
type input "1"
click at [1042, 636] on span "Сохранить и пересчитать" at bounding box center [1053, 632] width 150 height 19
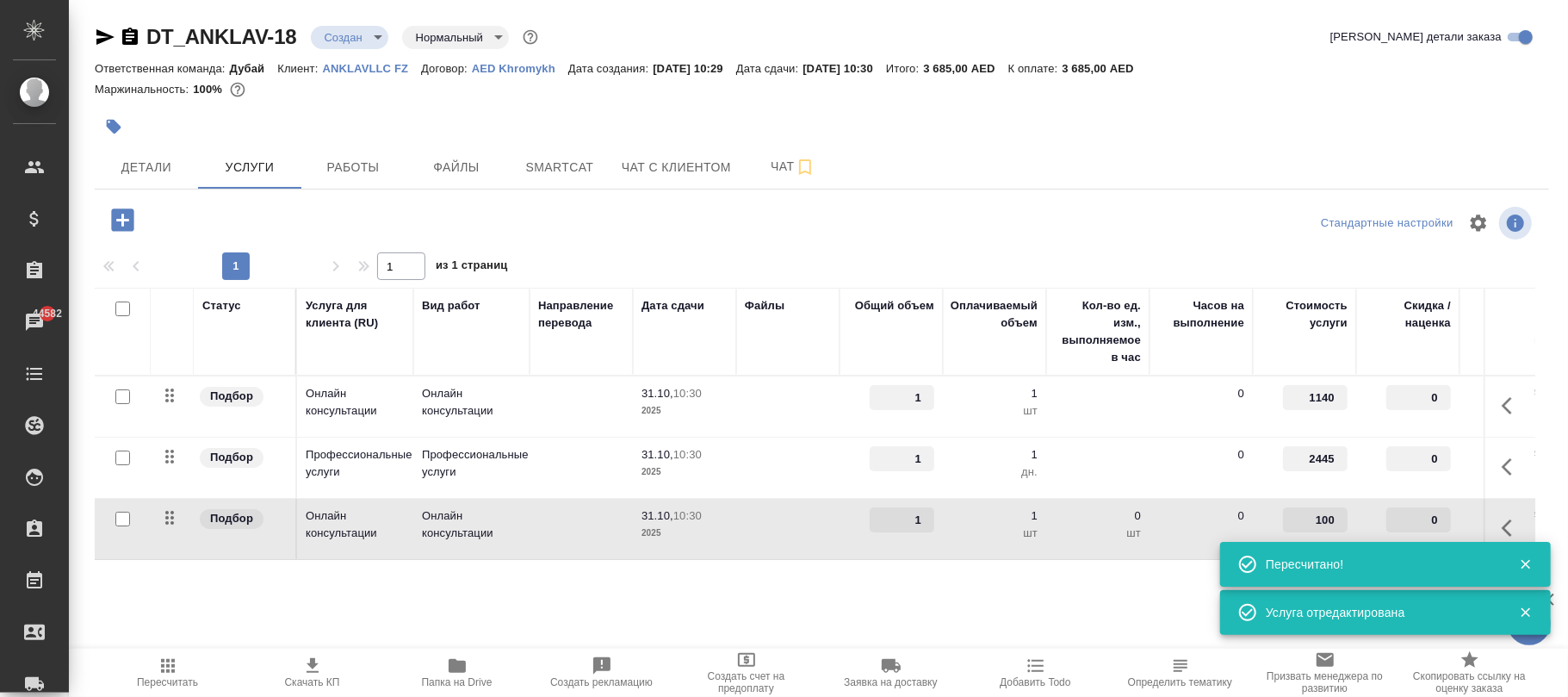
click at [1307, 519] on input "100" at bounding box center [1315, 520] width 65 height 25
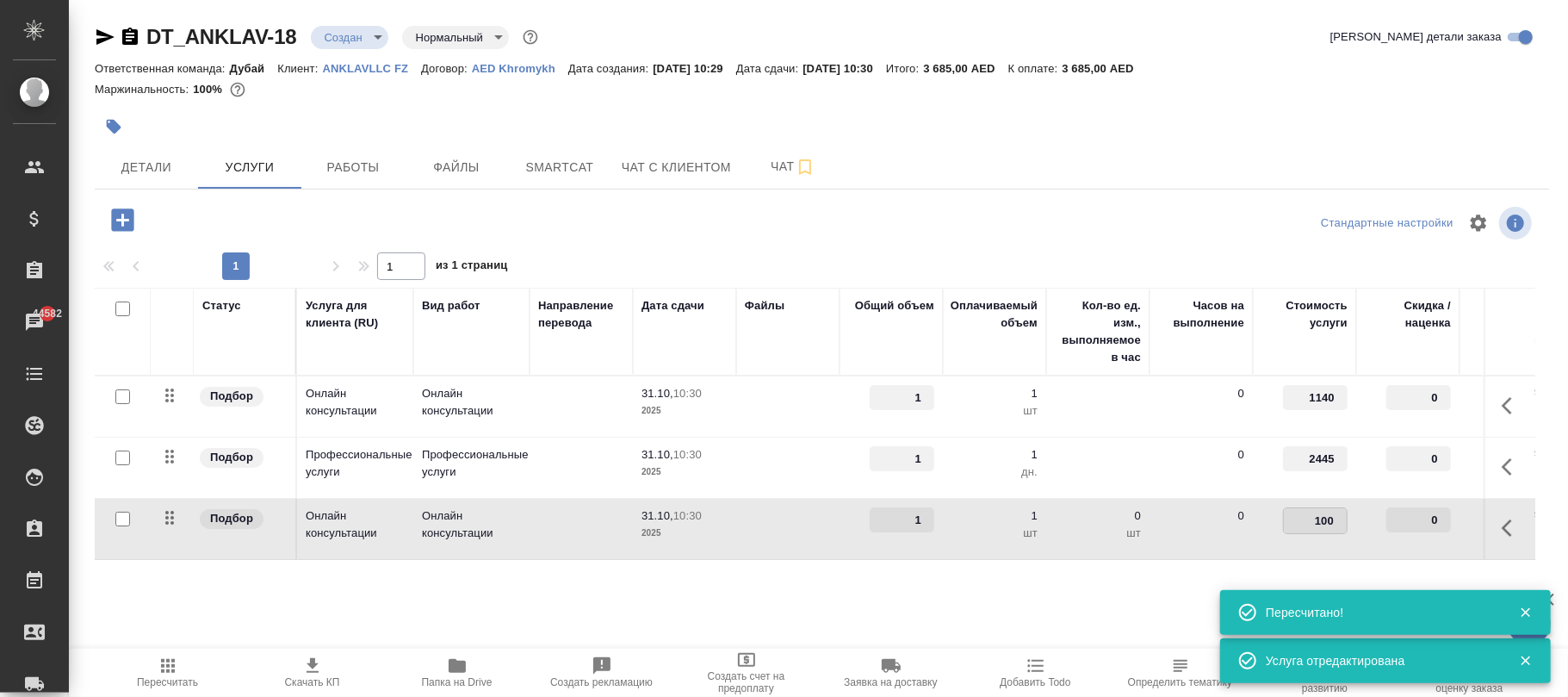
drag, startPoint x: 1307, startPoint y: 519, endPoint x: 1438, endPoint y: 553, distance: 135.3
click at [1438, 553] on tr "Подбор Онлайн консультации Онлайн консультации 31.10, 10:30 2025 1 1 шт 0 шт 0 …" at bounding box center [906, 529] width 1623 height 61
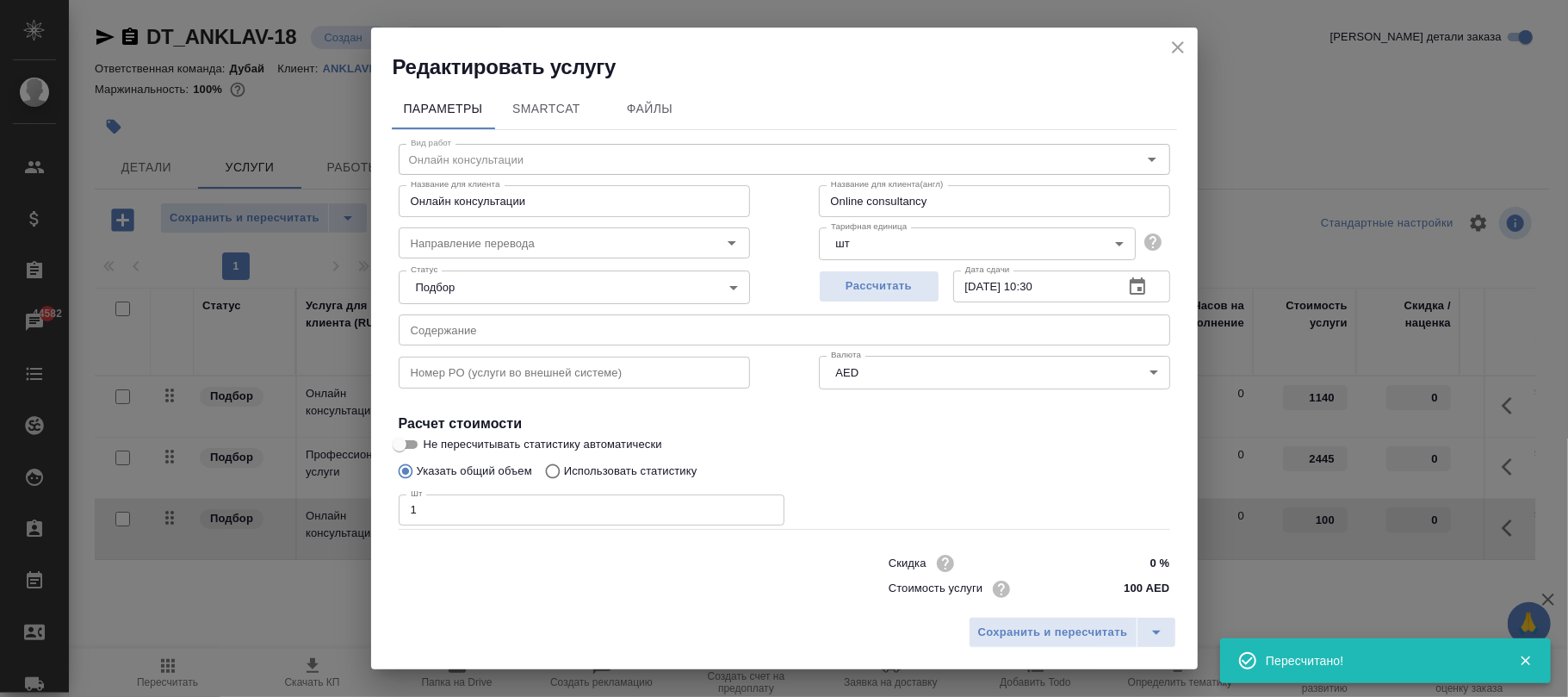
click at [1175, 48] on icon "close" at bounding box center [1178, 46] width 20 height 20
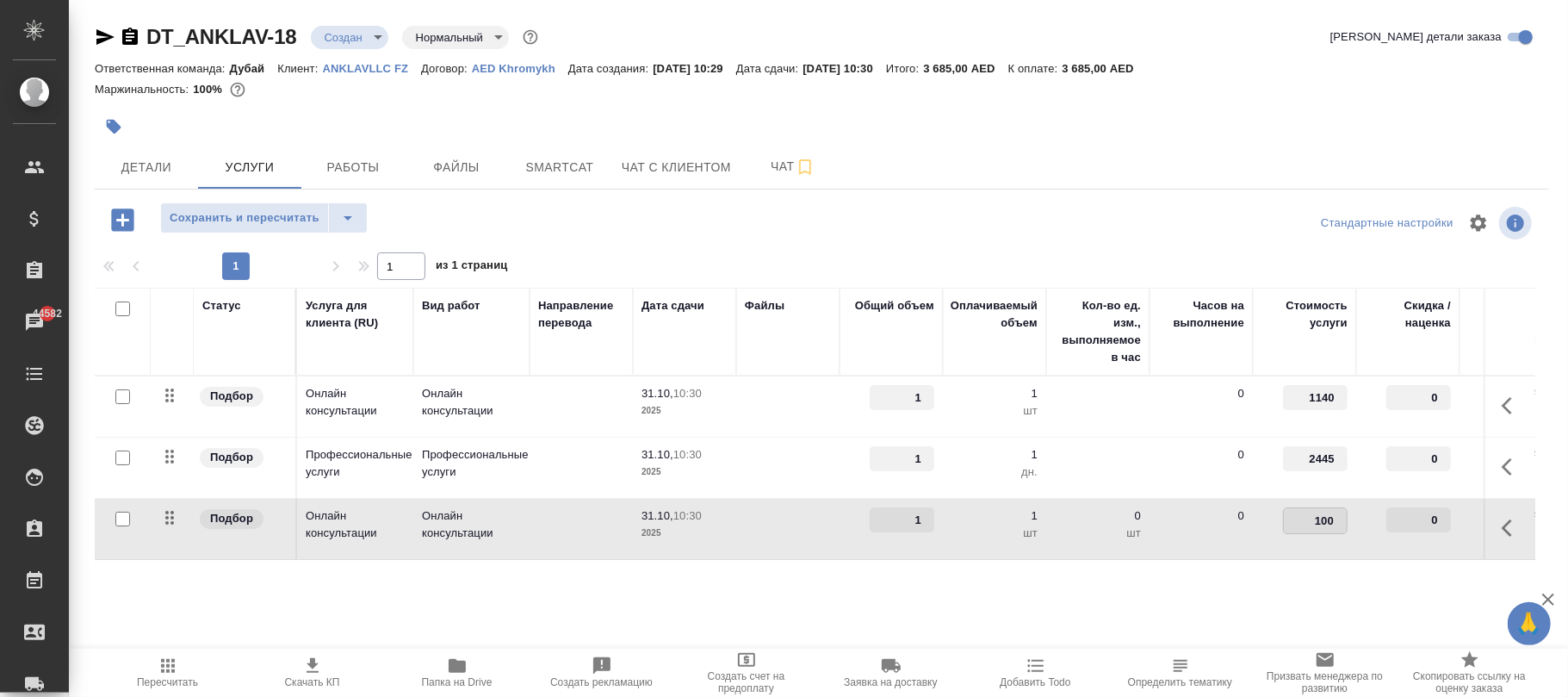
drag, startPoint x: 1311, startPoint y: 515, endPoint x: 1375, endPoint y: 524, distance: 64.6
click at [1385, 520] on tr "Подбор Онлайн консультации Онлайн консультации 31.10, 10:30 2025 1 1 шт 0 шт 0 …" at bounding box center [906, 529] width 1623 height 61
type input "1140"
click at [1228, 584] on div "Статус Услуга для клиента (RU) Вид работ Направление перевода Дата сдачи Файлы …" at bounding box center [815, 472] width 1441 height 371
click at [272, 217] on span "Сохранить и пересчитать" at bounding box center [244, 218] width 150 height 19
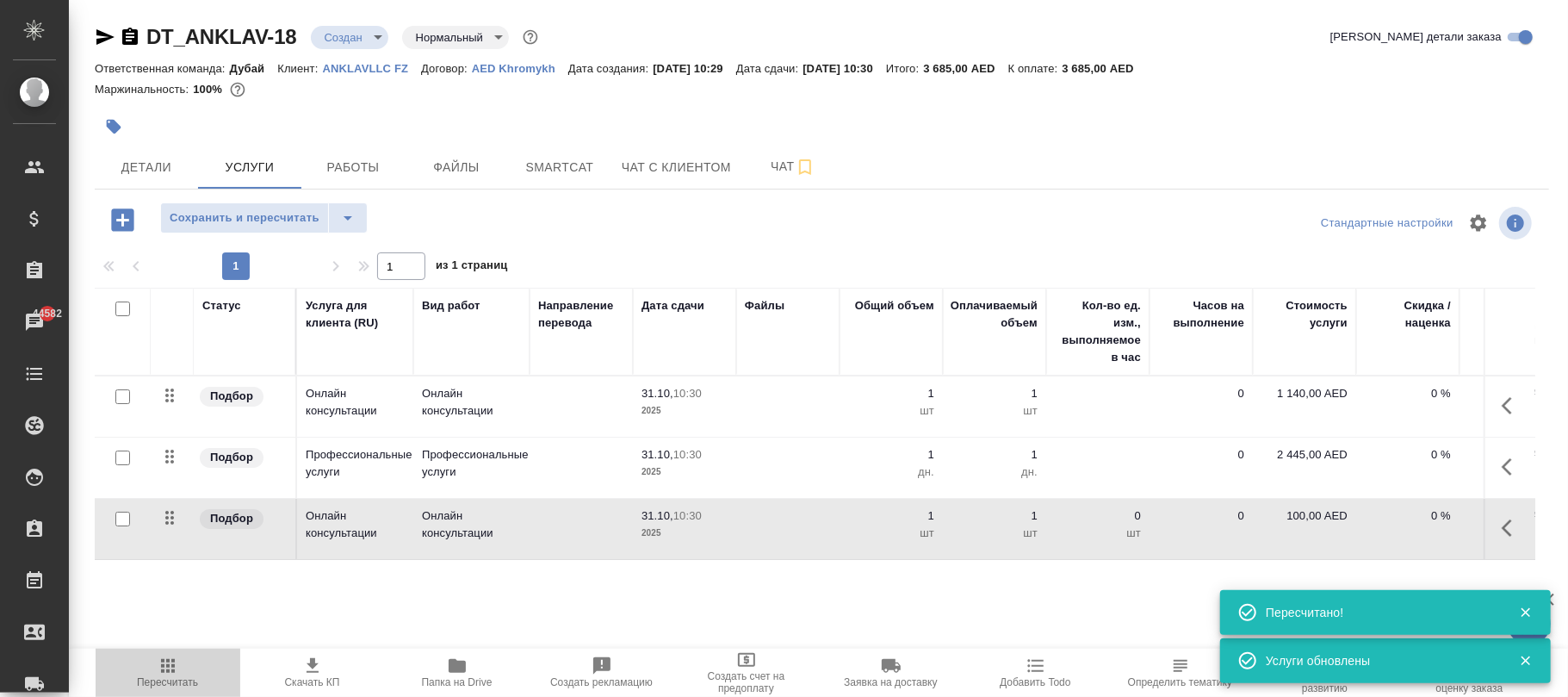
click at [194, 668] on span "Пересчитать" at bounding box center [167, 672] width 124 height 33
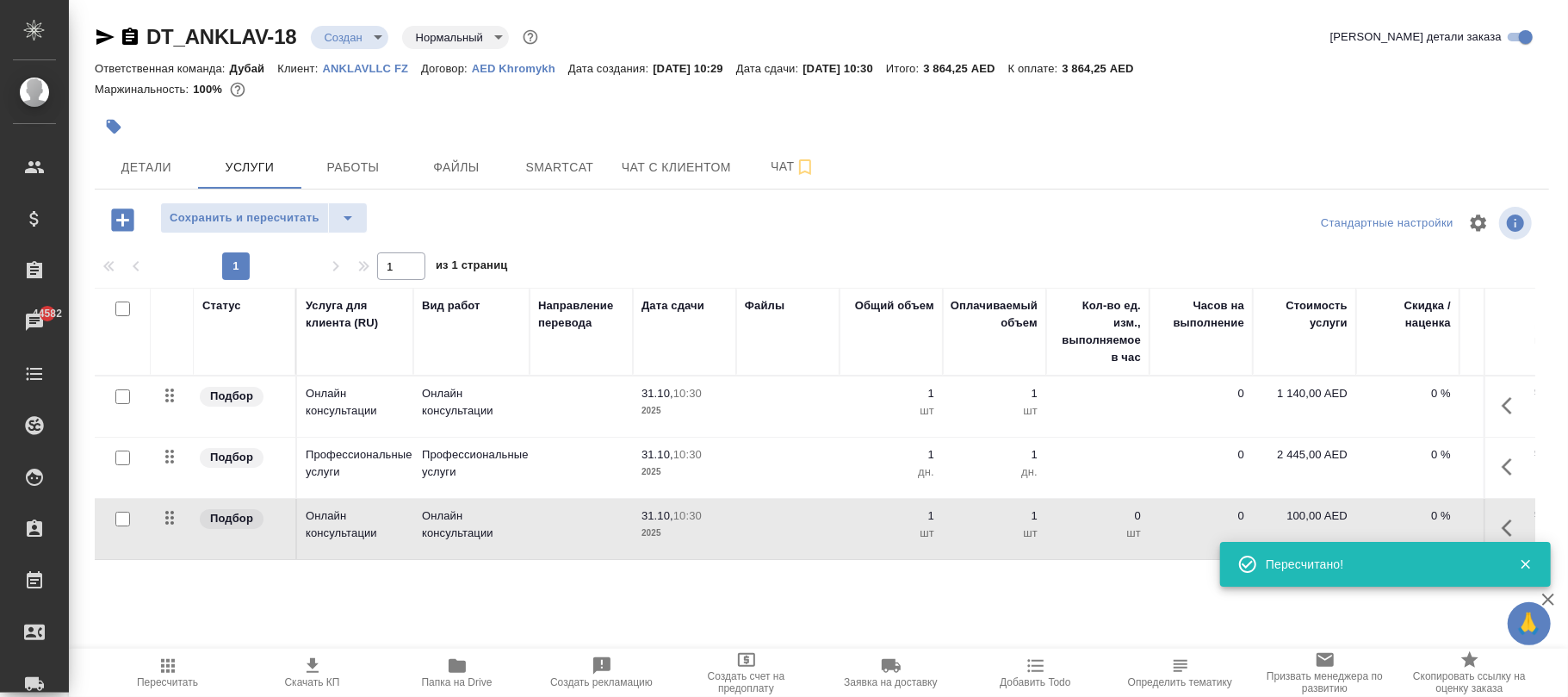
scroll to position [0, 198]
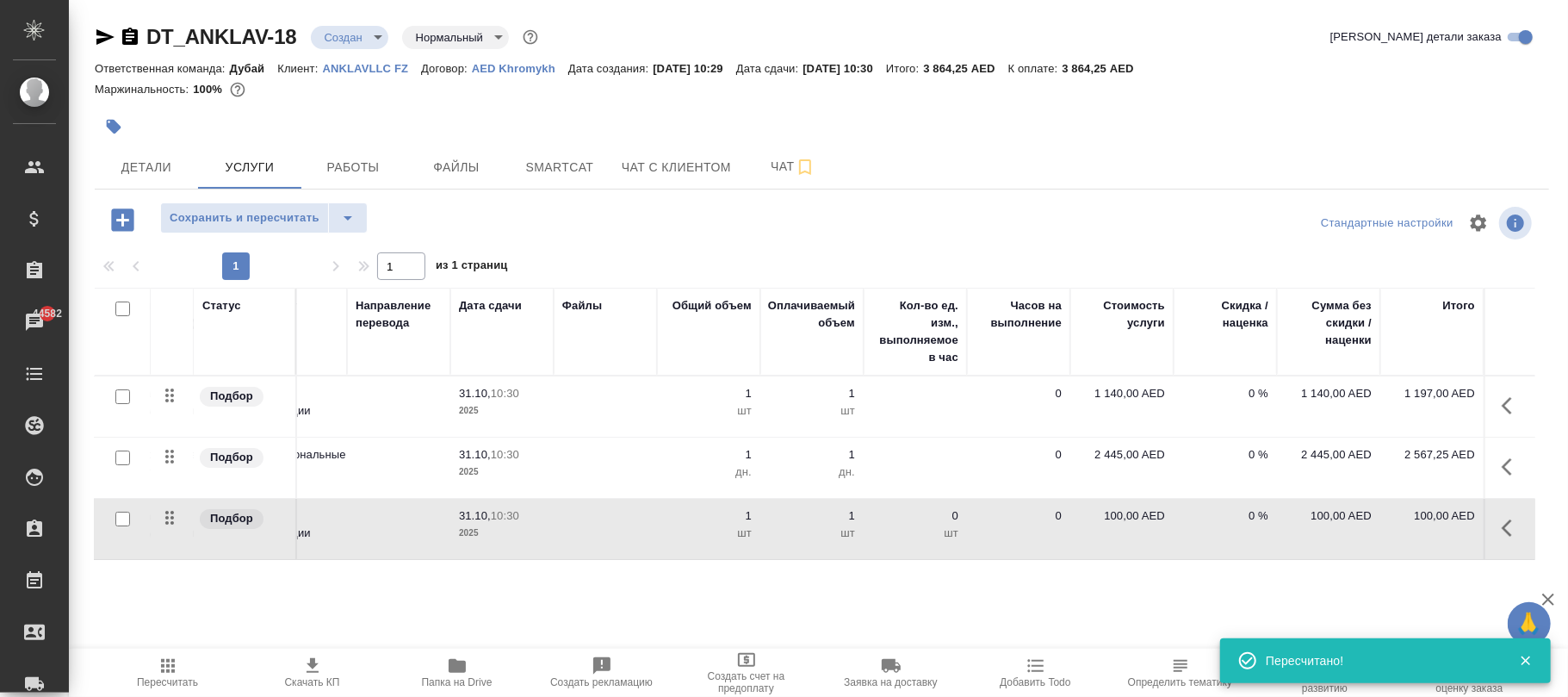
click at [1109, 518] on p "100,00 AED" at bounding box center [1122, 516] width 86 height 17
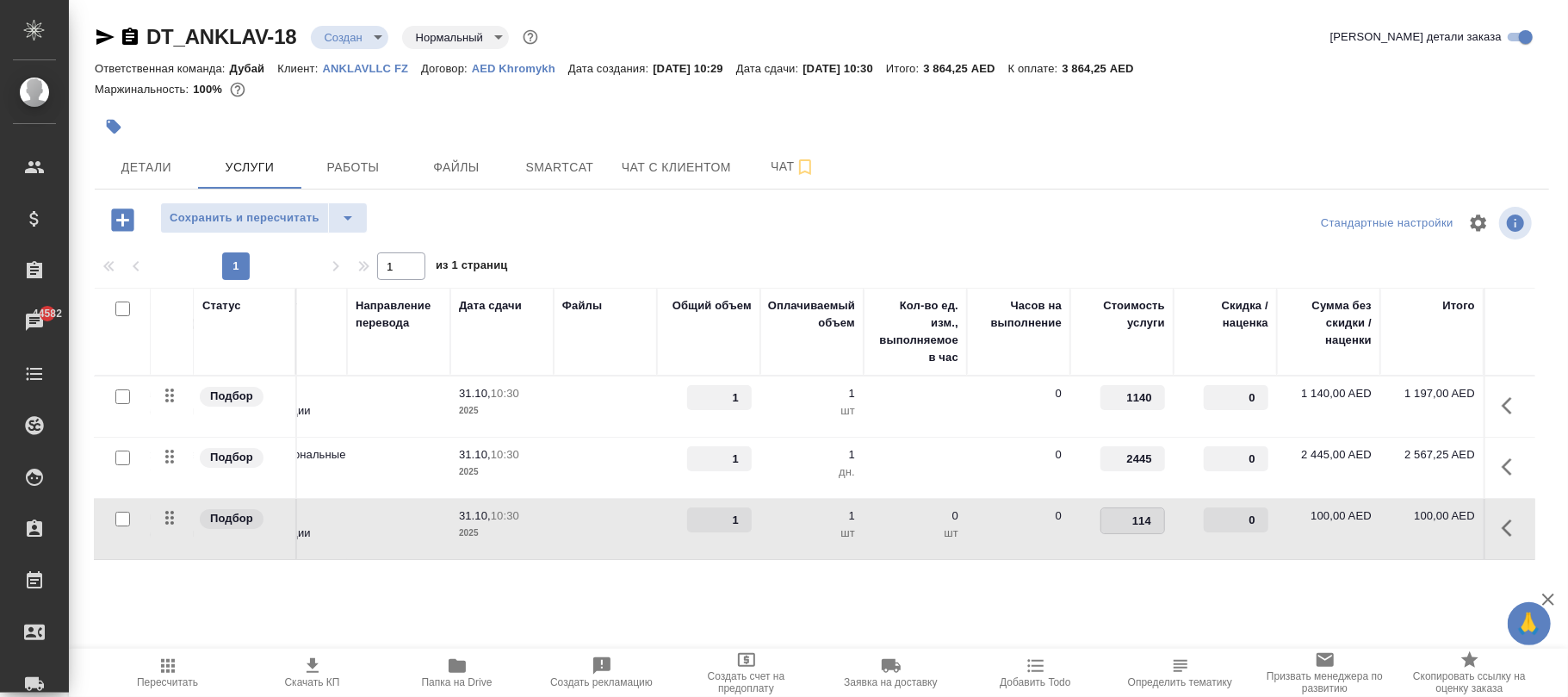
type input "1140"
click at [1123, 559] on td "1140" at bounding box center [1122, 529] width 104 height 60
click at [270, 219] on span "Сохранить и пересчитать" at bounding box center [244, 218] width 150 height 19
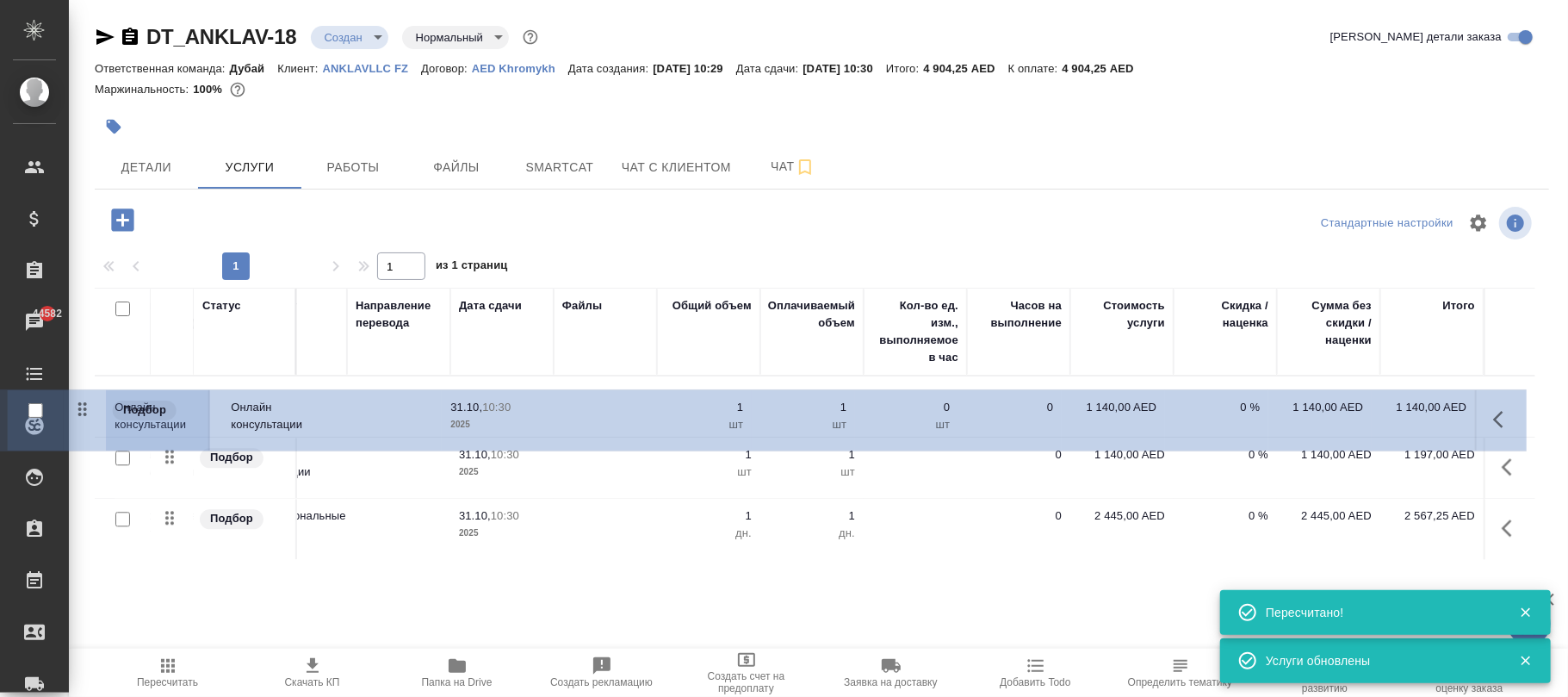
drag, startPoint x: 176, startPoint y: 522, endPoint x: 184, endPoint y: 405, distance: 117.3
click at [184, 405] on table "Статус Услуга для клиента (RU) Вид работ Направление перевода Дата сдачи Файлы …" at bounding box center [723, 423] width 1623 height 272
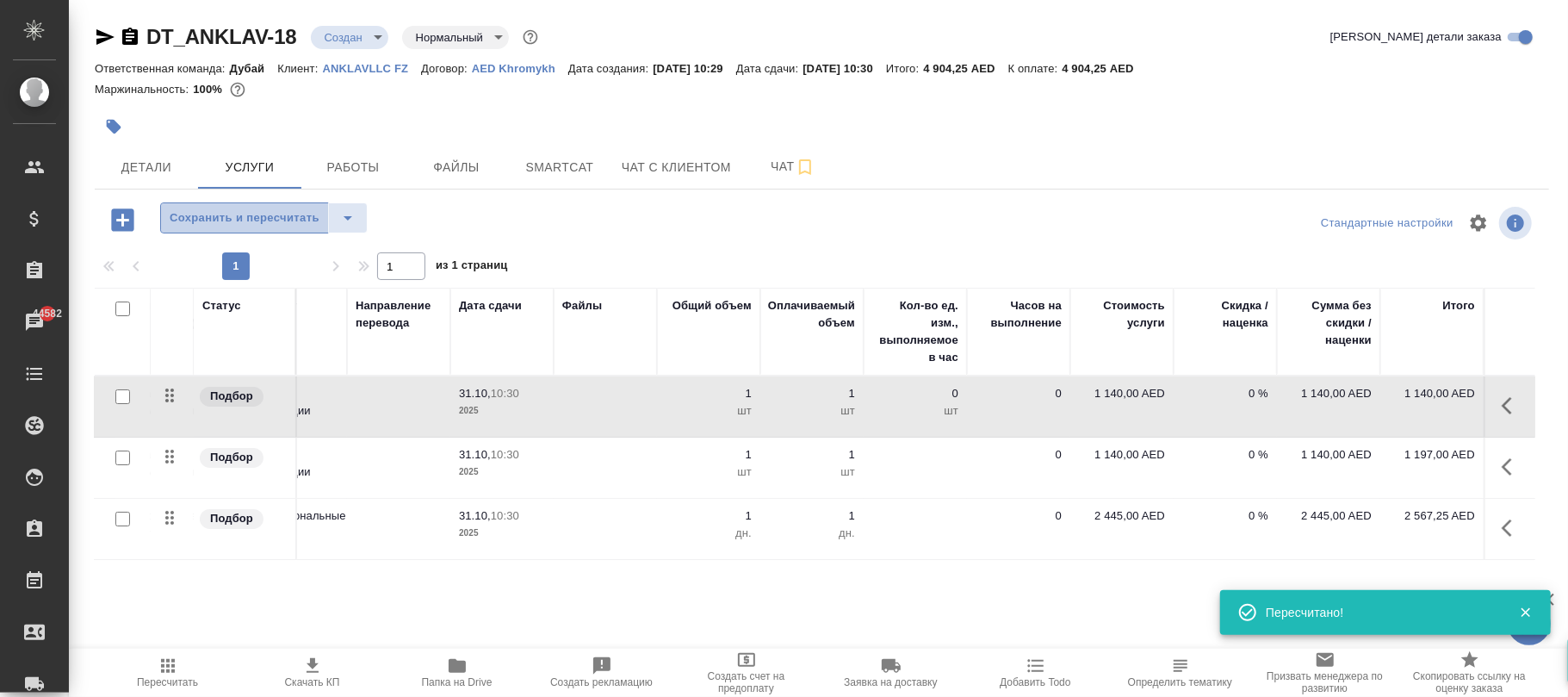
click at [260, 219] on span "Сохранить и пересчитать" at bounding box center [244, 218] width 150 height 19
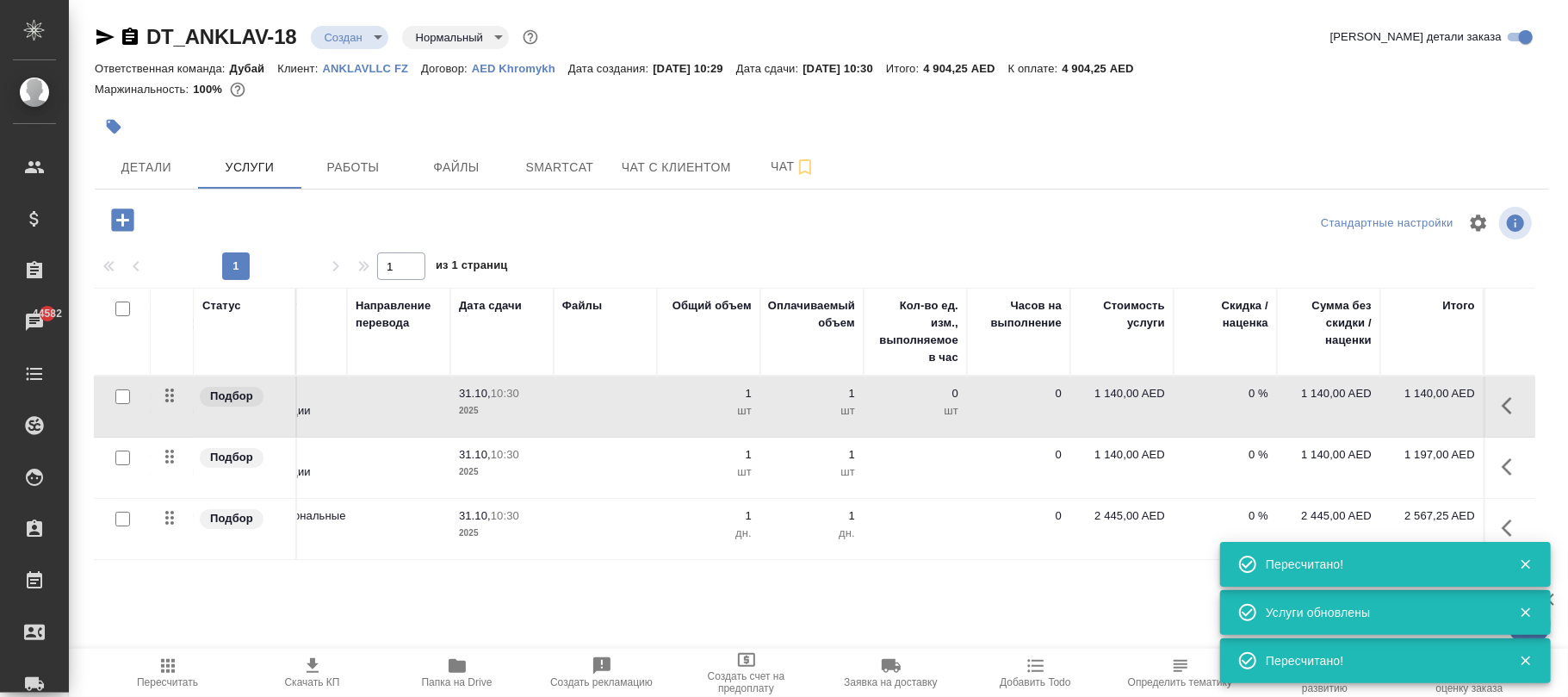
click at [1502, 470] on icon "button" at bounding box center [1512, 467] width 20 height 20
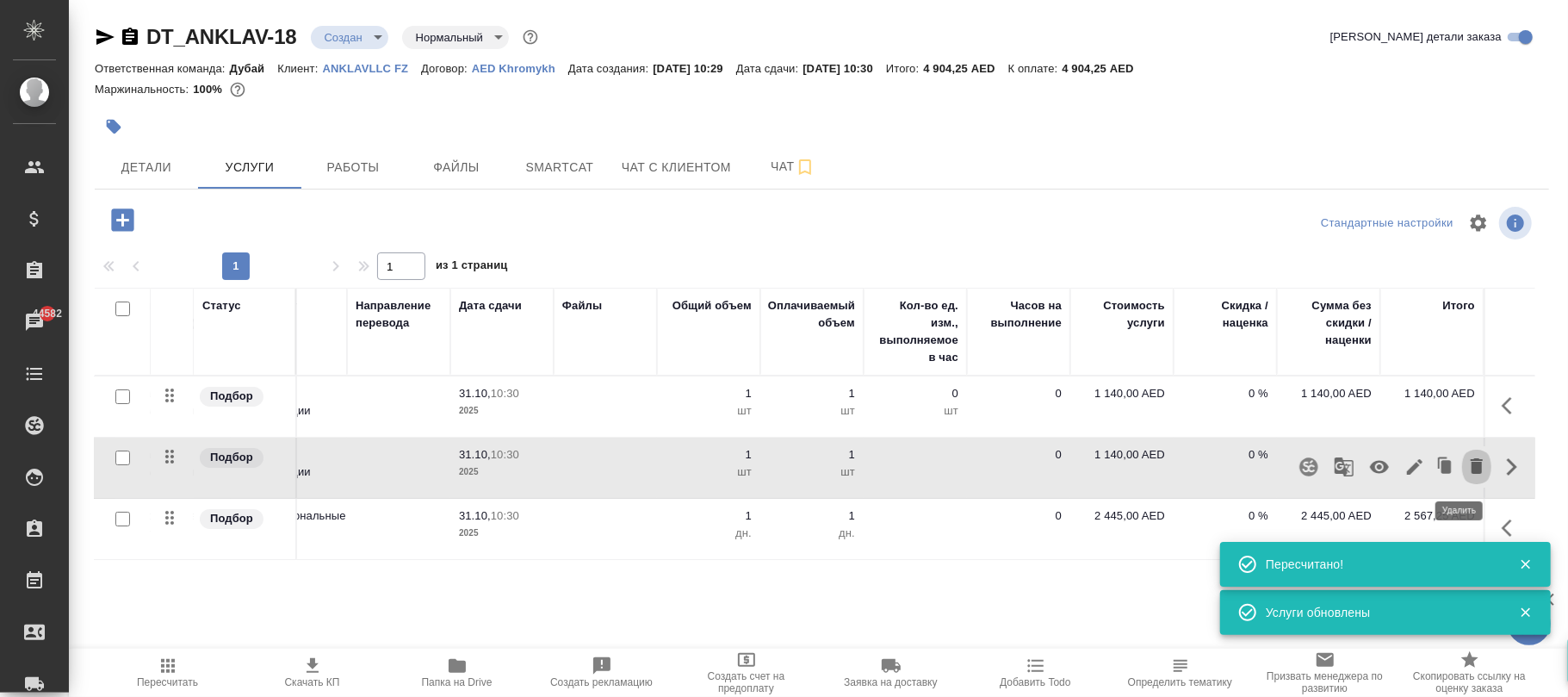
click at [1471, 469] on icon "button" at bounding box center [1477, 466] width 12 height 15
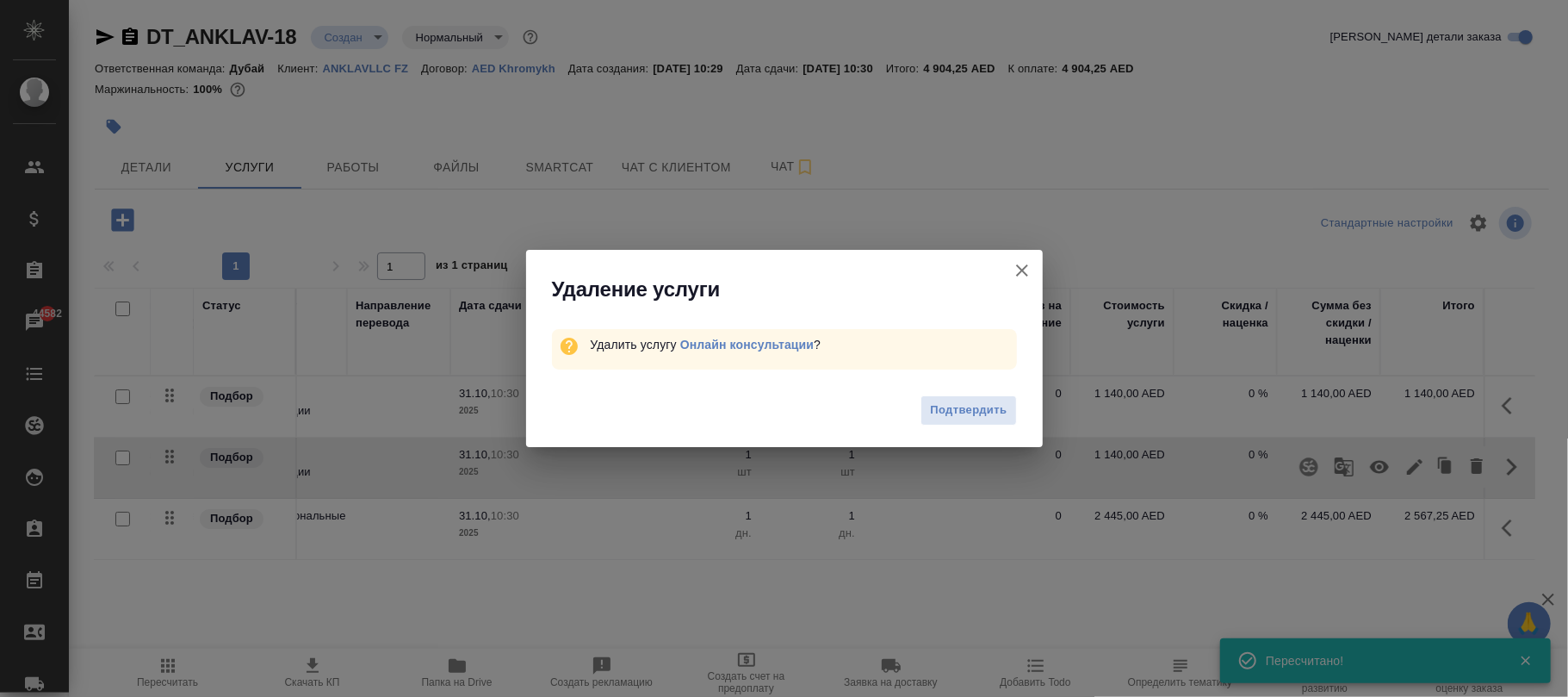
drag, startPoint x: 980, startPoint y: 407, endPoint x: 1017, endPoint y: 403, distance: 37.2
click at [990, 410] on span "Подтвердить" at bounding box center [968, 410] width 76 height 19
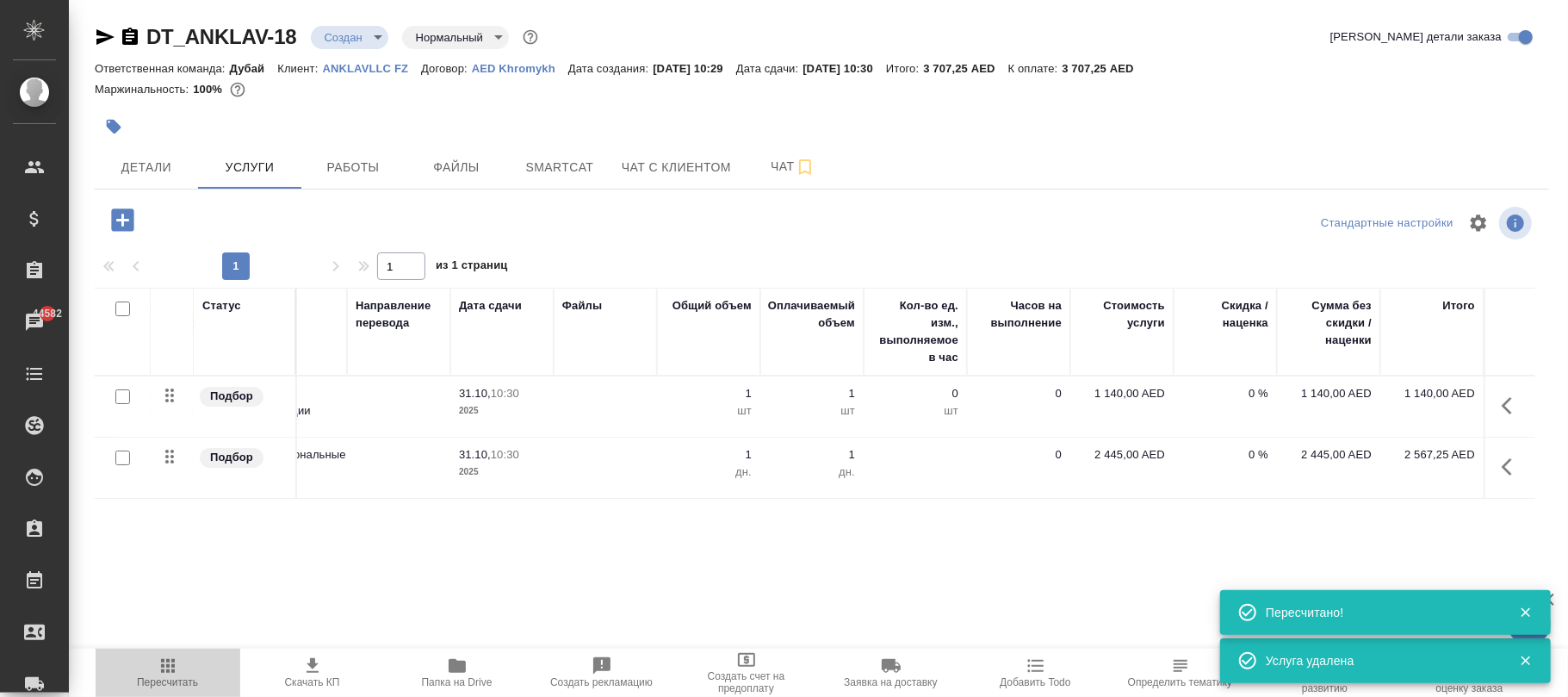
drag, startPoint x: 161, startPoint y: 667, endPoint x: 226, endPoint y: 363, distance: 310.9
click at [163, 667] on icon "button" at bounding box center [167, 666] width 14 height 14
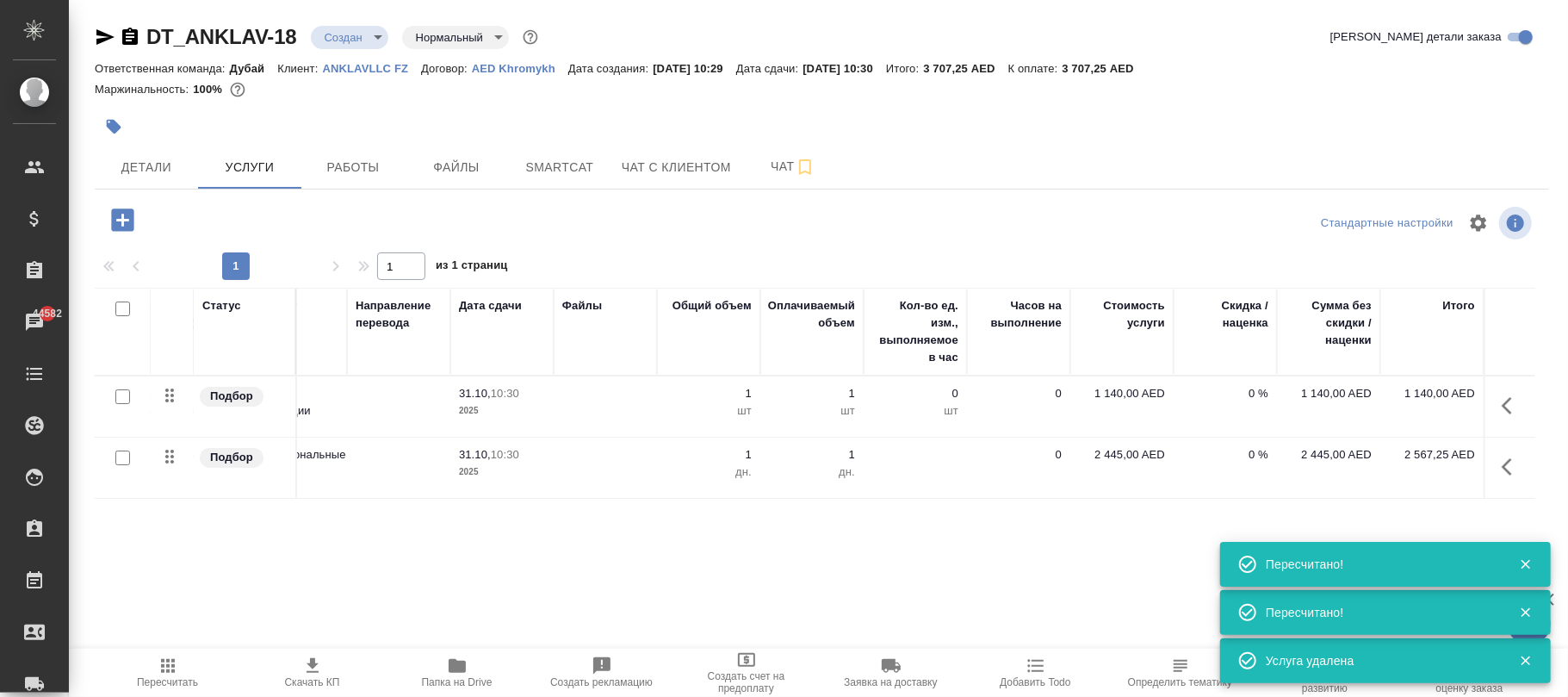
click at [148, 168] on span "Детали" at bounding box center [146, 167] width 82 height 21
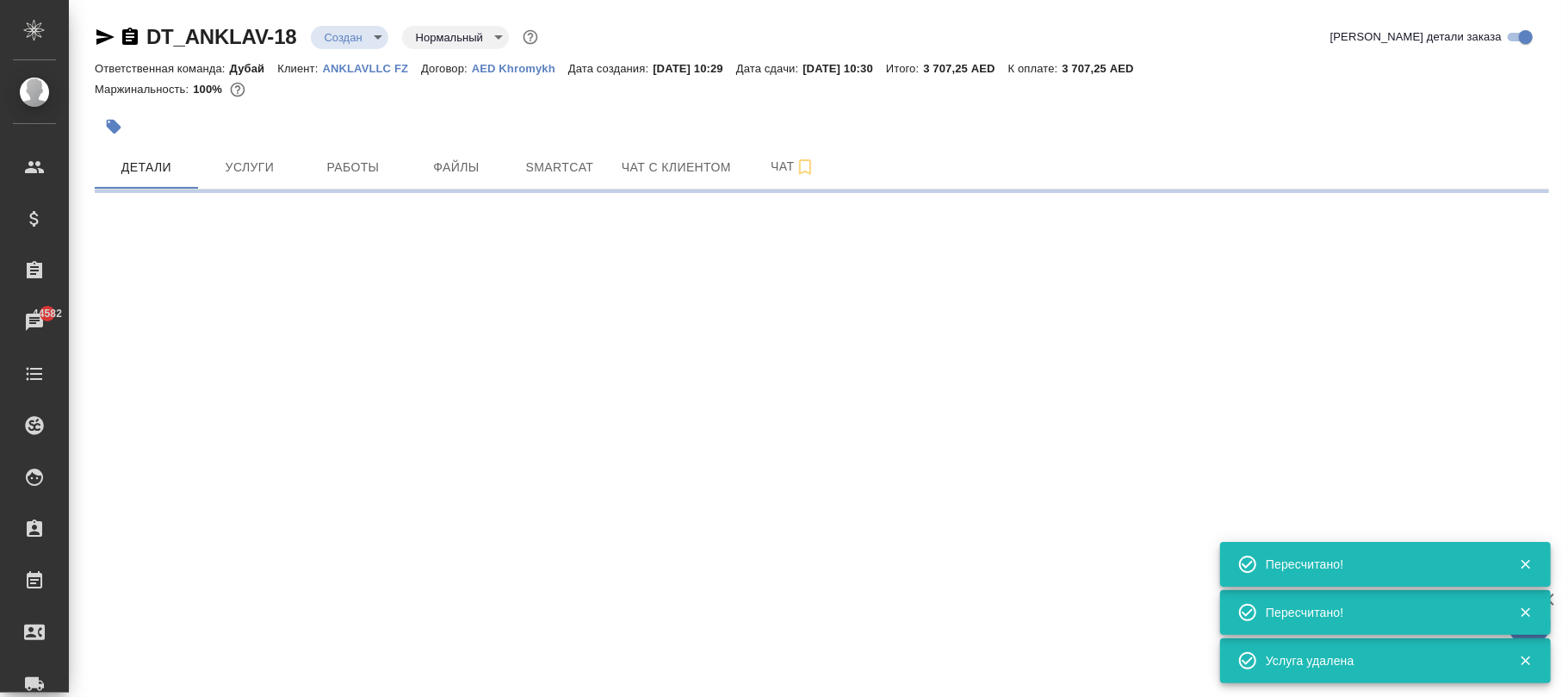
select select "RU"
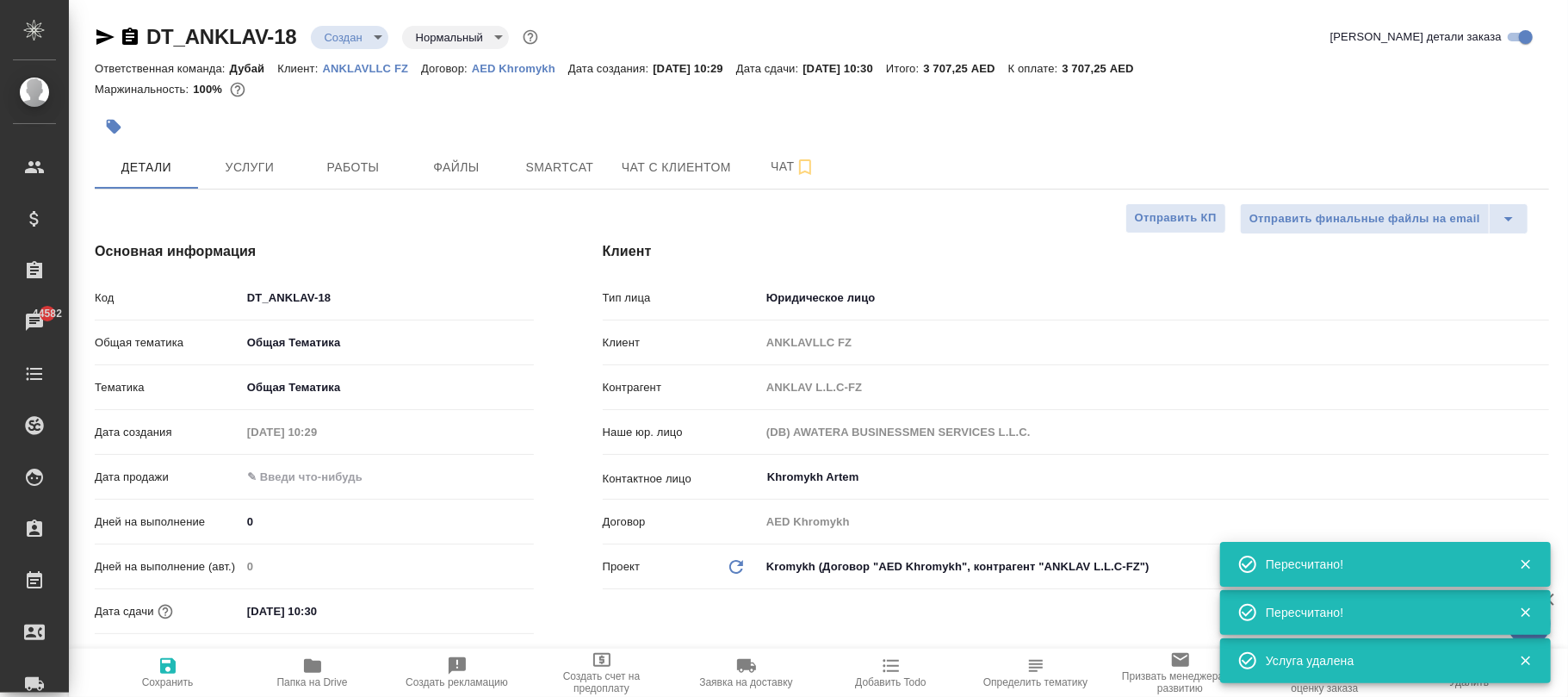
type textarea "x"
click at [173, 670] on span "Сохранить" at bounding box center [167, 672] width 124 height 33
type textarea "x"
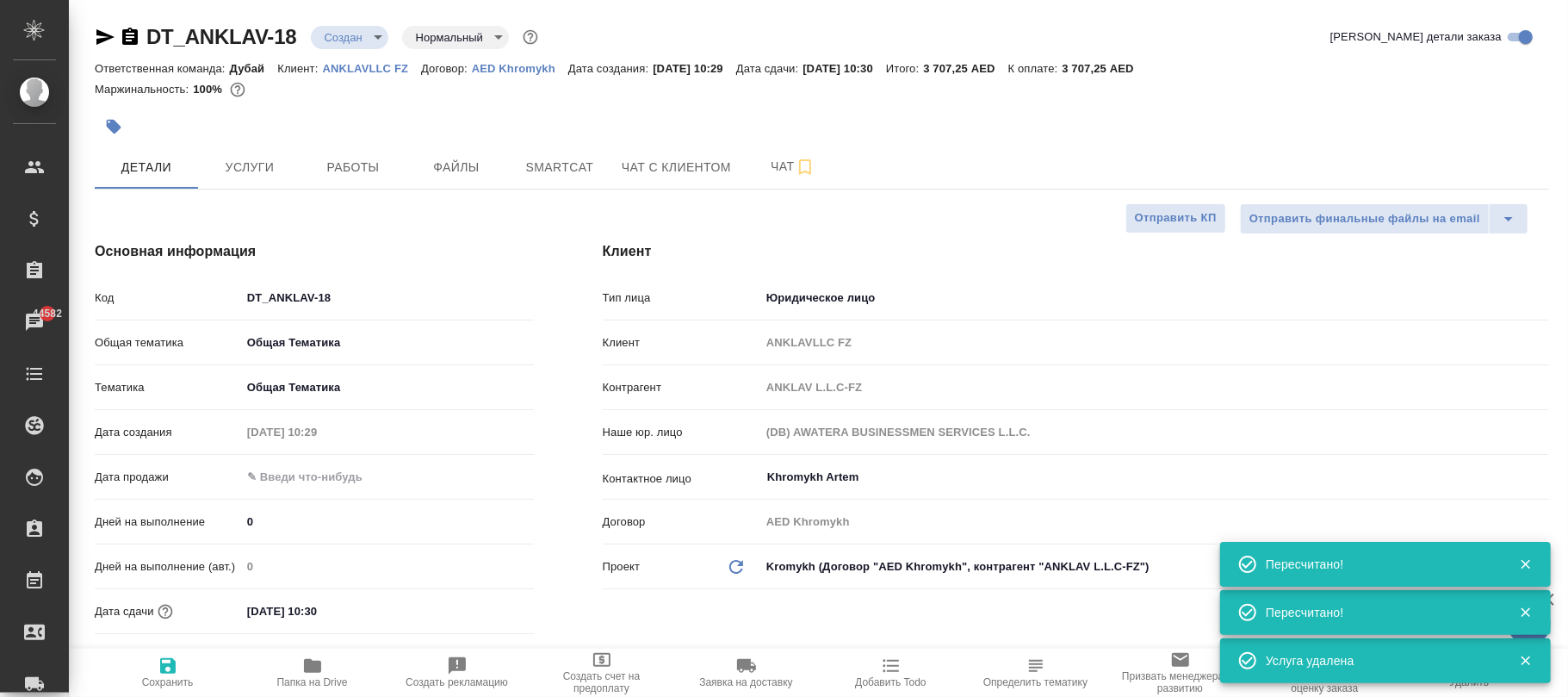
type textarea "x"
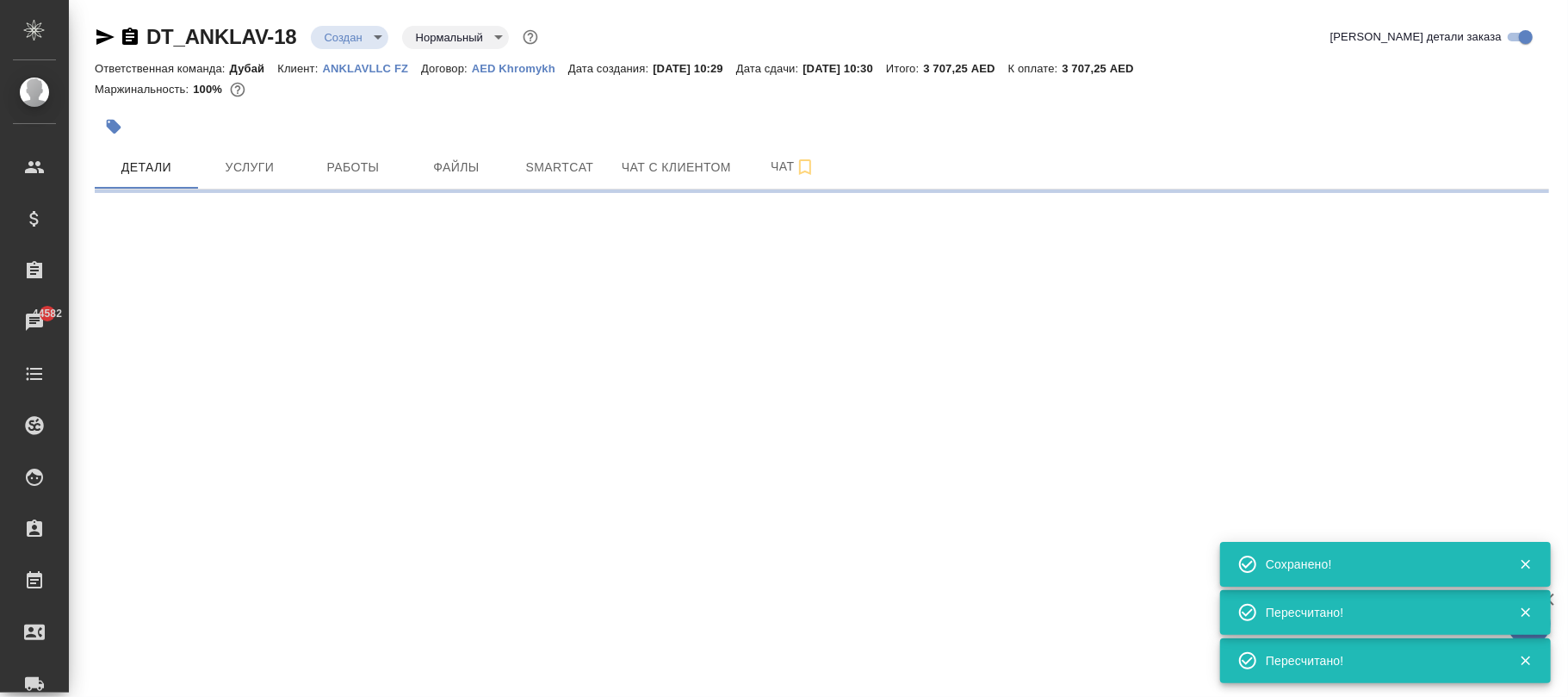
select select "RU"
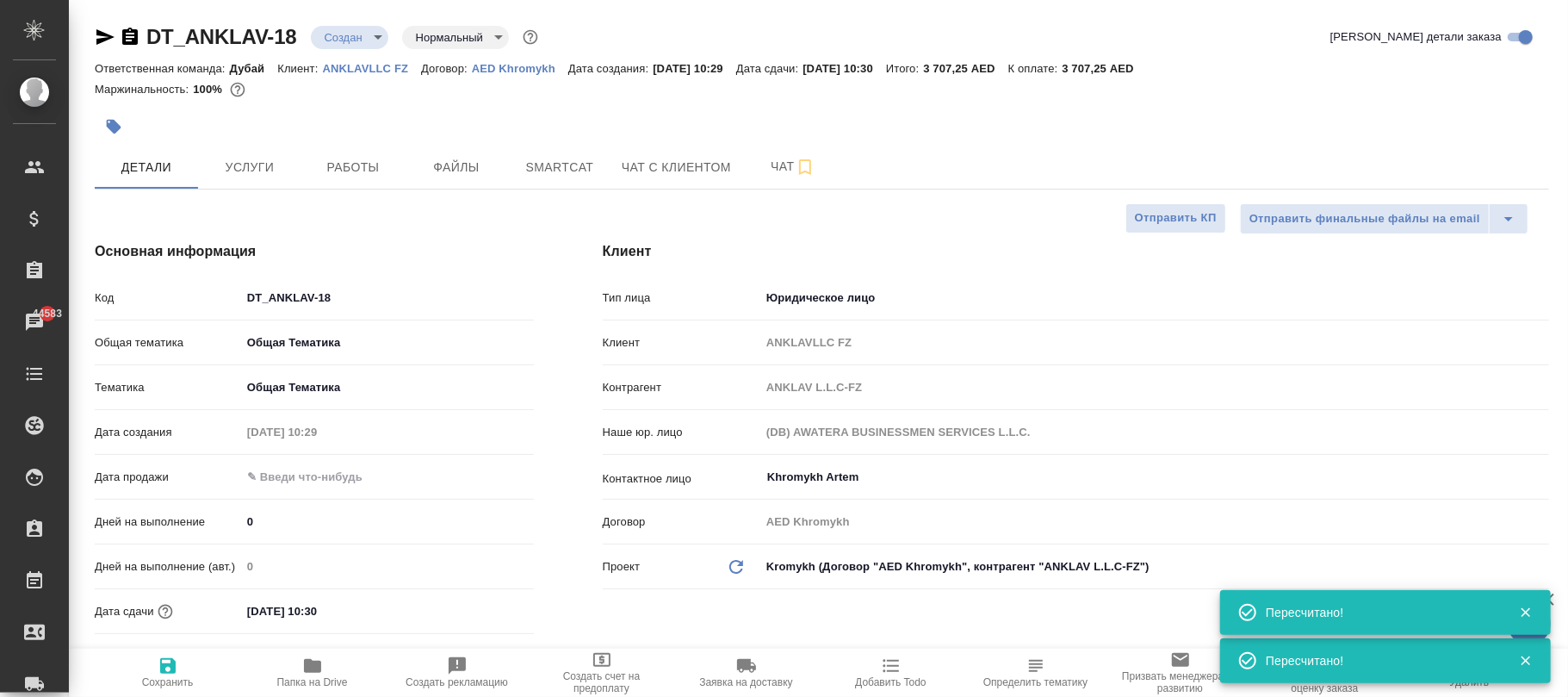
type textarea "x"
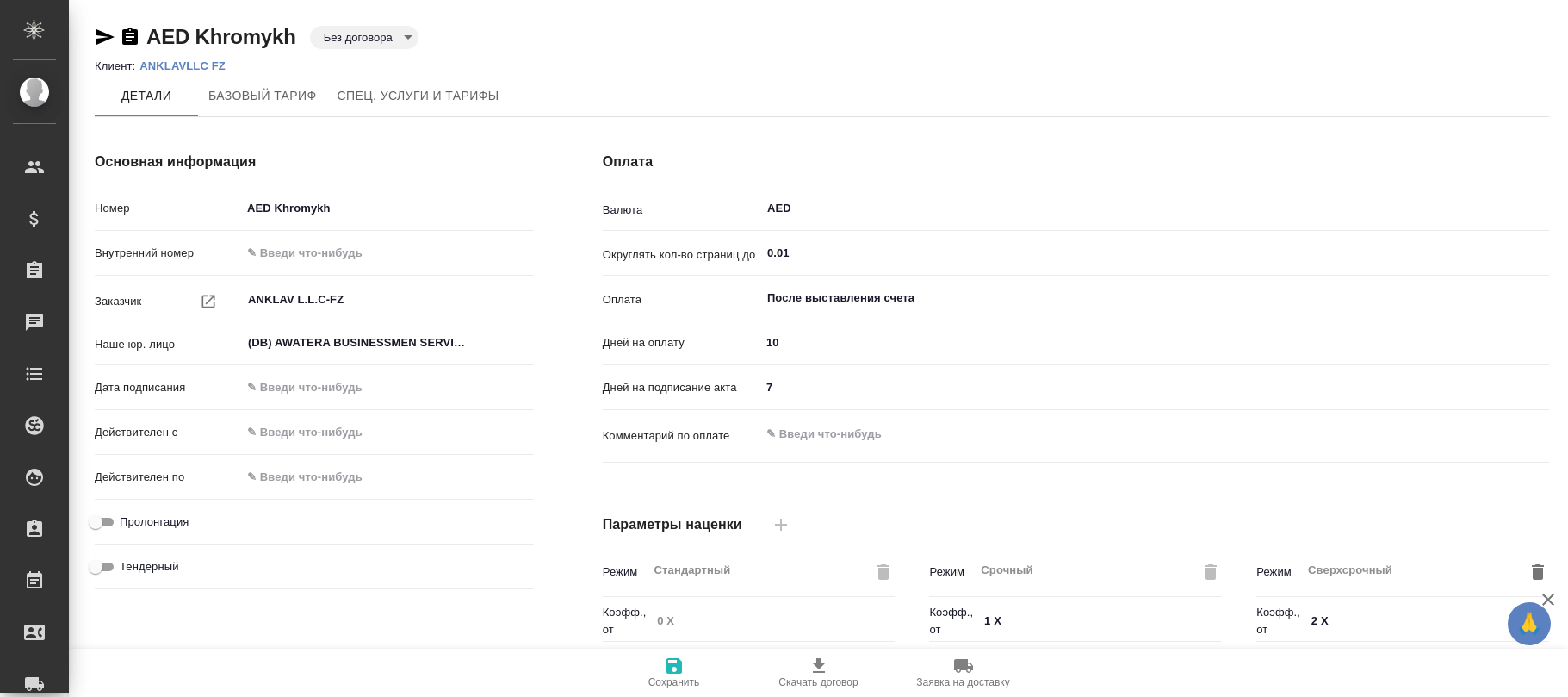
click at [421, 74] on ol "Клиент: ANKLAVLLC FZ" at bounding box center [822, 67] width 1455 height 17
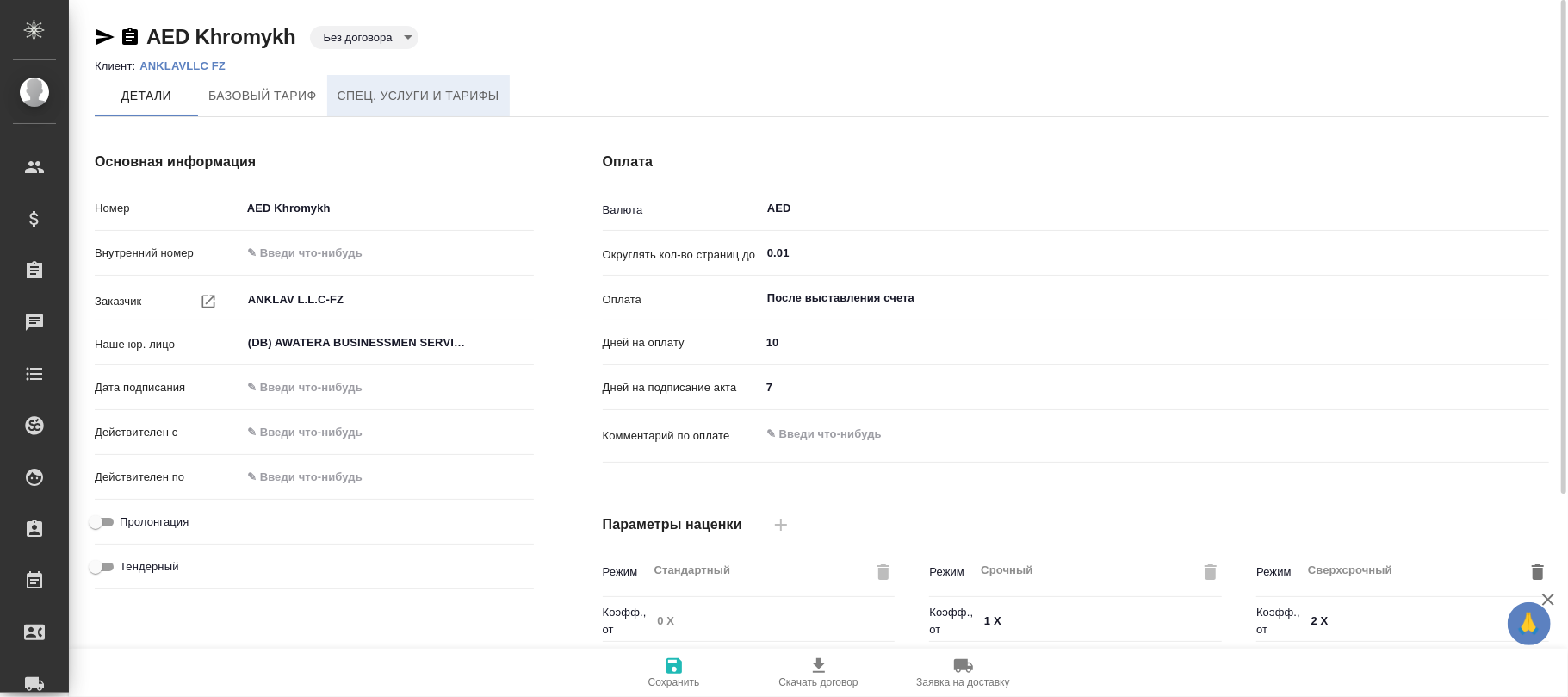
click at [436, 98] on span "Спец. услуги и тарифы" at bounding box center [418, 96] width 162 height 21
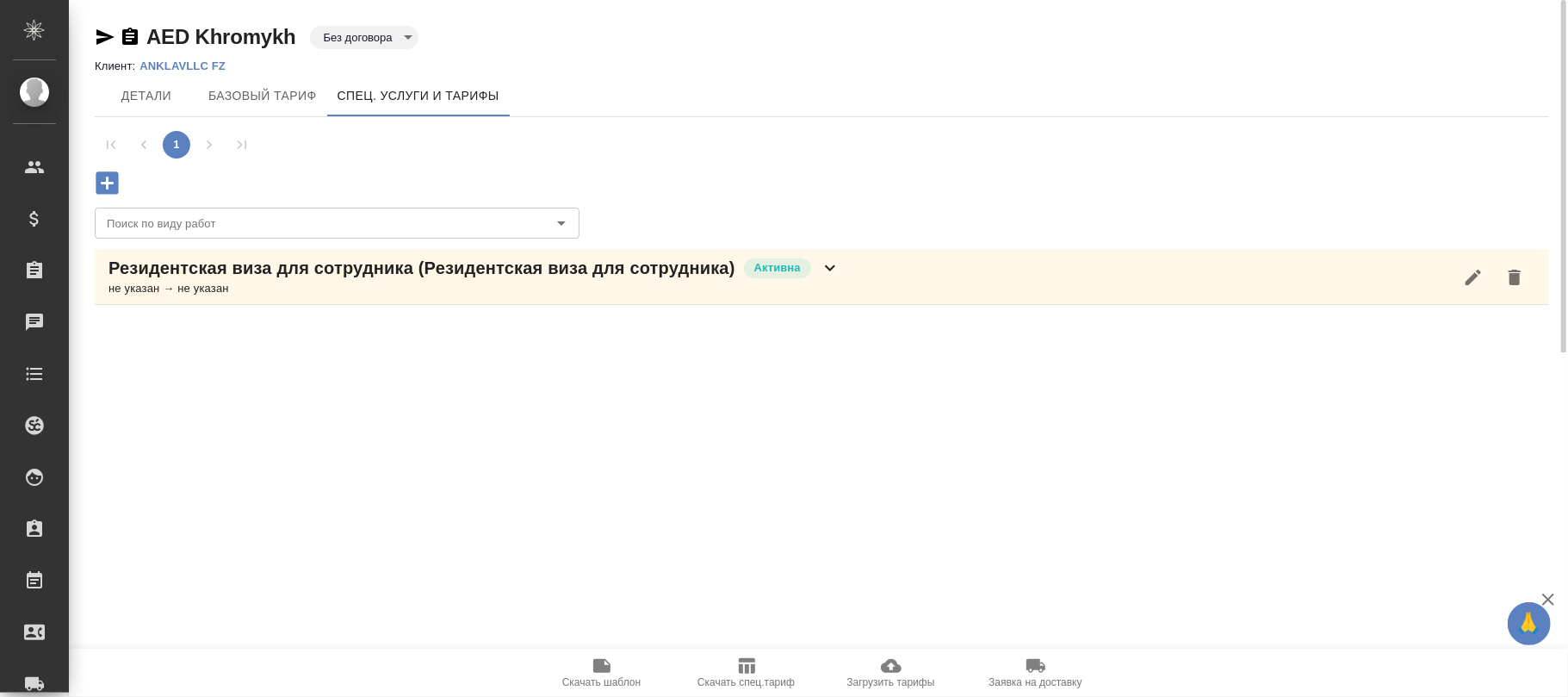
click at [108, 184] on icon "button" at bounding box center [106, 183] width 30 height 30
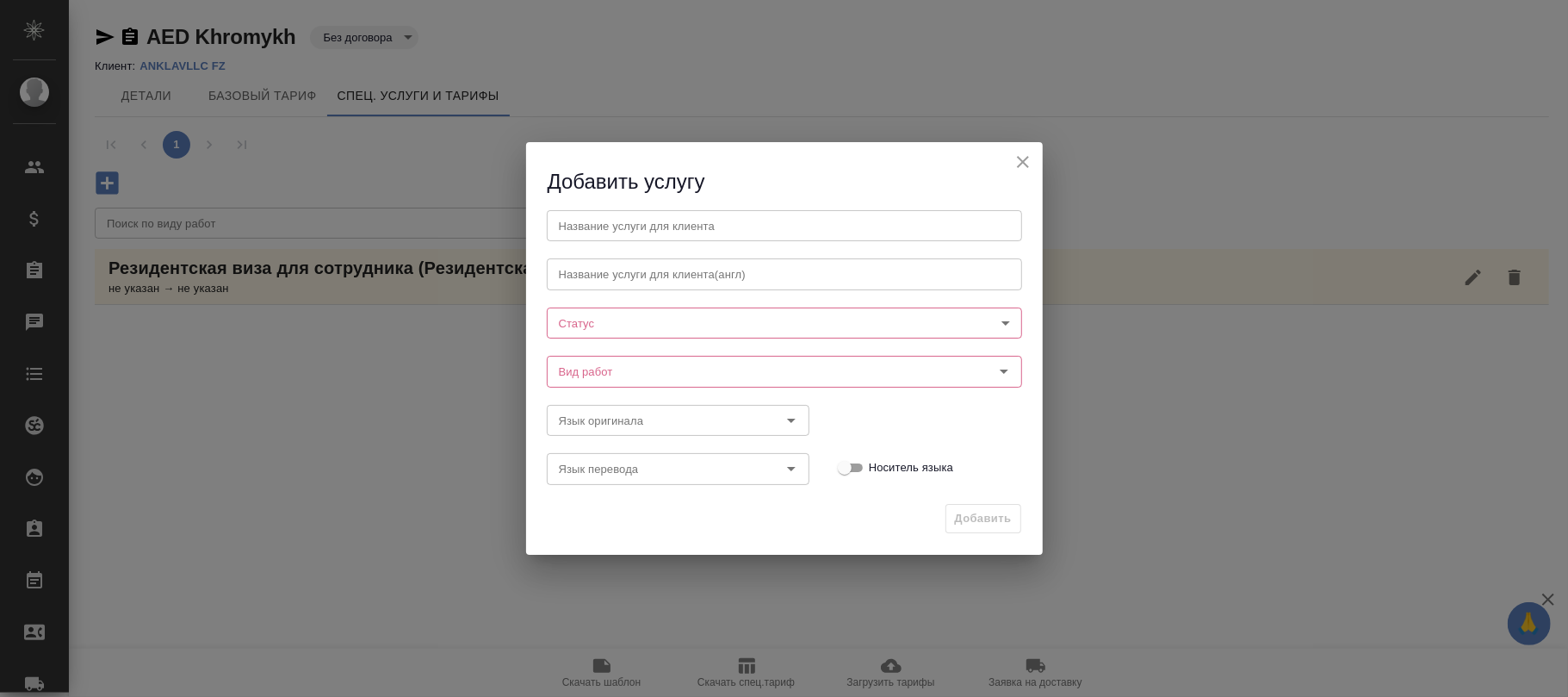
click at [618, 314] on body "🙏 .cls-1 fill:#fff; AWATERA [PERSON_NAME]fokina Клиенты Спецификации Заказы Чат…" at bounding box center [784, 348] width 1568 height 697
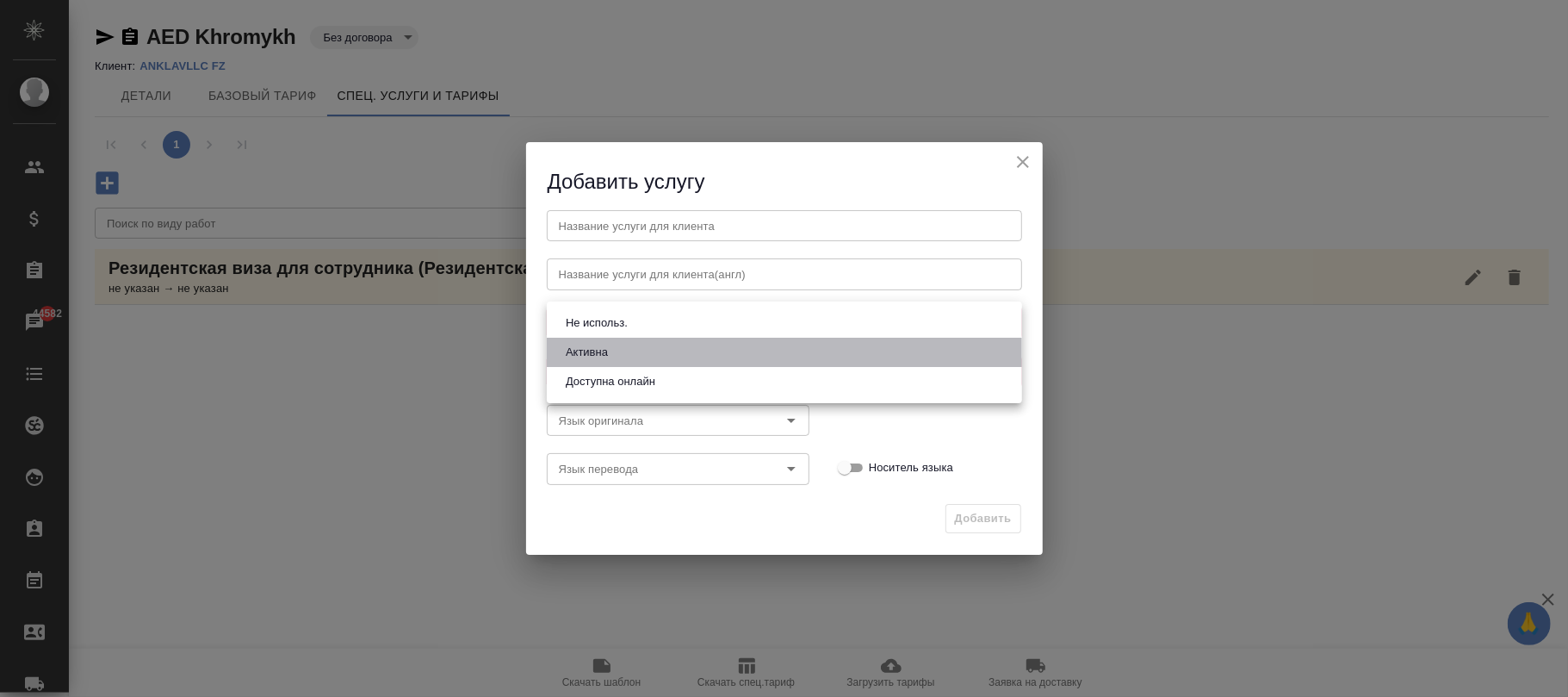
drag, startPoint x: 604, startPoint y: 352, endPoint x: 603, endPoint y: 387, distance: 35.0
click at [604, 351] on button "Активна" at bounding box center [587, 352] width 52 height 19
type input "active"
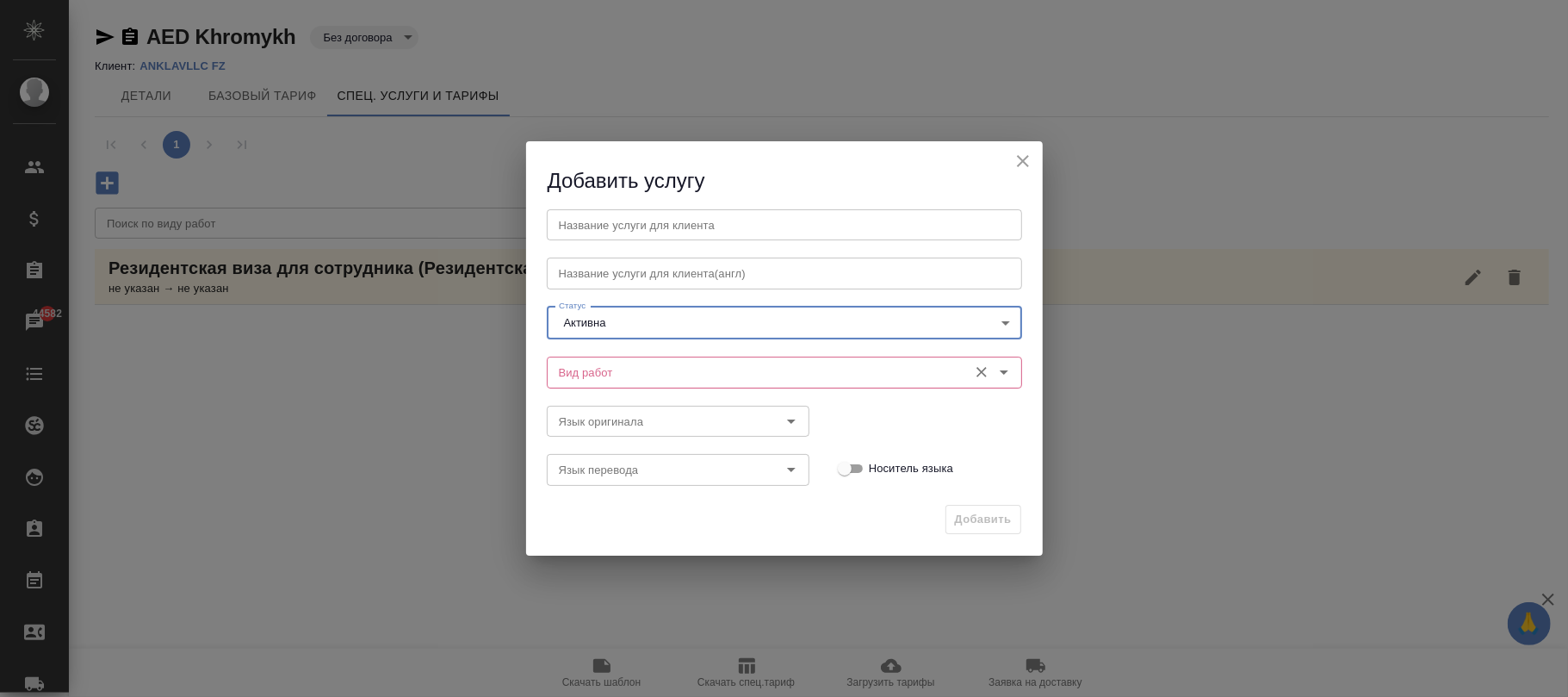
click at [601, 380] on input "Вид работ" at bounding box center [755, 372] width 407 height 20
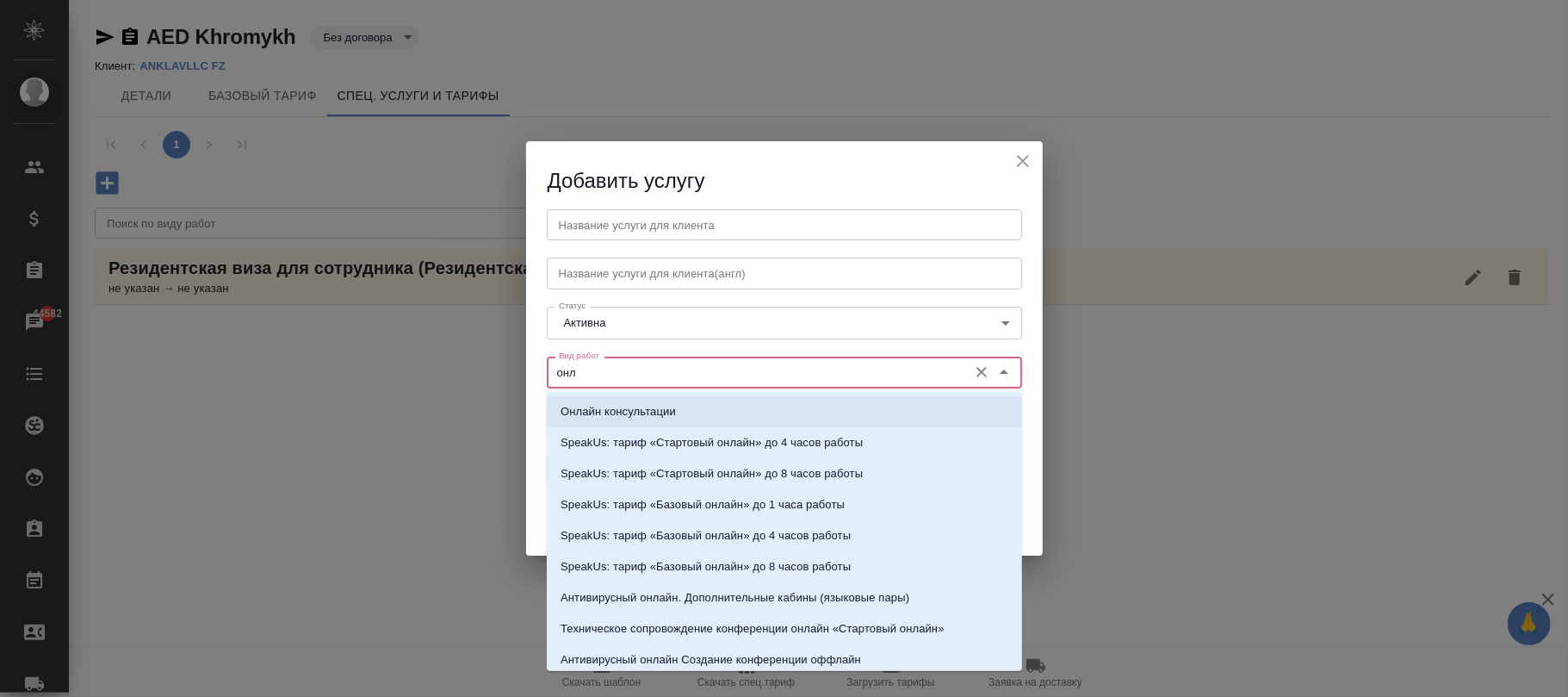
click at [615, 410] on p "Онлайн консультации" at bounding box center [618, 411] width 115 height 17
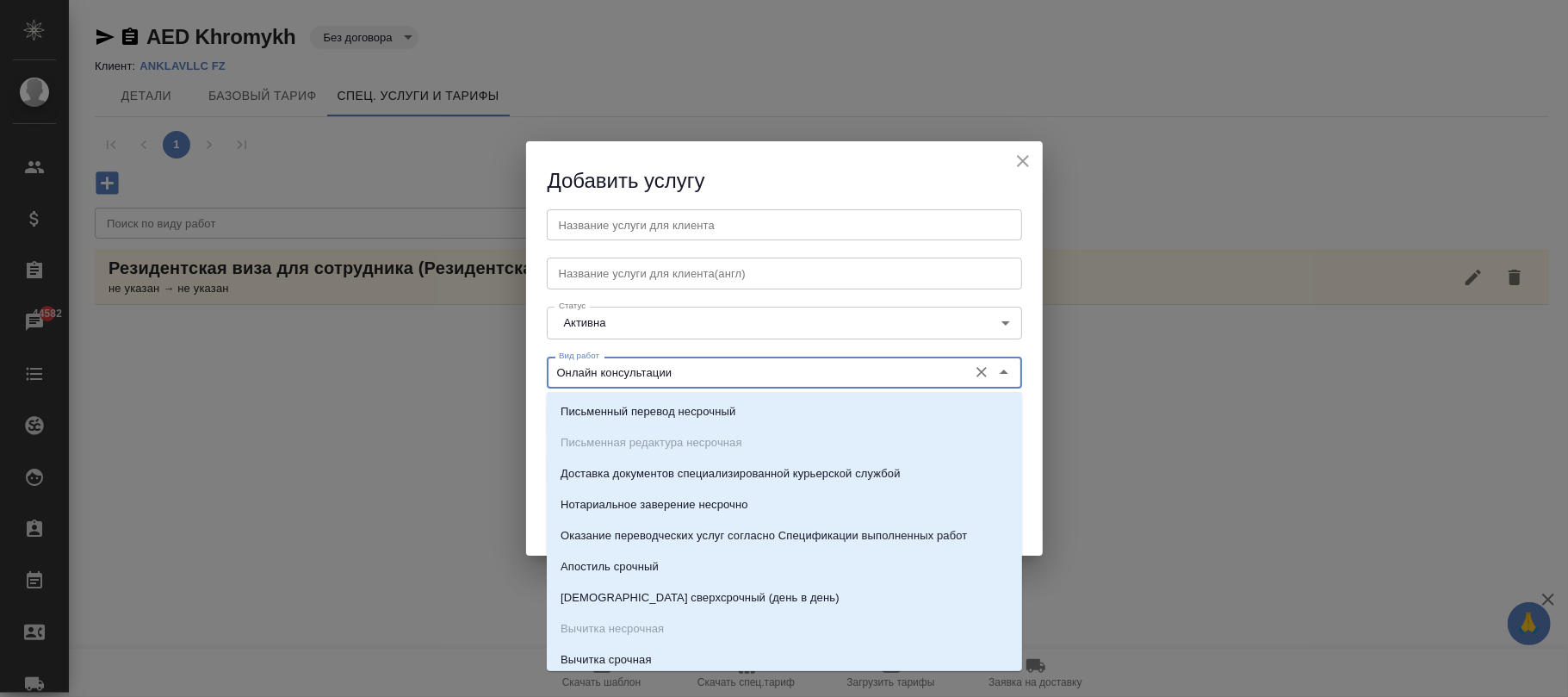
drag, startPoint x: 714, startPoint y: 363, endPoint x: 520, endPoint y: 358, distance: 194.1
click at [520, 358] on div "Добавить услугу Название услуги для клиента Название услуги для клиента Названи…" at bounding box center [784, 348] width 1568 height 697
type input "Онлайн консультации"
click at [617, 226] on input "text" at bounding box center [784, 225] width 475 height 31
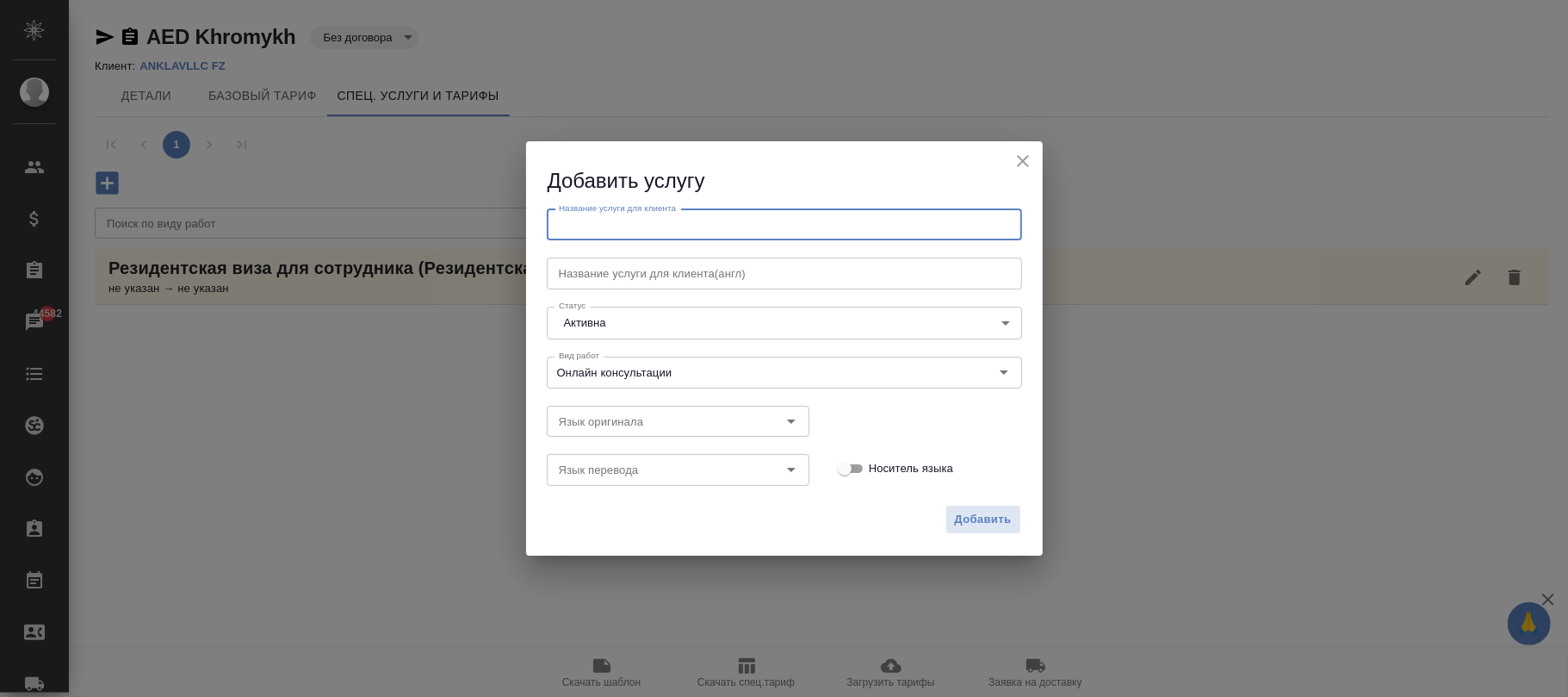
paste input "Онлайн консультации"
type input "Онлайн консультации"
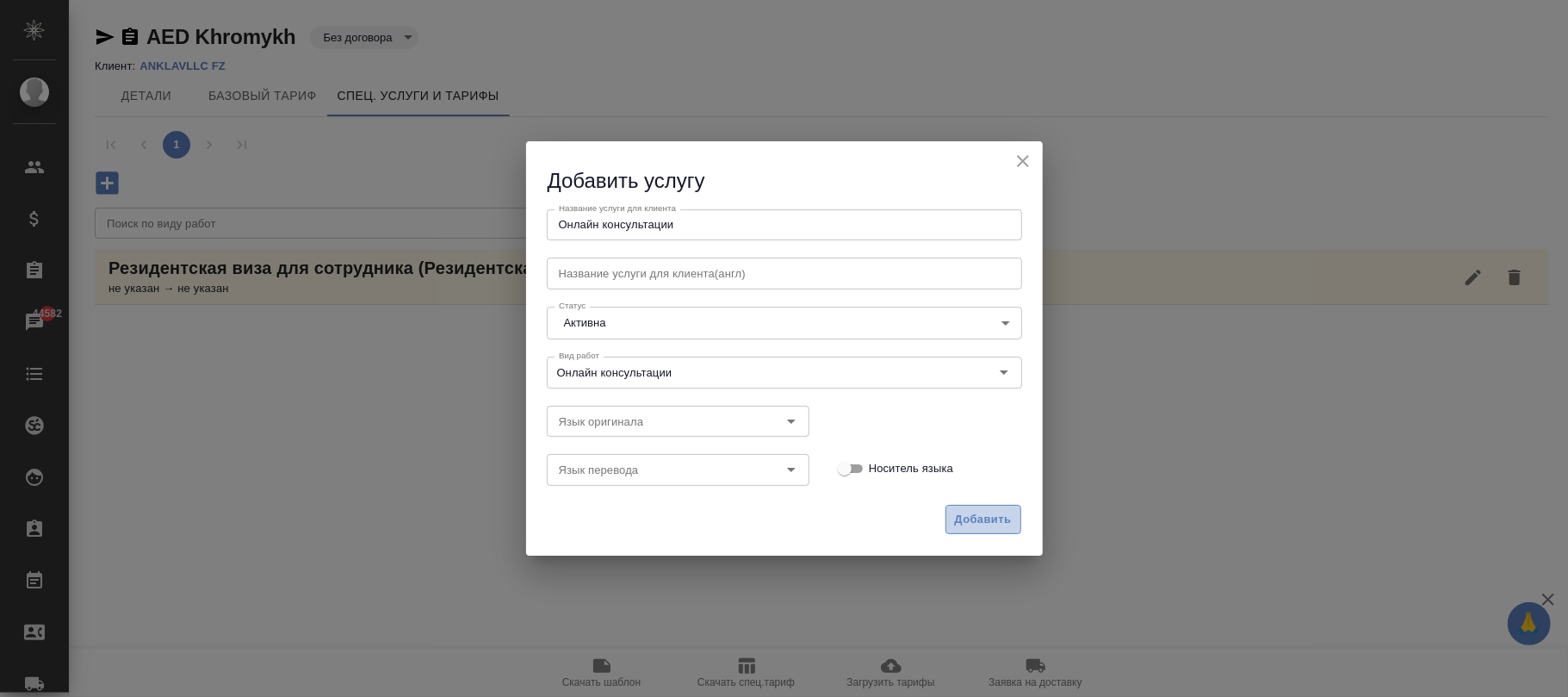
drag, startPoint x: 962, startPoint y: 512, endPoint x: 963, endPoint y: 530, distance: 18.0
click at [966, 515] on span "Добавить" at bounding box center [983, 520] width 57 height 19
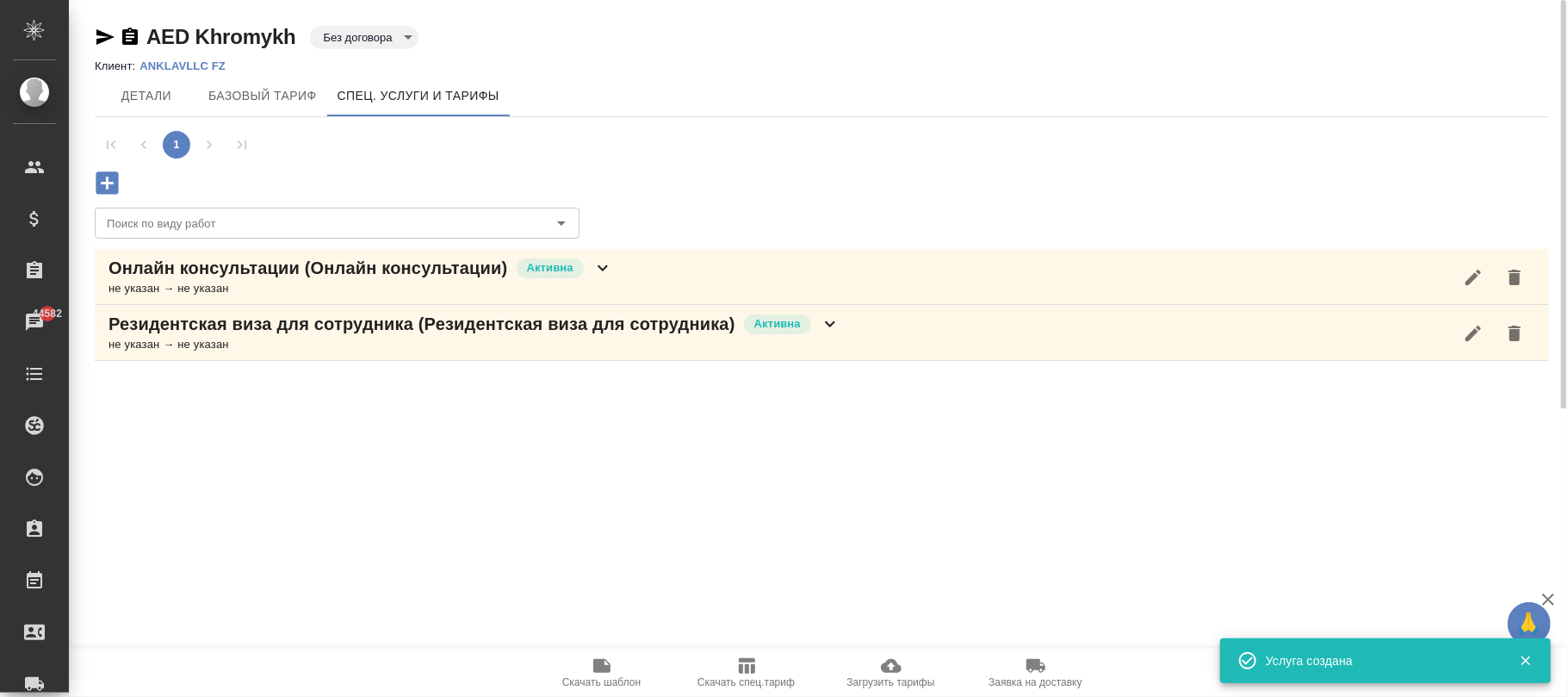
click at [610, 270] on icon at bounding box center [602, 267] width 20 height 20
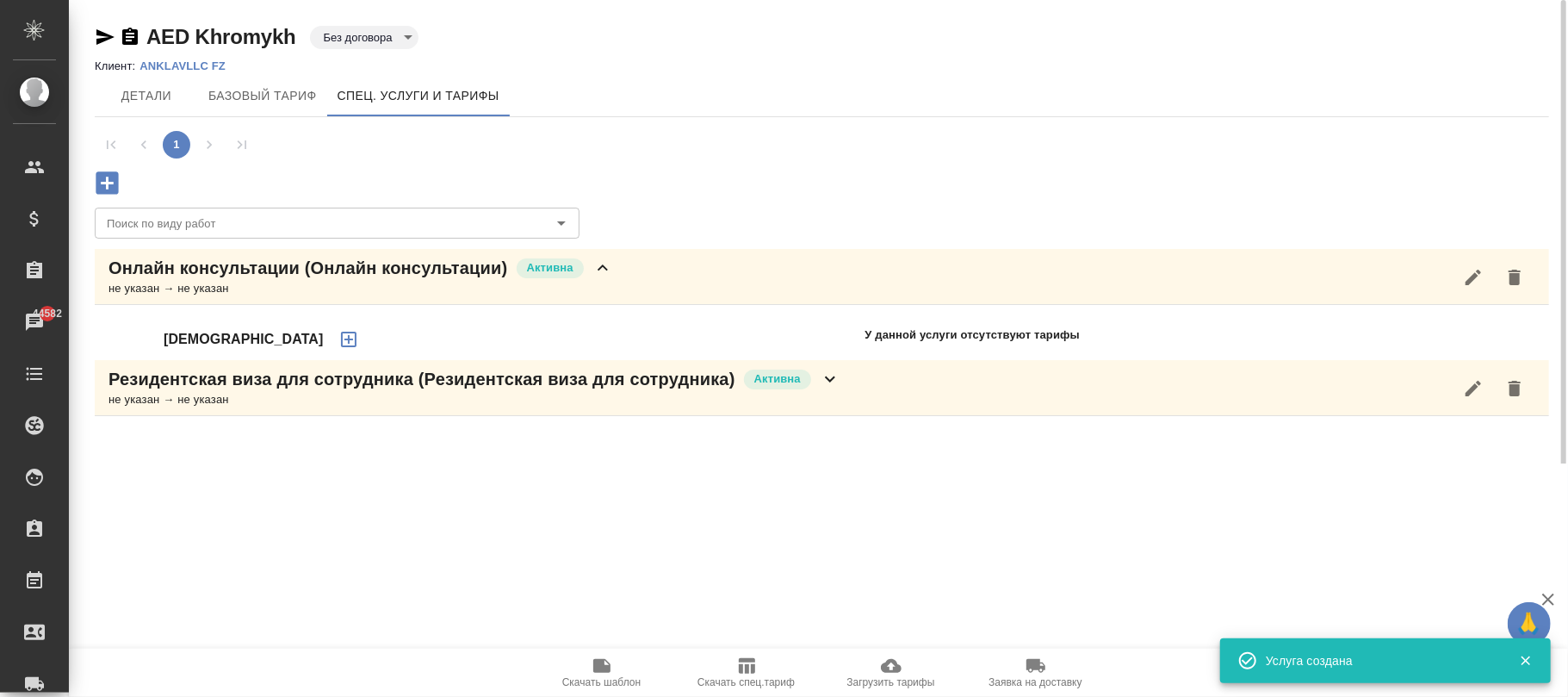
click at [339, 340] on icon "button" at bounding box center [348, 339] width 20 height 20
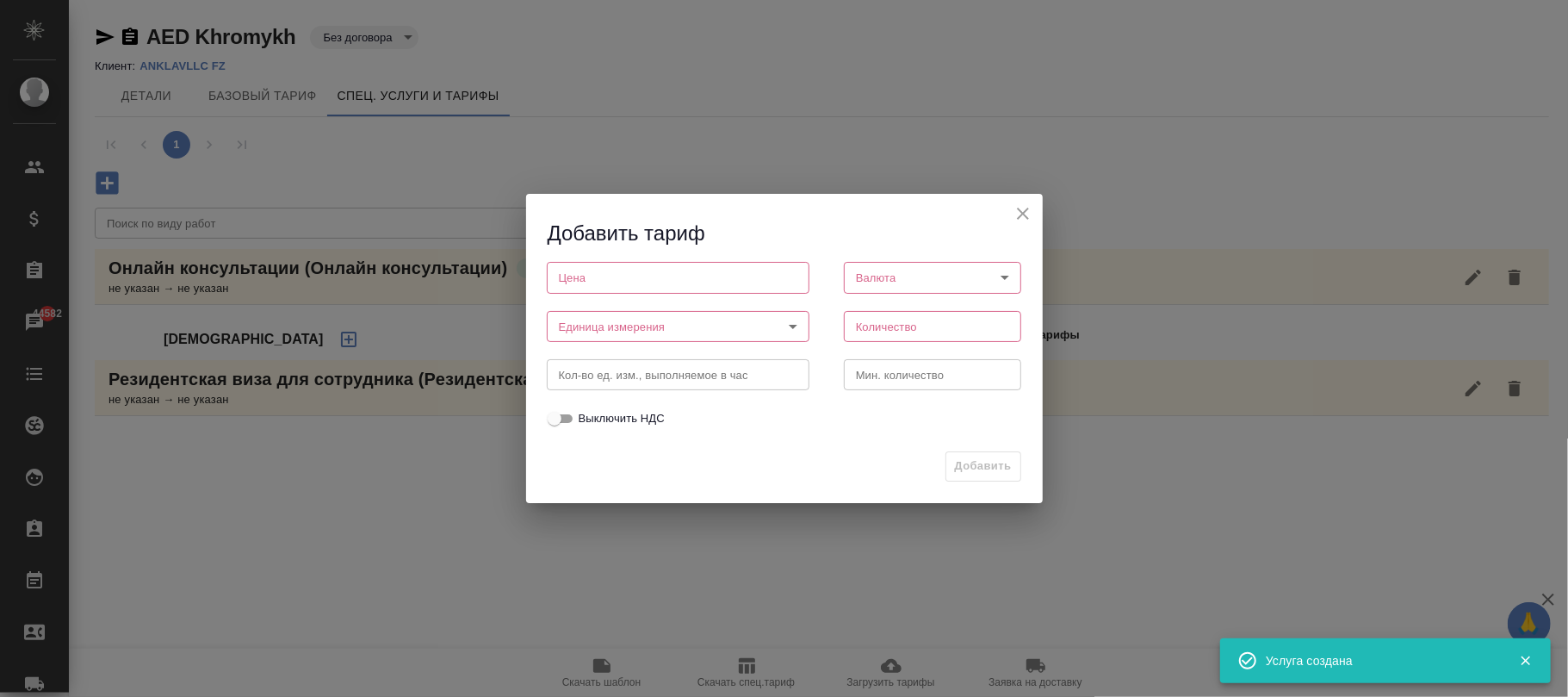
click at [614, 256] on div "Цена Цена" at bounding box center [678, 276] width 297 height 76
click at [618, 287] on input "number" at bounding box center [678, 277] width 262 height 31
type input "100"
click at [625, 315] on body "🙏 .cls-1 fill:#fff; AWATERA [PERSON_NAME]fokina Клиенты Спецификации Заказы 445…" at bounding box center [784, 348] width 1568 height 697
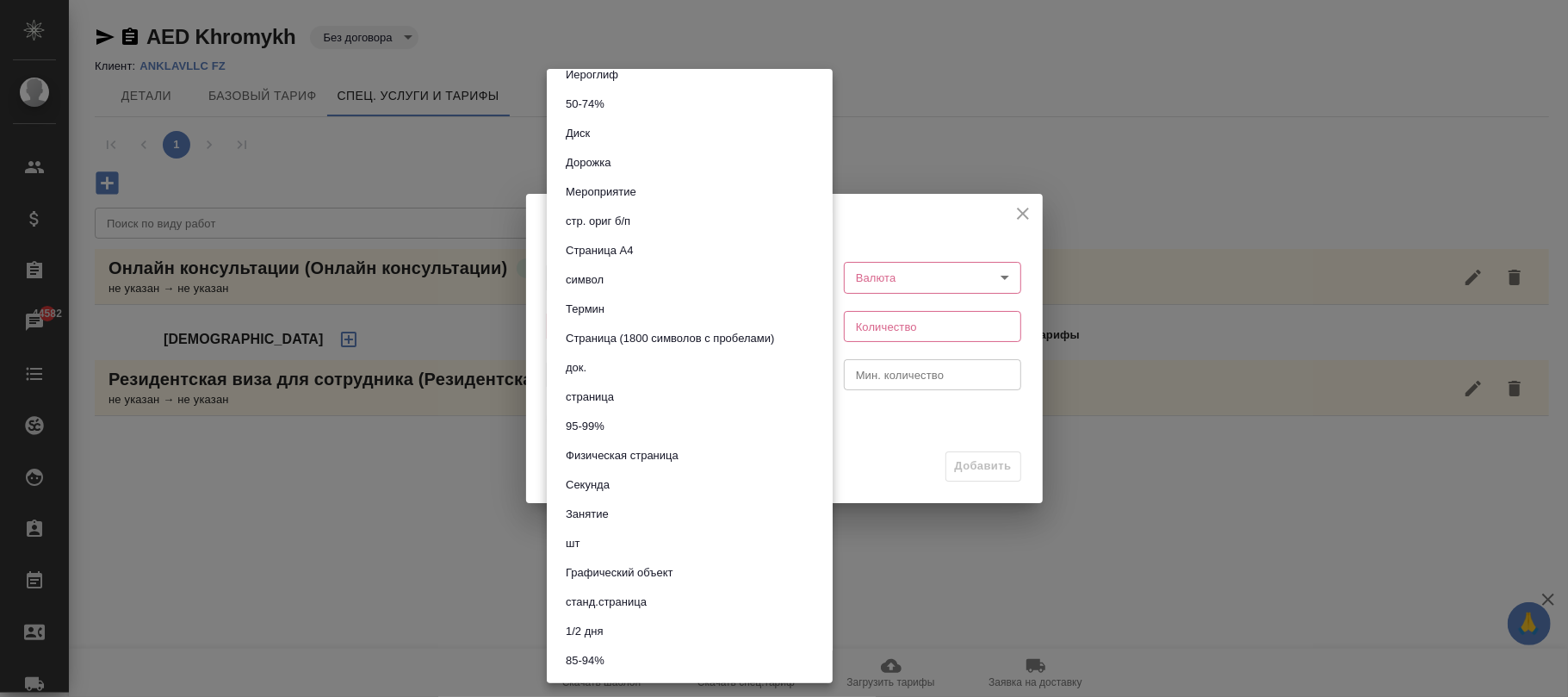
scroll to position [574, 0]
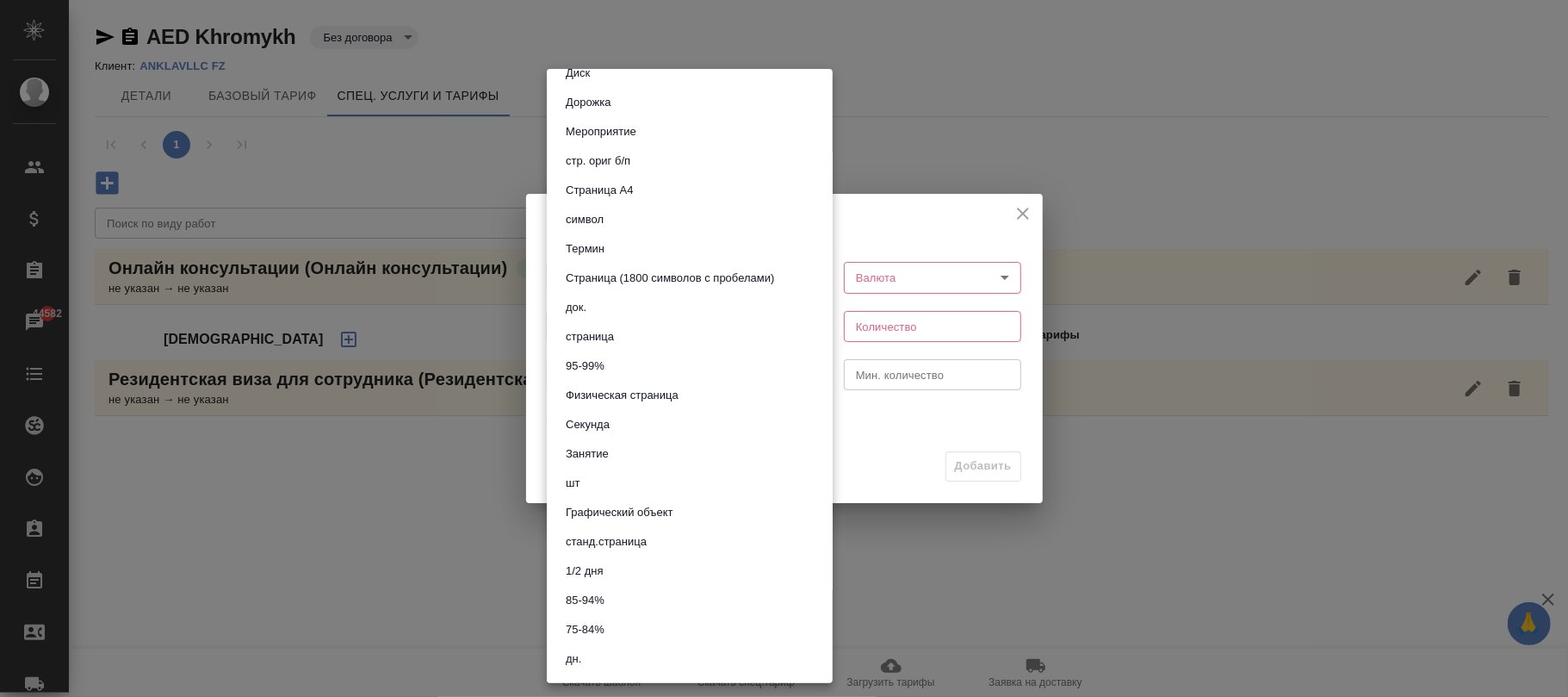
click at [582, 482] on button "шт" at bounding box center [572, 483] width 24 height 19
type input "5a8b1489cc6b4906c91bfdc1"
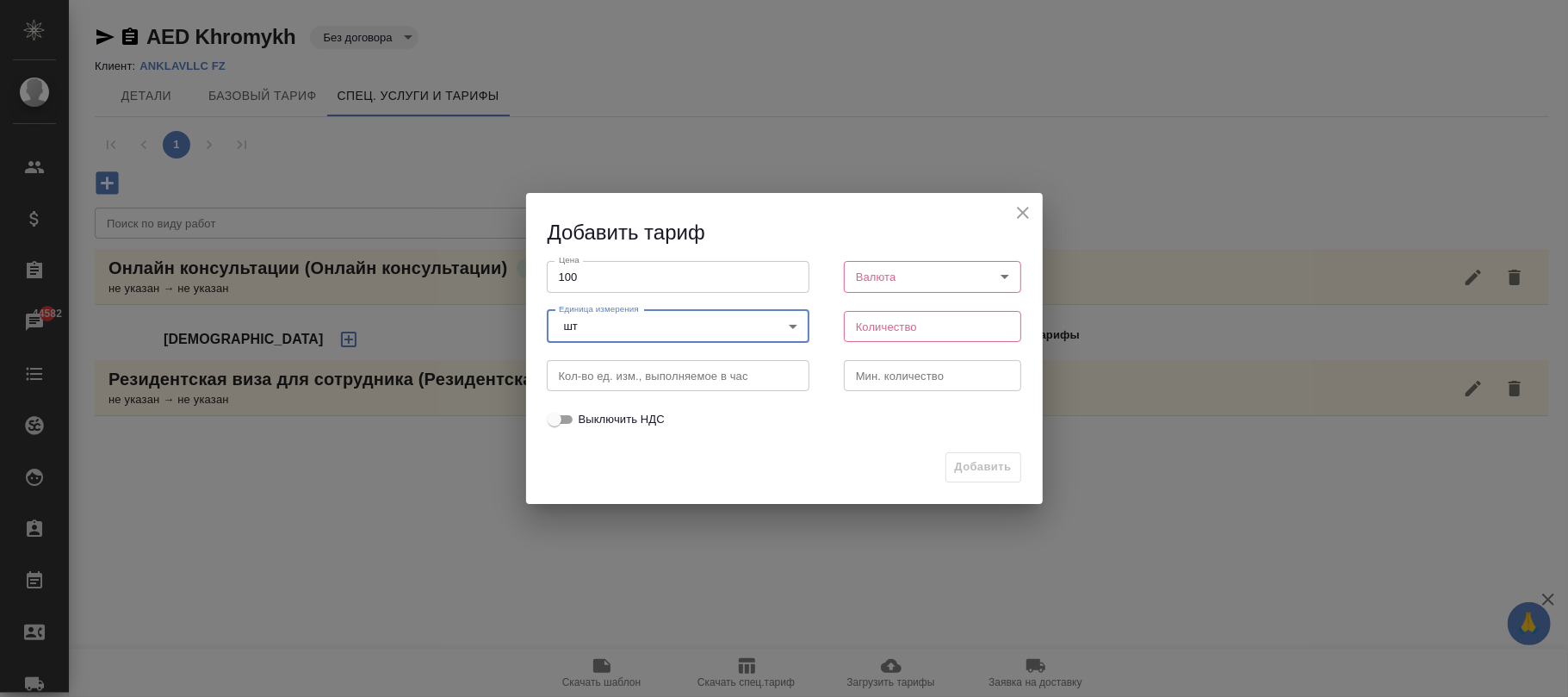
click at [890, 270] on body "🙏 .cls-1 fill:#fff; AWATERA [PERSON_NAME]fokina Клиенты Спецификации Заказы 445…" at bounding box center [784, 348] width 1568 height 697
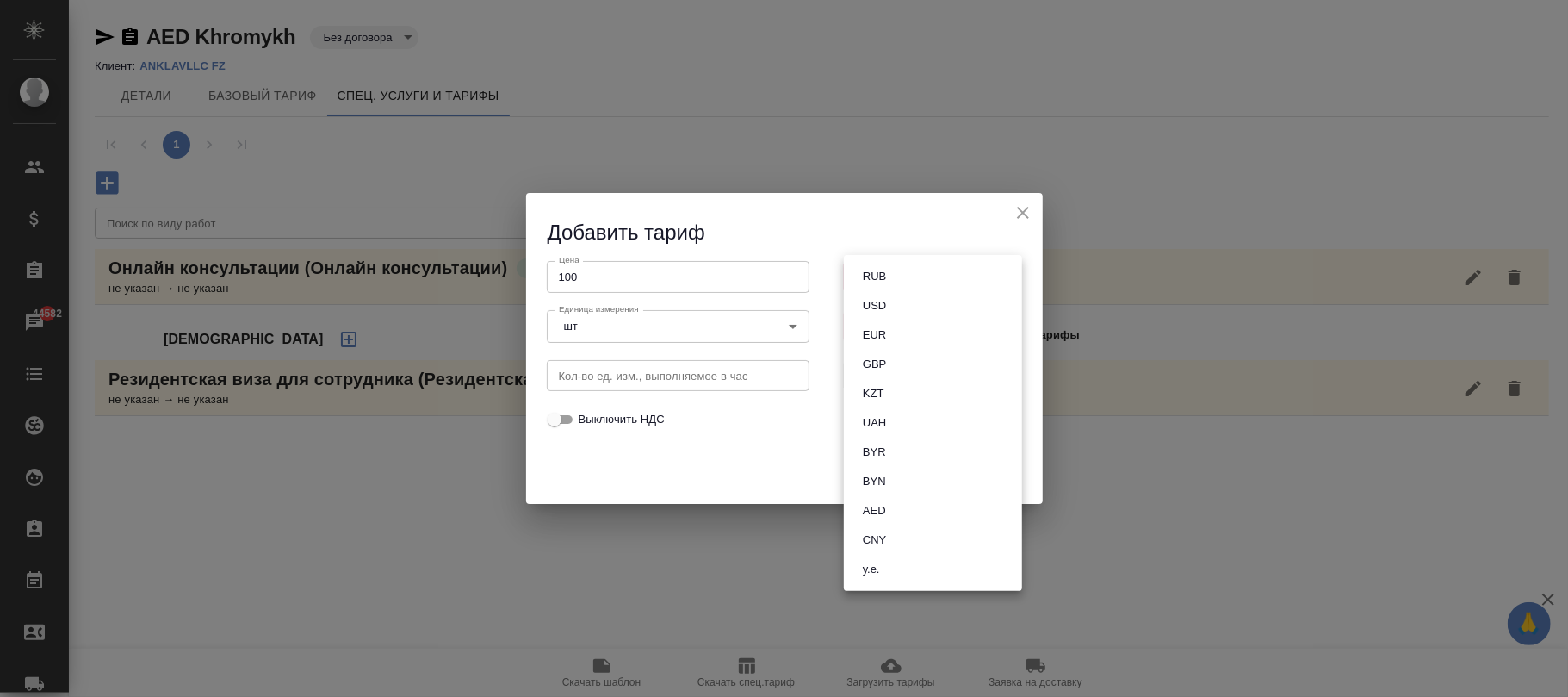
drag, startPoint x: 890, startPoint y: 511, endPoint x: 925, endPoint y: 426, distance: 91.9
click at [890, 512] on button "AED" at bounding box center [874, 511] width 34 height 19
type input "AED"
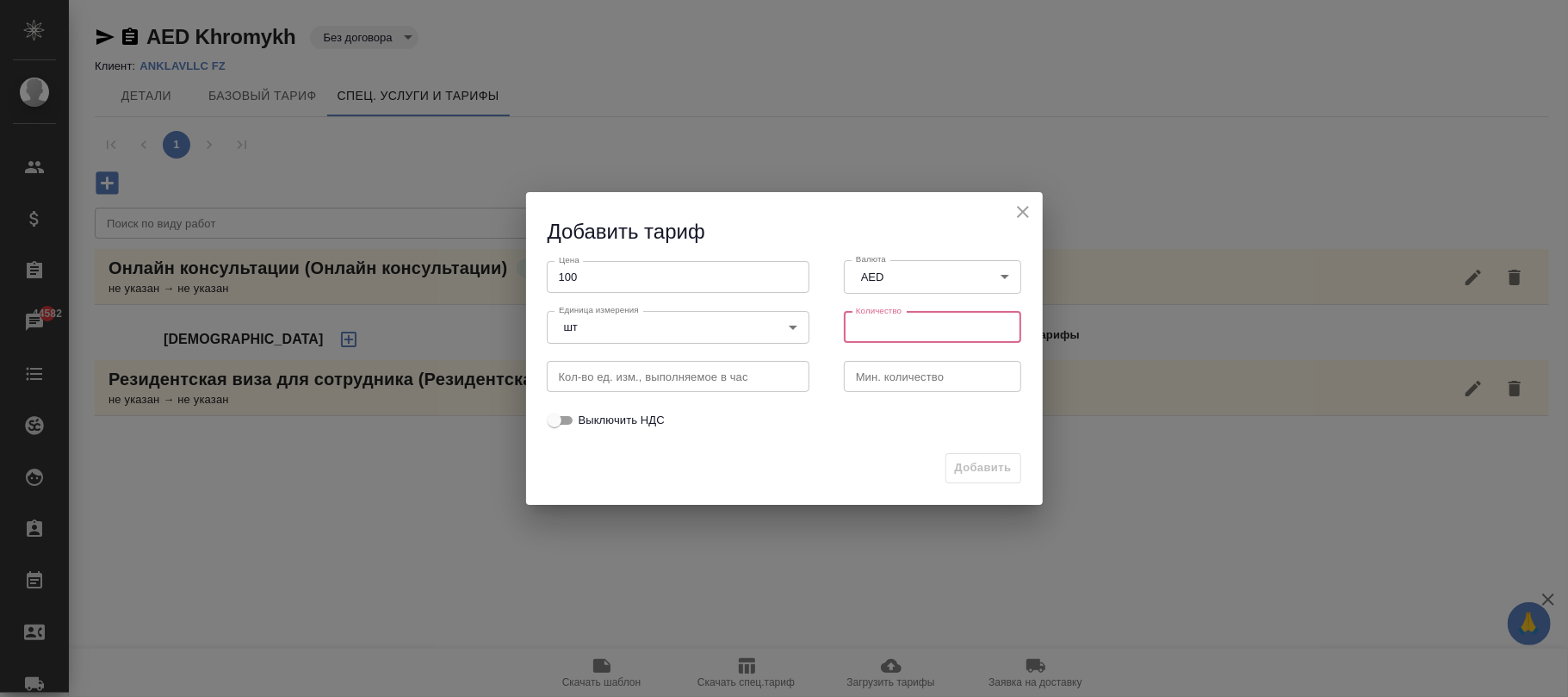
click at [866, 324] on input "number" at bounding box center [933, 327] width 178 height 31
type input "1"
click at [636, 418] on span "Выключить НДС" at bounding box center [621, 420] width 86 height 17
click at [586, 418] on input "Выключить НДС" at bounding box center [555, 420] width 62 height 20
checkbox input "true"
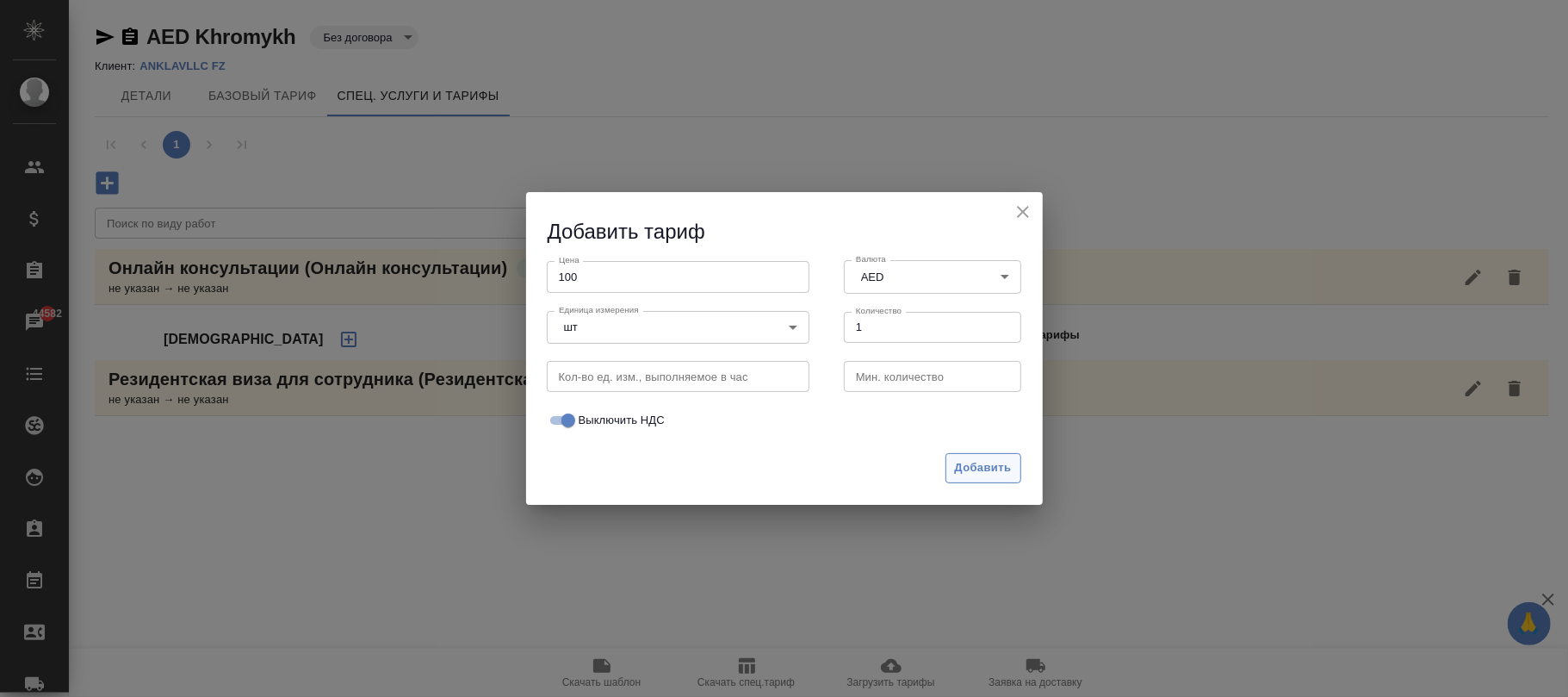
click at [1004, 469] on span "Добавить" at bounding box center [983, 468] width 57 height 19
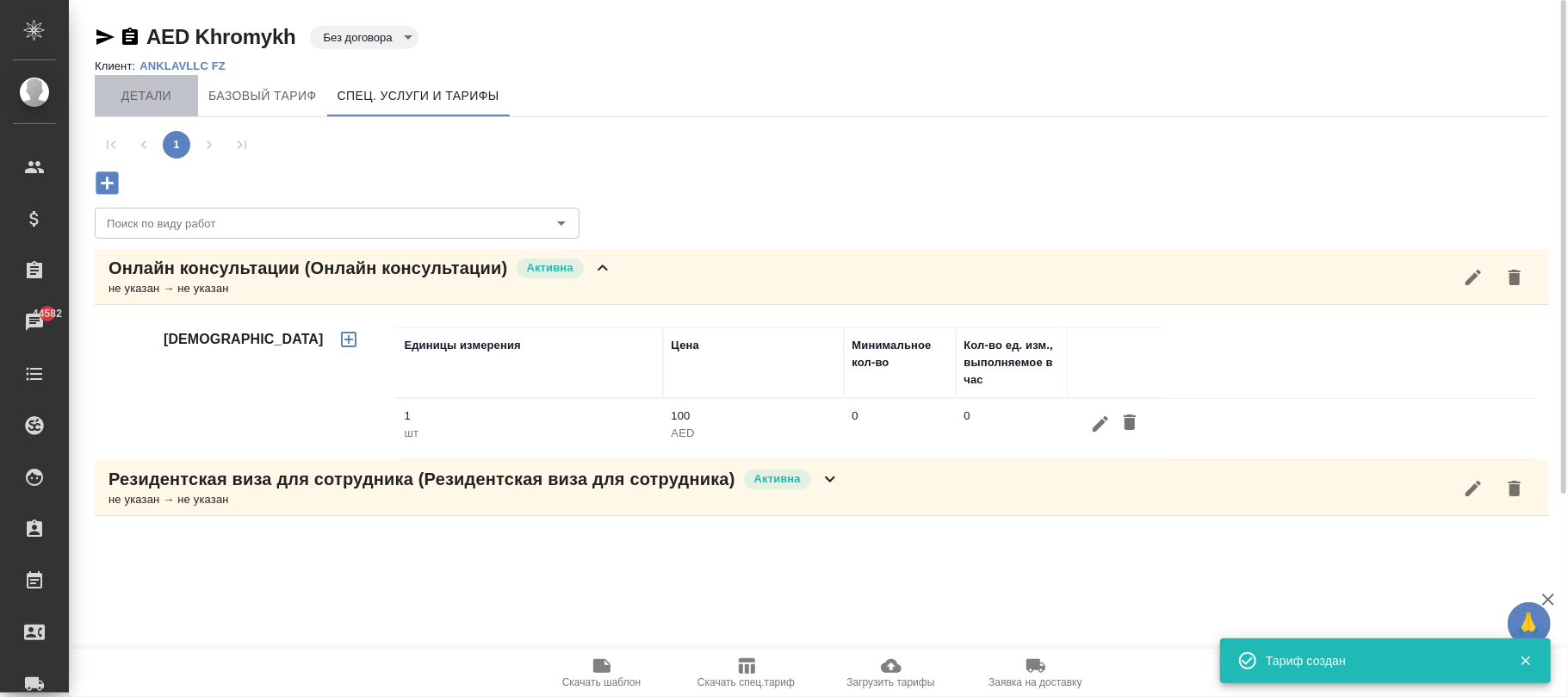
drag, startPoint x: 146, startPoint y: 90, endPoint x: 190, endPoint y: 112, distance: 49.2
click at [159, 98] on span "Детали" at bounding box center [146, 96] width 82 height 21
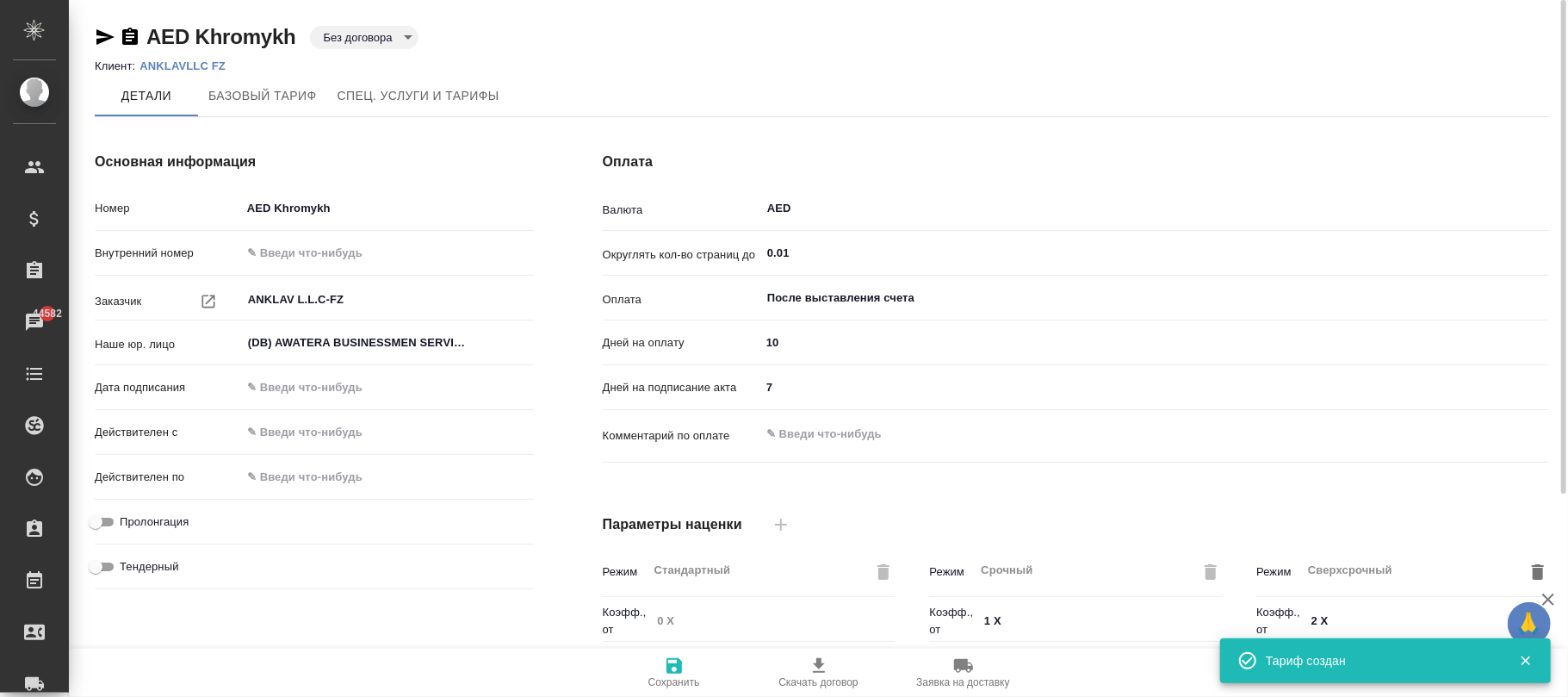
scroll to position [473, 0]
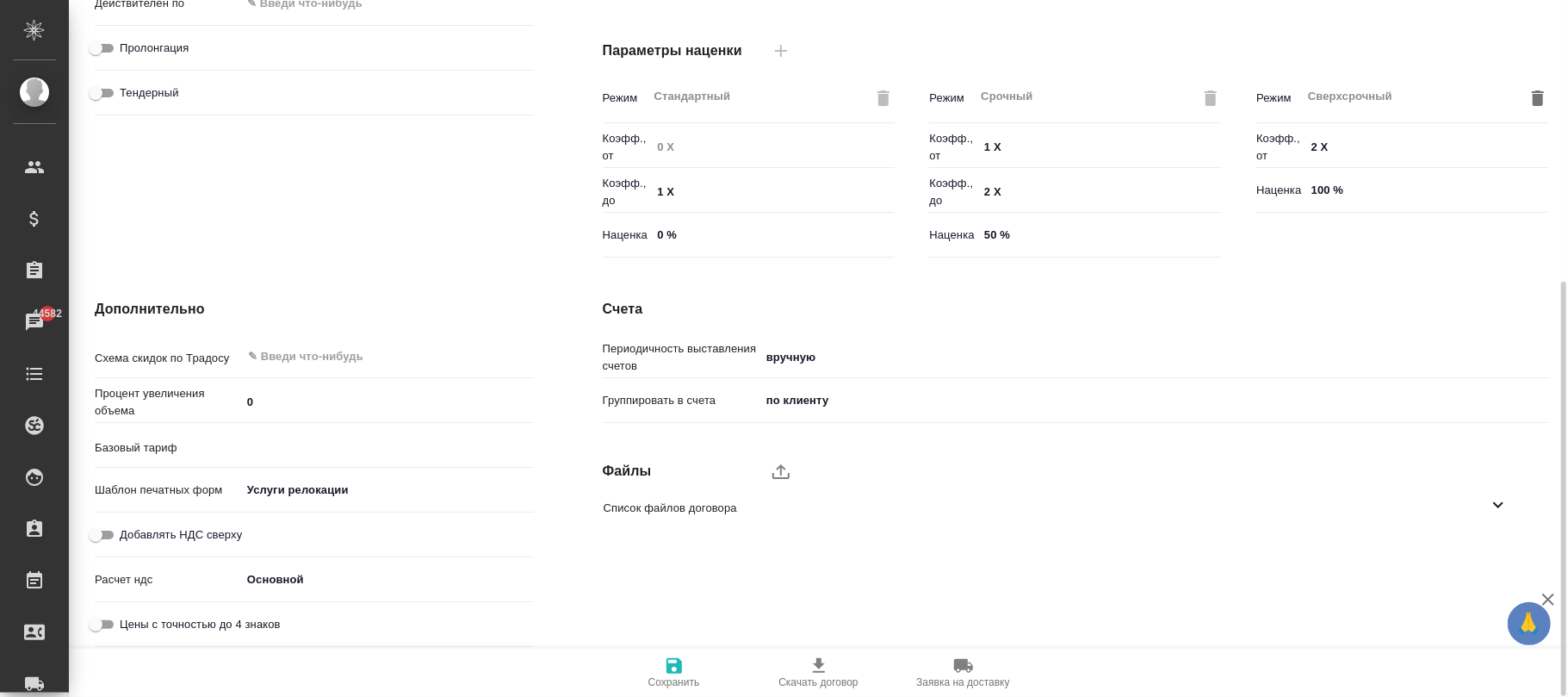
drag, startPoint x: 164, startPoint y: 535, endPoint x: 348, endPoint y: 504, distance: 186.6
click at [166, 535] on span "Добавлять НДС сверху" at bounding box center [181, 535] width 122 height 17
click at [127, 535] on input "Добавлять НДС сверху" at bounding box center [96, 534] width 62 height 20
checkbox input "true"
type textarea "x"
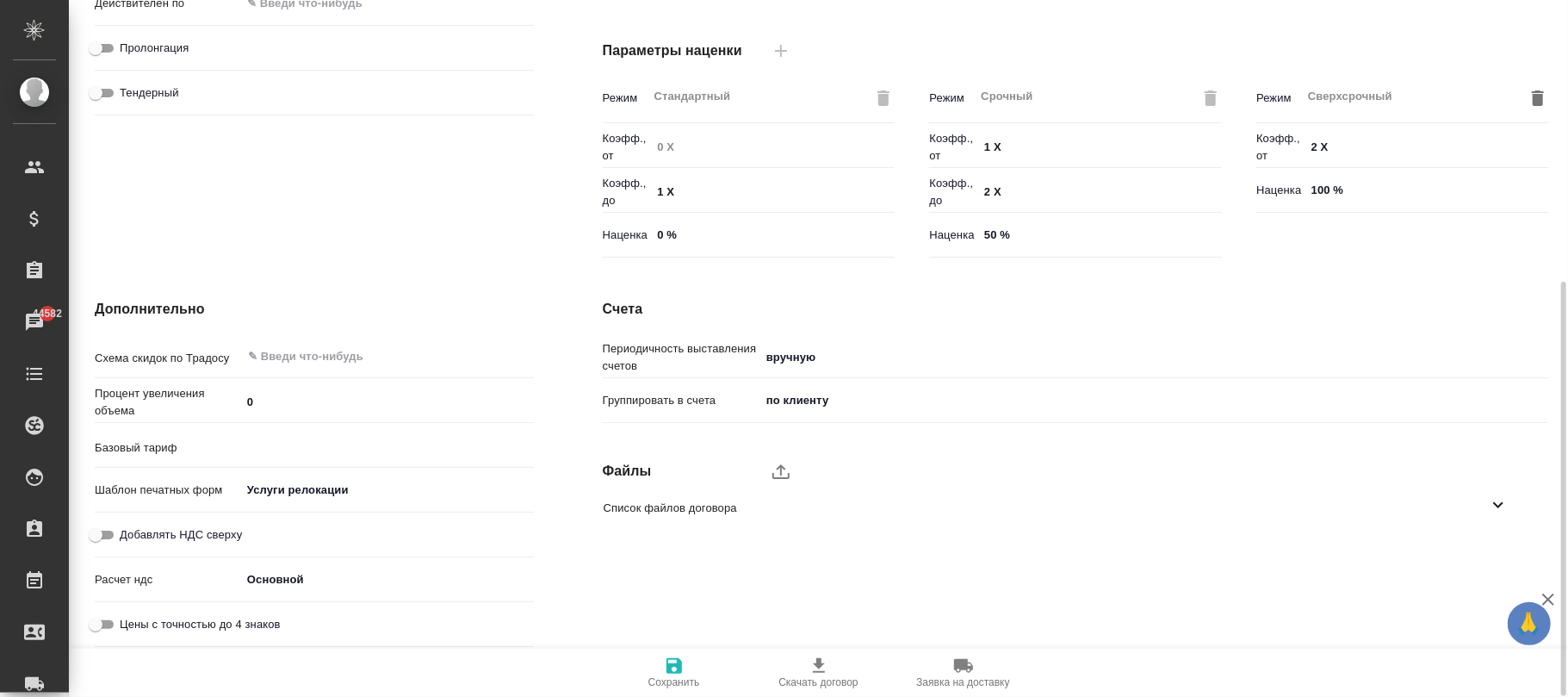
type input "AWATERA [GEOGRAPHIC_DATA]"
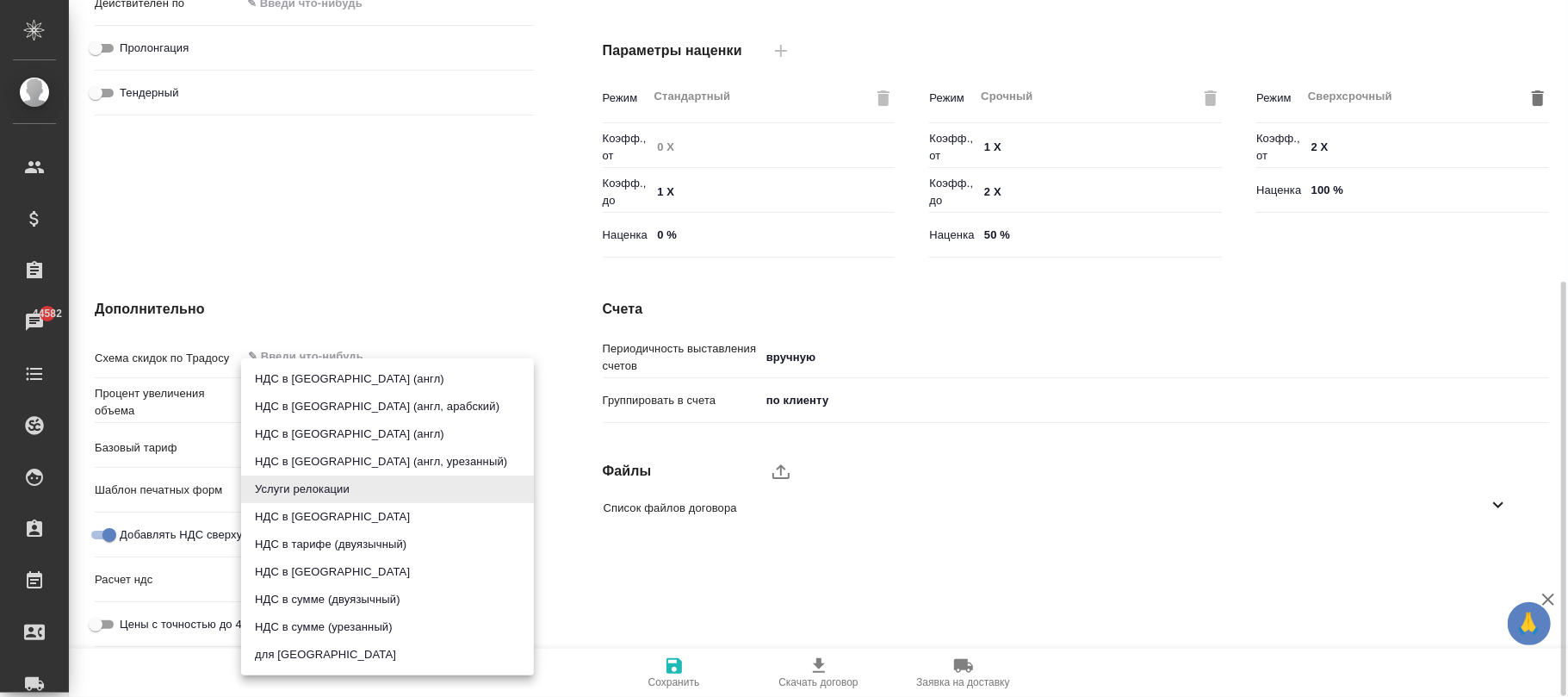
click at [321, 486] on body "🙏 .cls-1 fill:#fff; AWATERA [PERSON_NAME]fokina Клиенты Спецификации Заказы 445…" at bounding box center [784, 348] width 1568 height 697
click at [331, 514] on li "НДС в [GEOGRAPHIC_DATA]" at bounding box center [387, 517] width 293 height 27
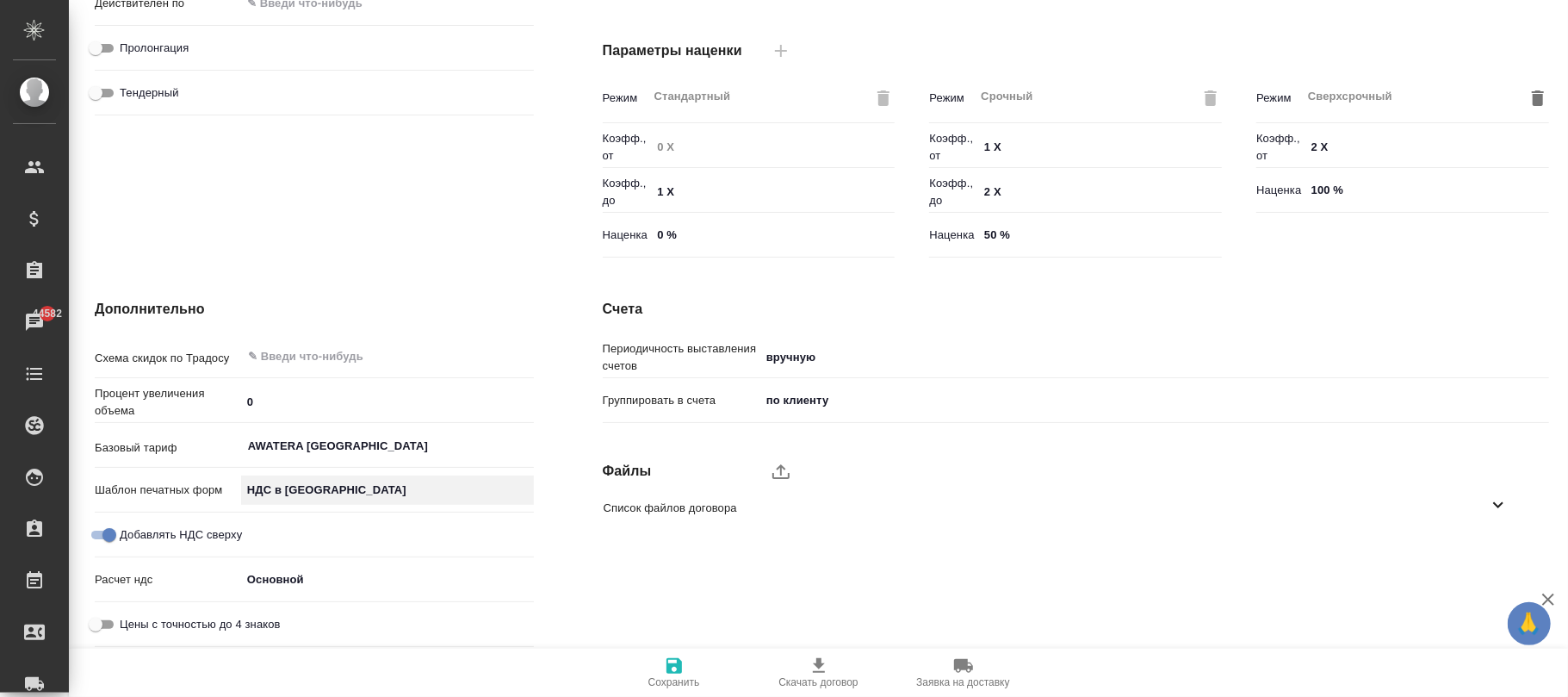
type textarea "x"
type input "russian"
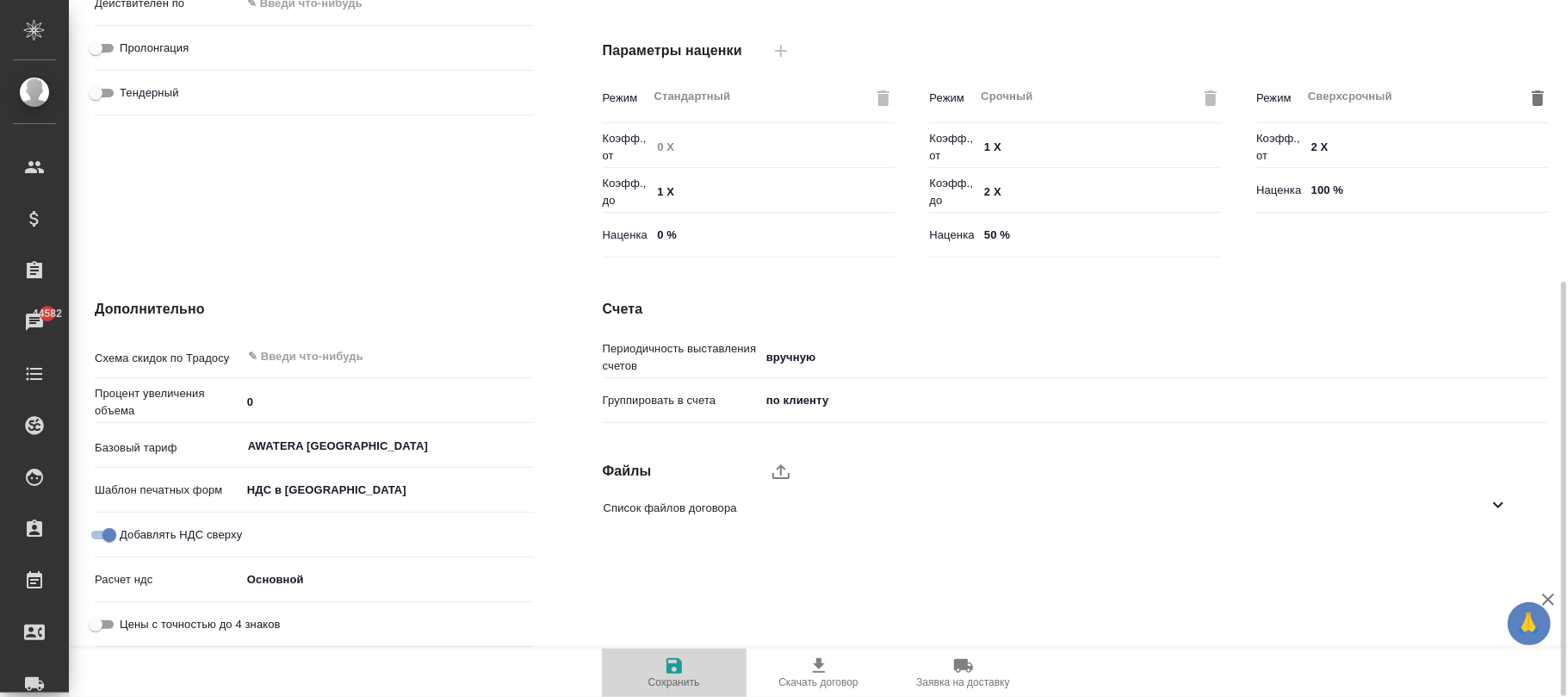
click at [680, 668] on icon "button" at bounding box center [675, 666] width 15 height 15
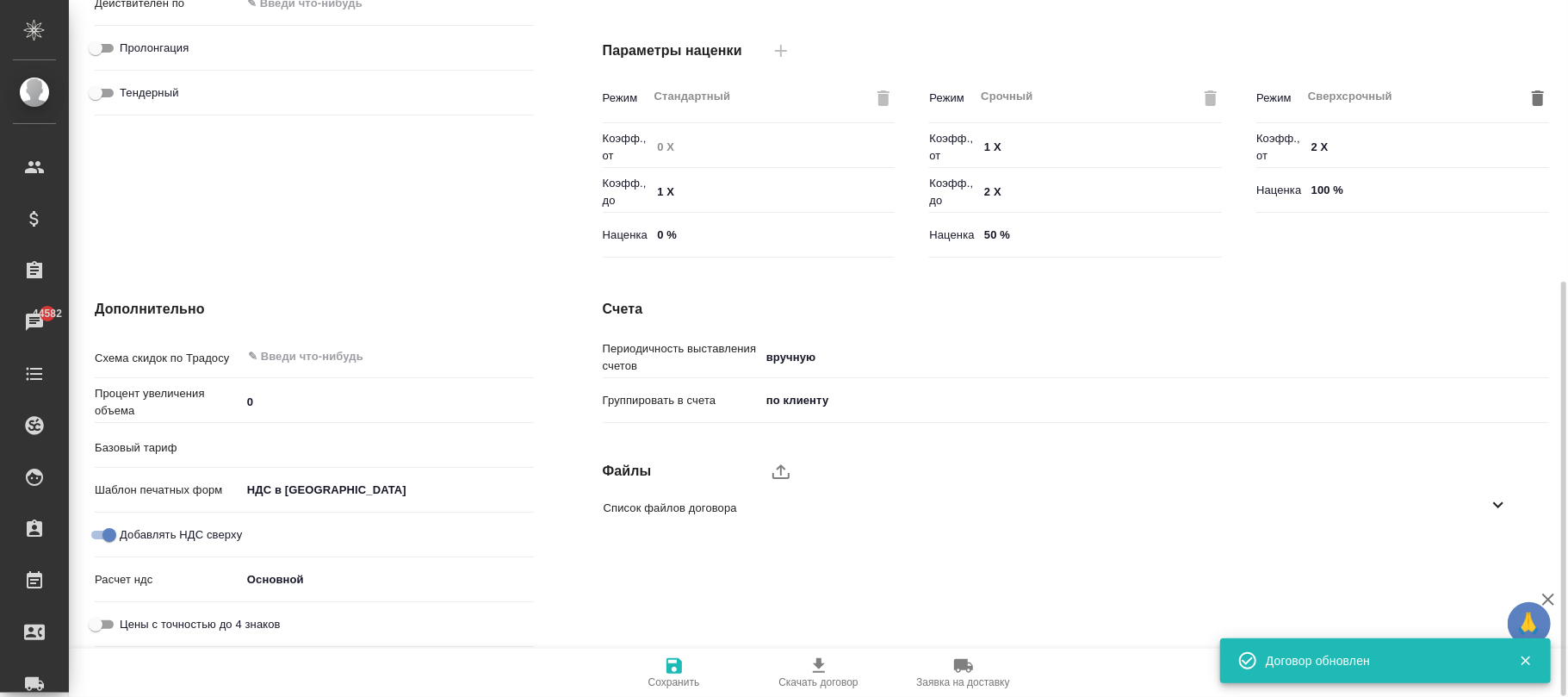
type input "AWATERA [GEOGRAPHIC_DATA]"
